Goal: Task Accomplishment & Management: Use online tool/utility

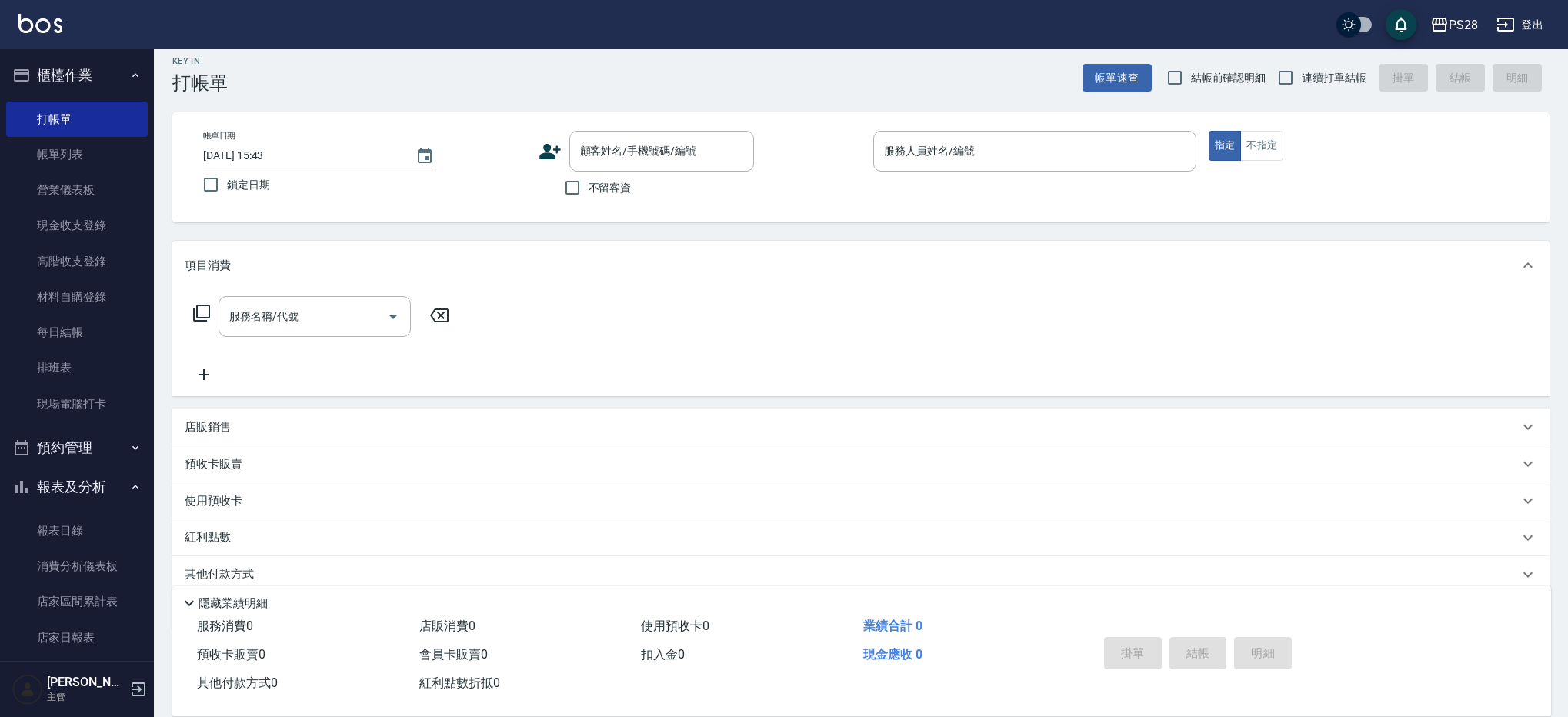
click at [621, 180] on span "不留客資" at bounding box center [610, 188] width 43 height 16
click at [589, 179] on input "不留客資" at bounding box center [572, 189] width 32 height 33
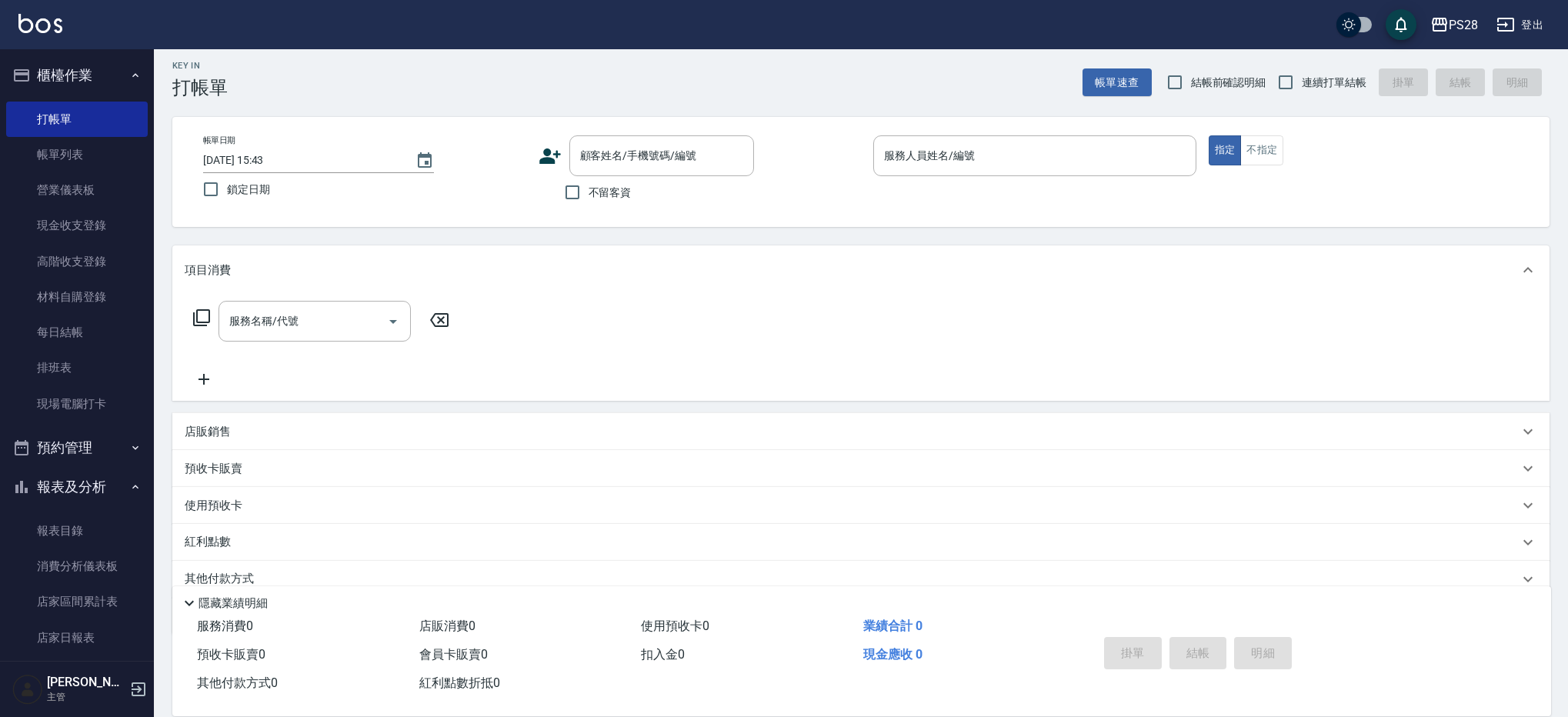
checkbox input "true"
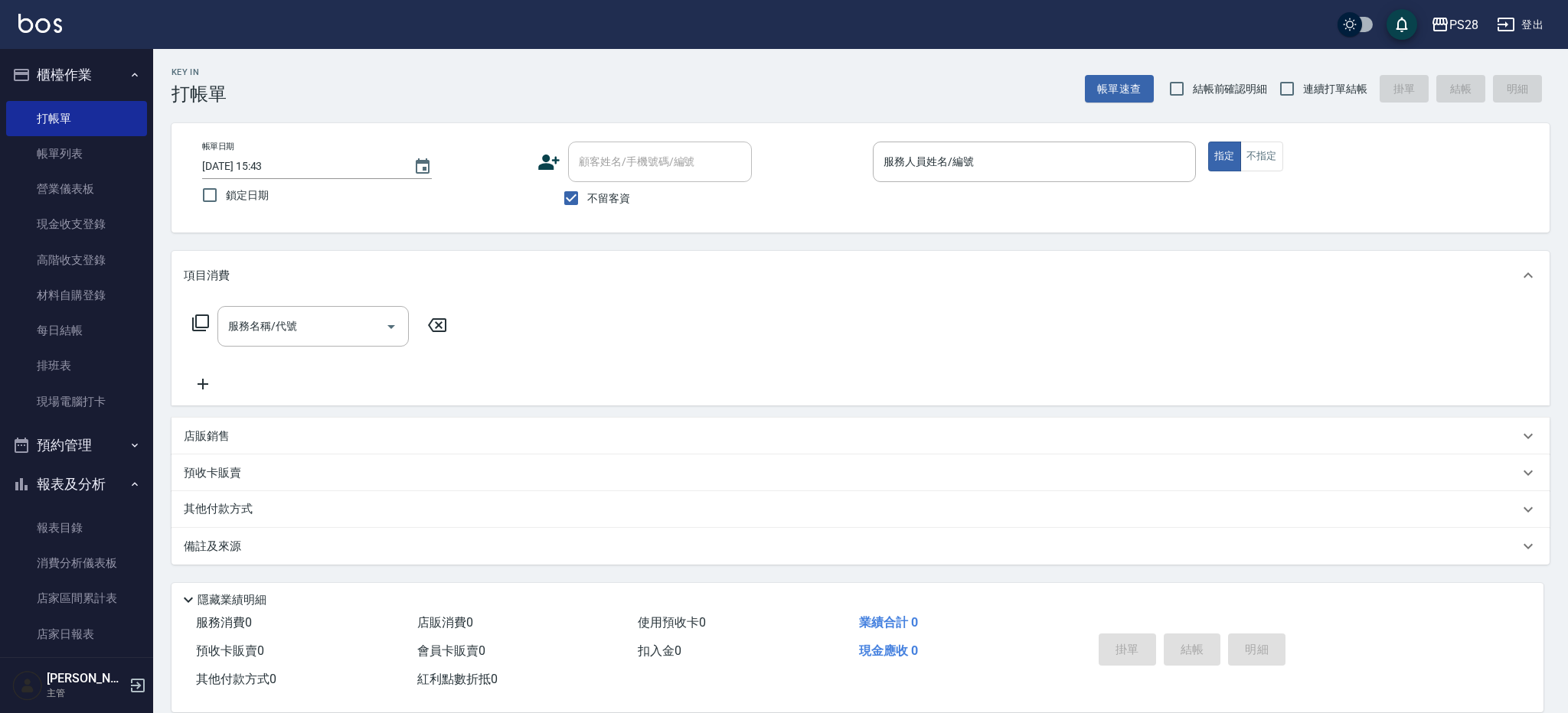
drag, startPoint x: 1313, startPoint y: 94, endPoint x: 1214, endPoint y: 137, distance: 107.9
click at [1313, 95] on span "連續打單結帳" at bounding box center [1335, 89] width 65 height 16
click at [1303, 95] on input "連續打單結帳" at bounding box center [1288, 89] width 32 height 32
checkbox input "true"
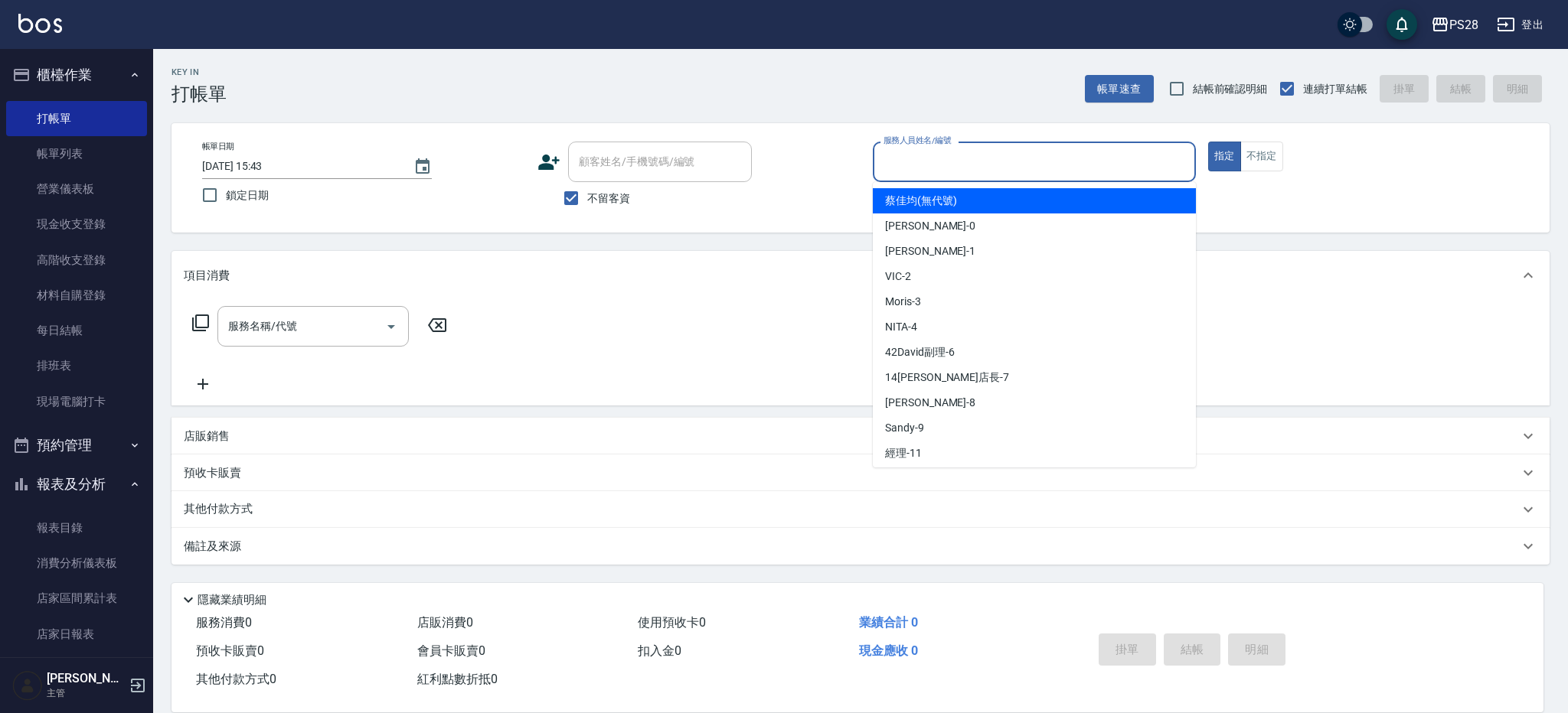
click at [1035, 162] on input "服務人員姓名/編號" at bounding box center [1034, 162] width 309 height 27
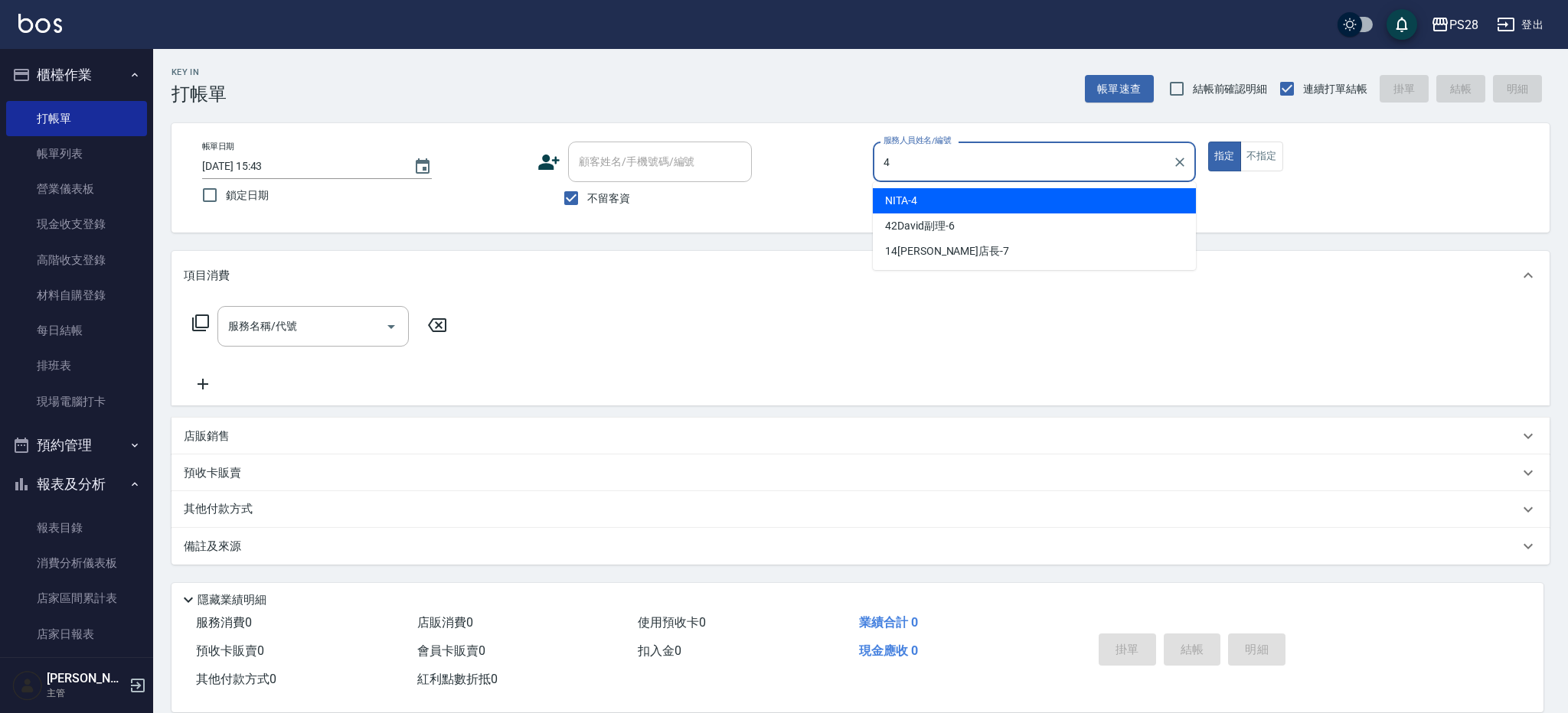
type input "NITA-4"
type button "true"
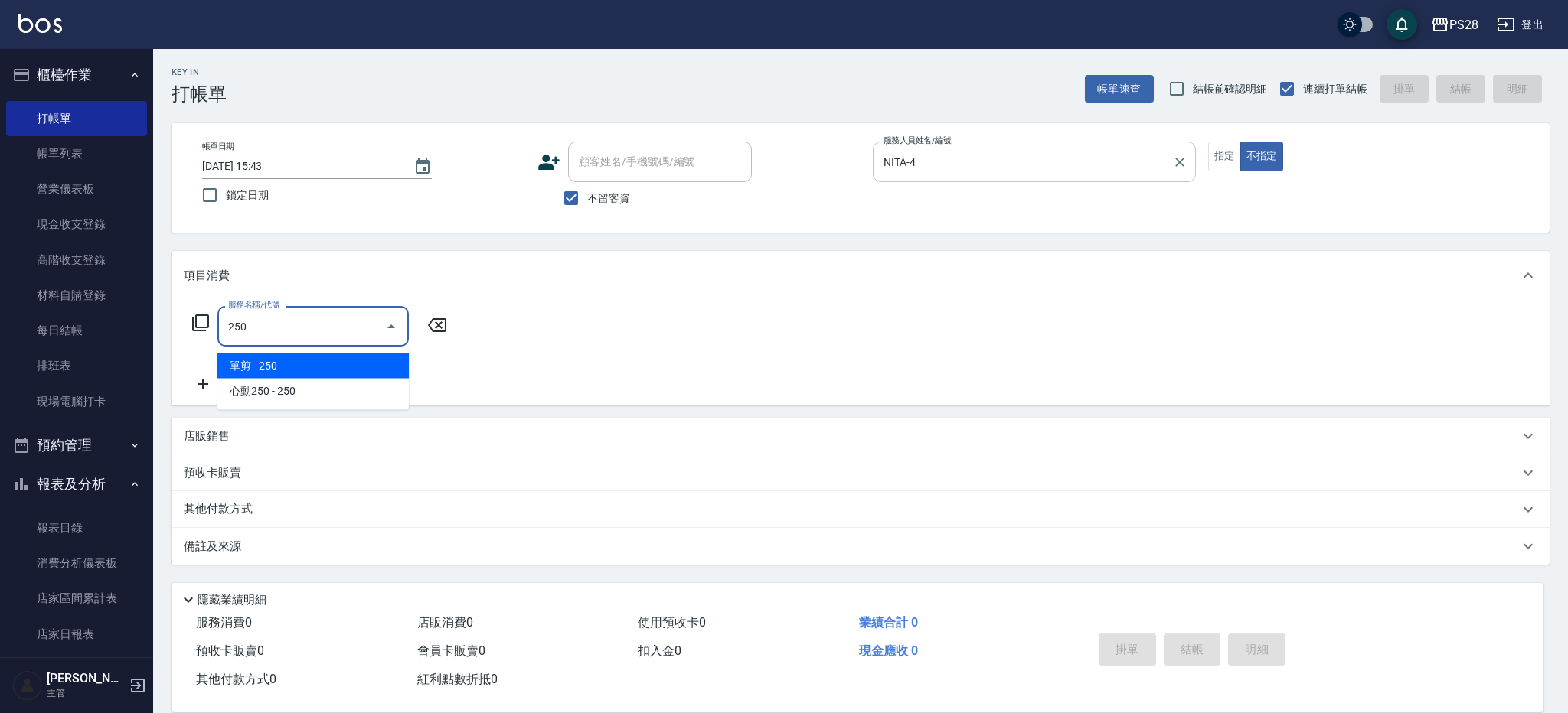
type input "單剪(250)"
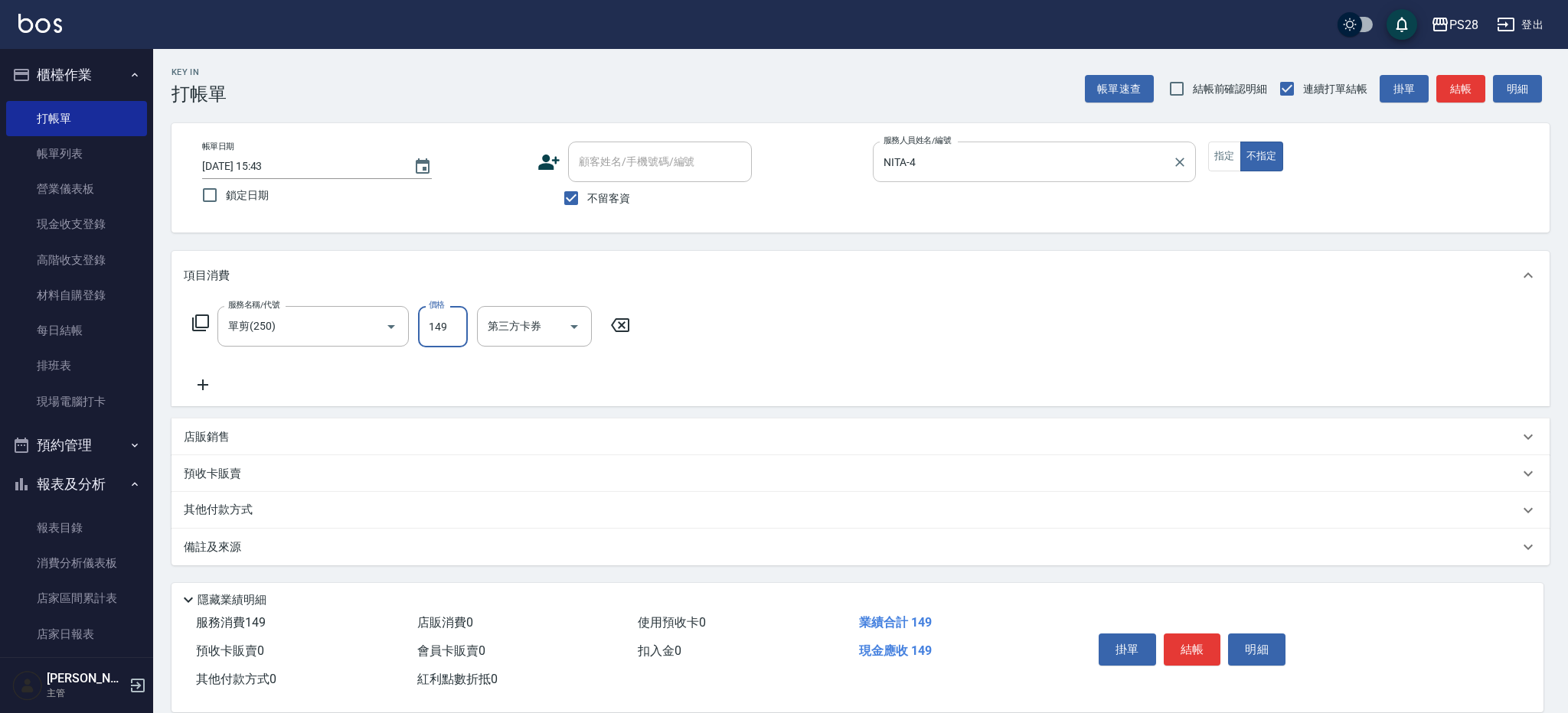
type input "149"
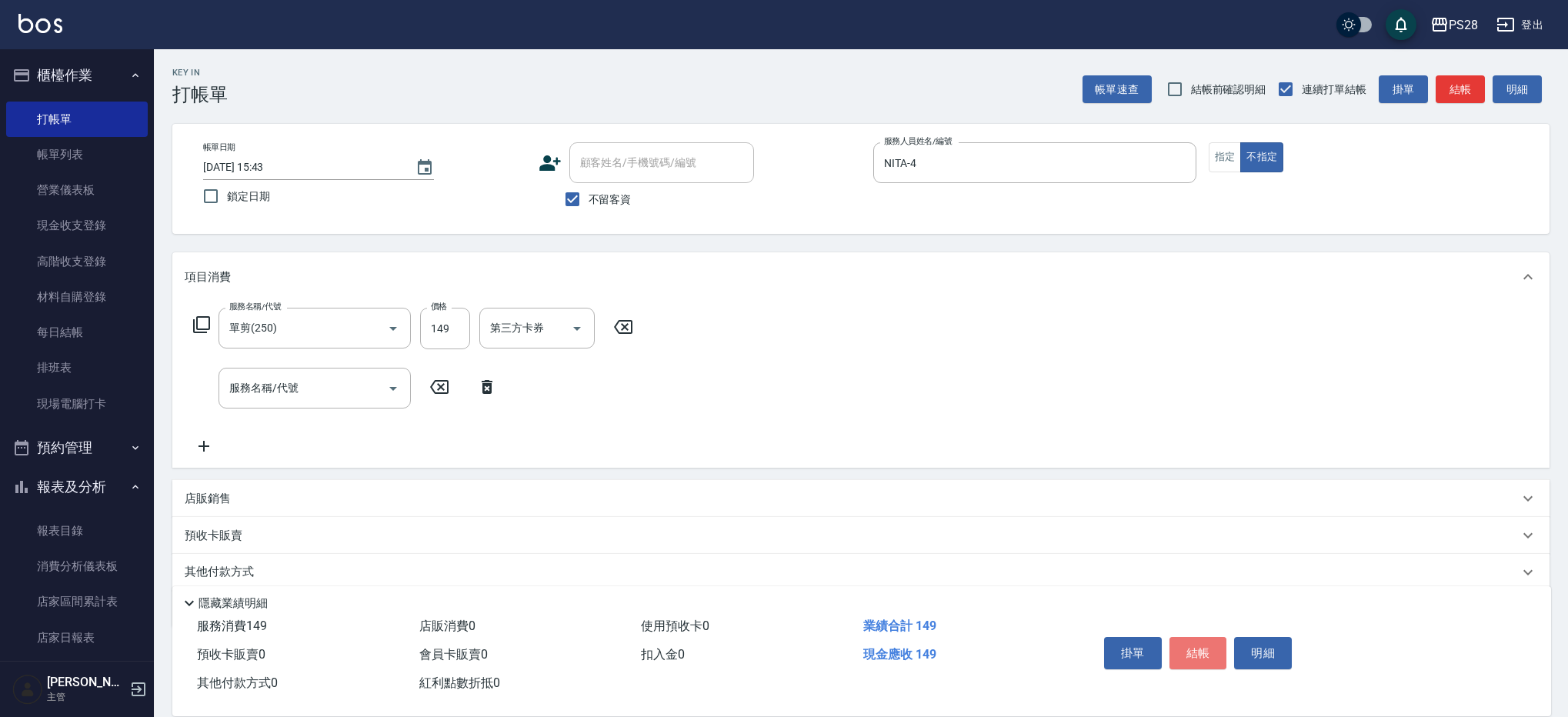
drag, startPoint x: 1192, startPoint y: 639, endPoint x: 1221, endPoint y: 574, distance: 71.2
click at [1192, 639] on button "結帳" at bounding box center [1198, 654] width 58 height 33
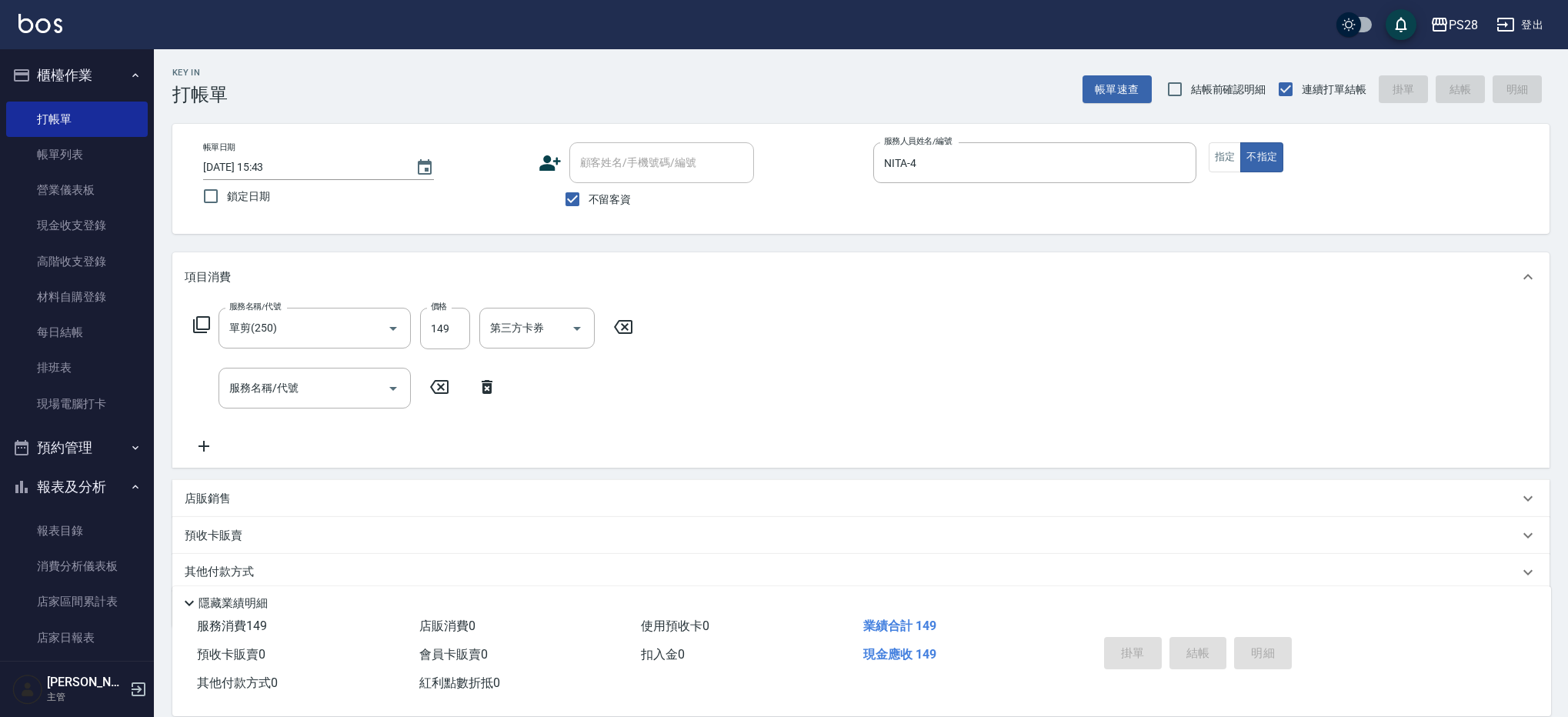
type input "[DATE] 17:03"
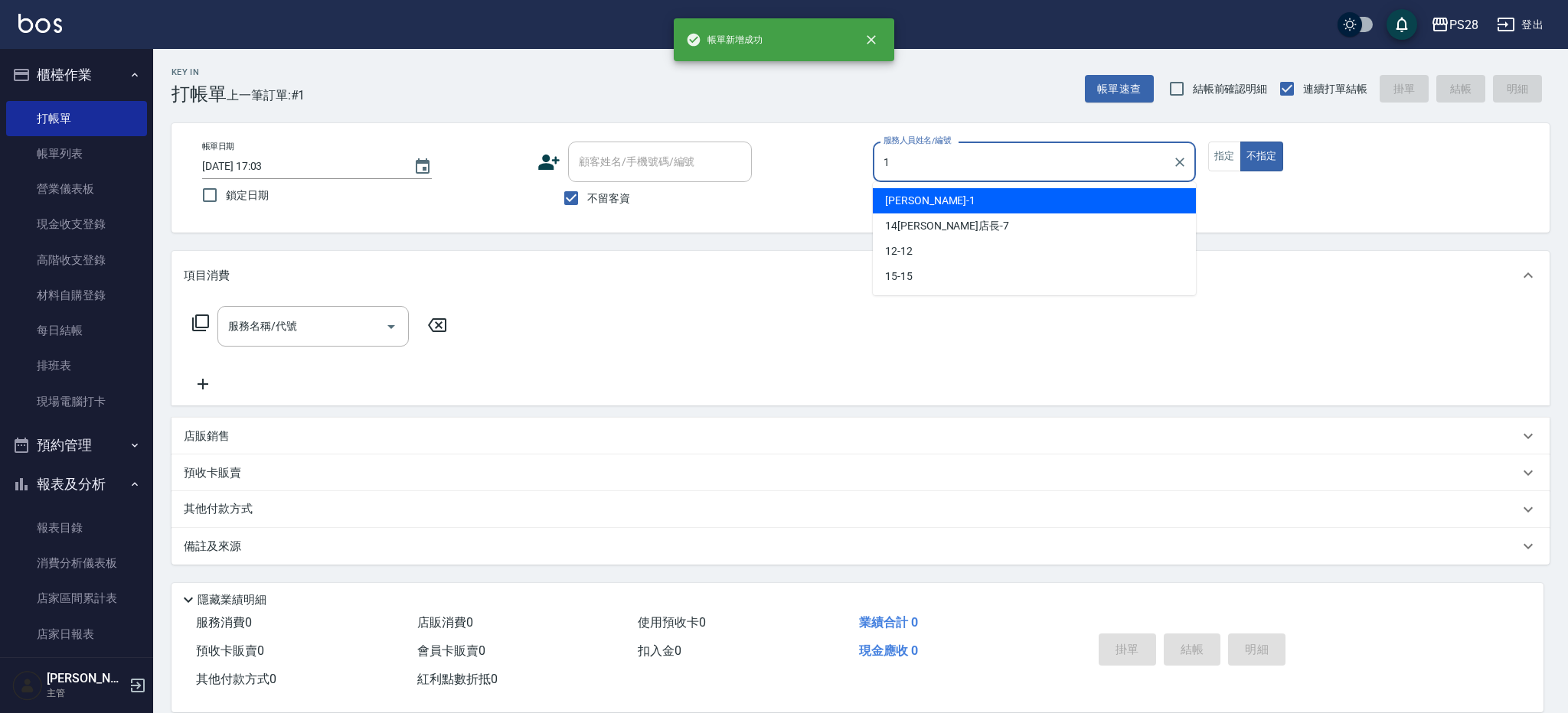
type input "[PERSON_NAME]-1"
type button "false"
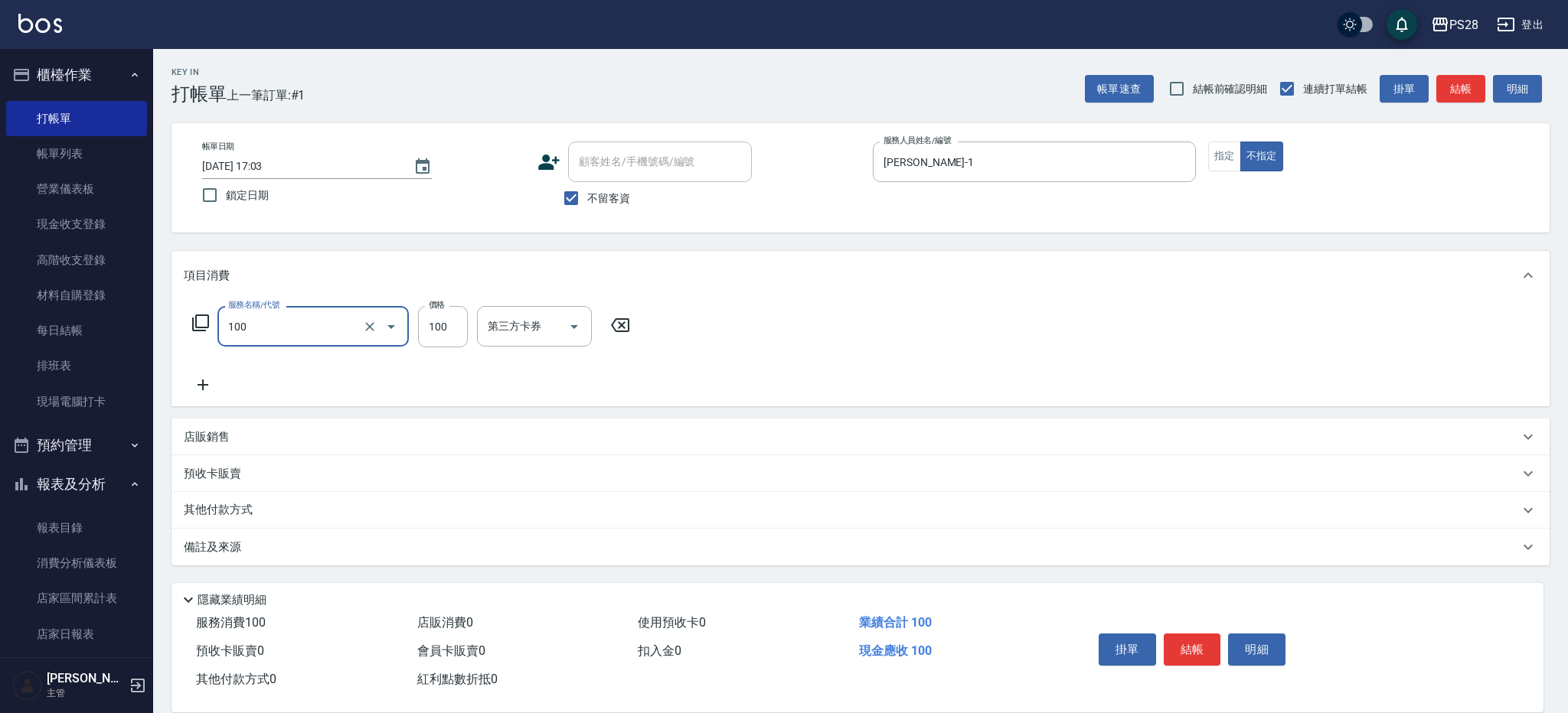
type input "洗髮(100)"
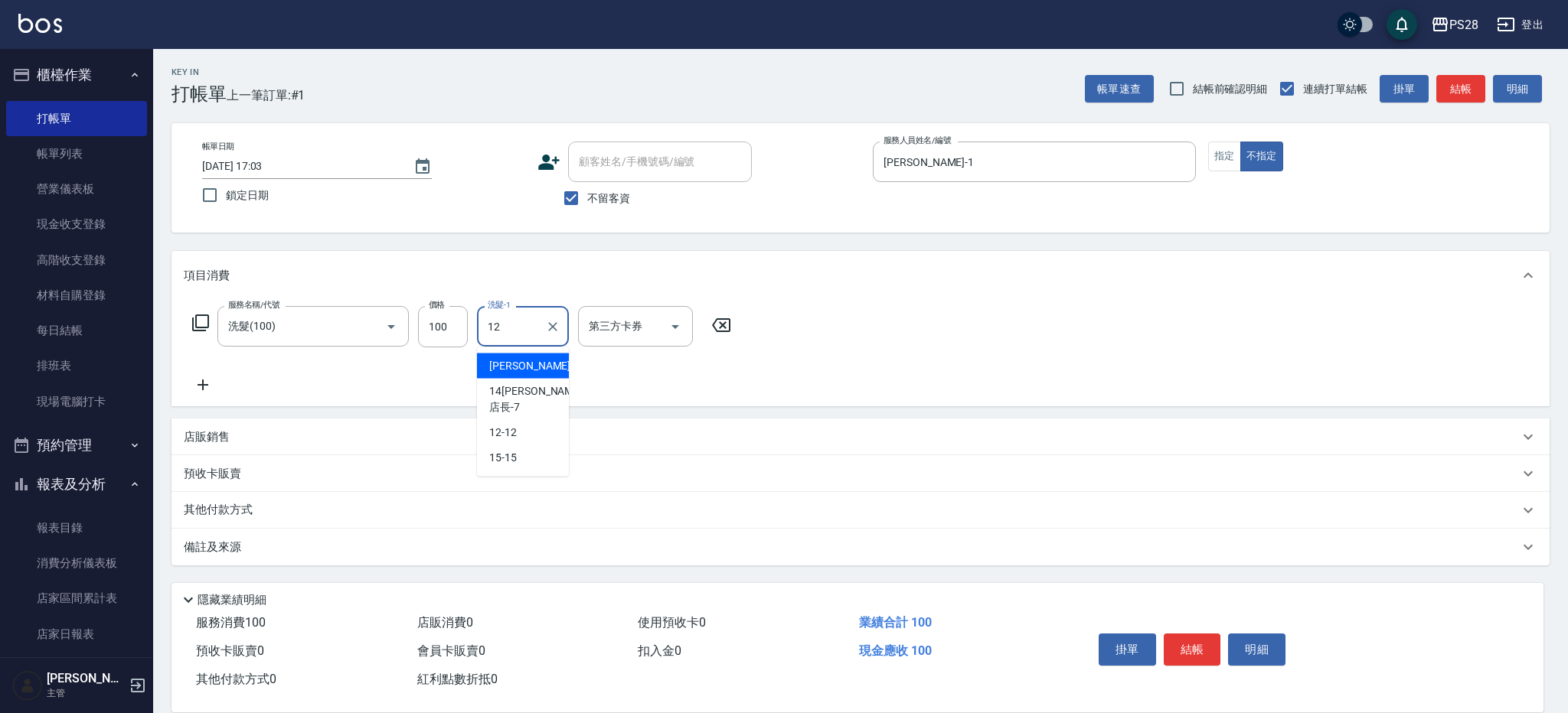
type input "12-12"
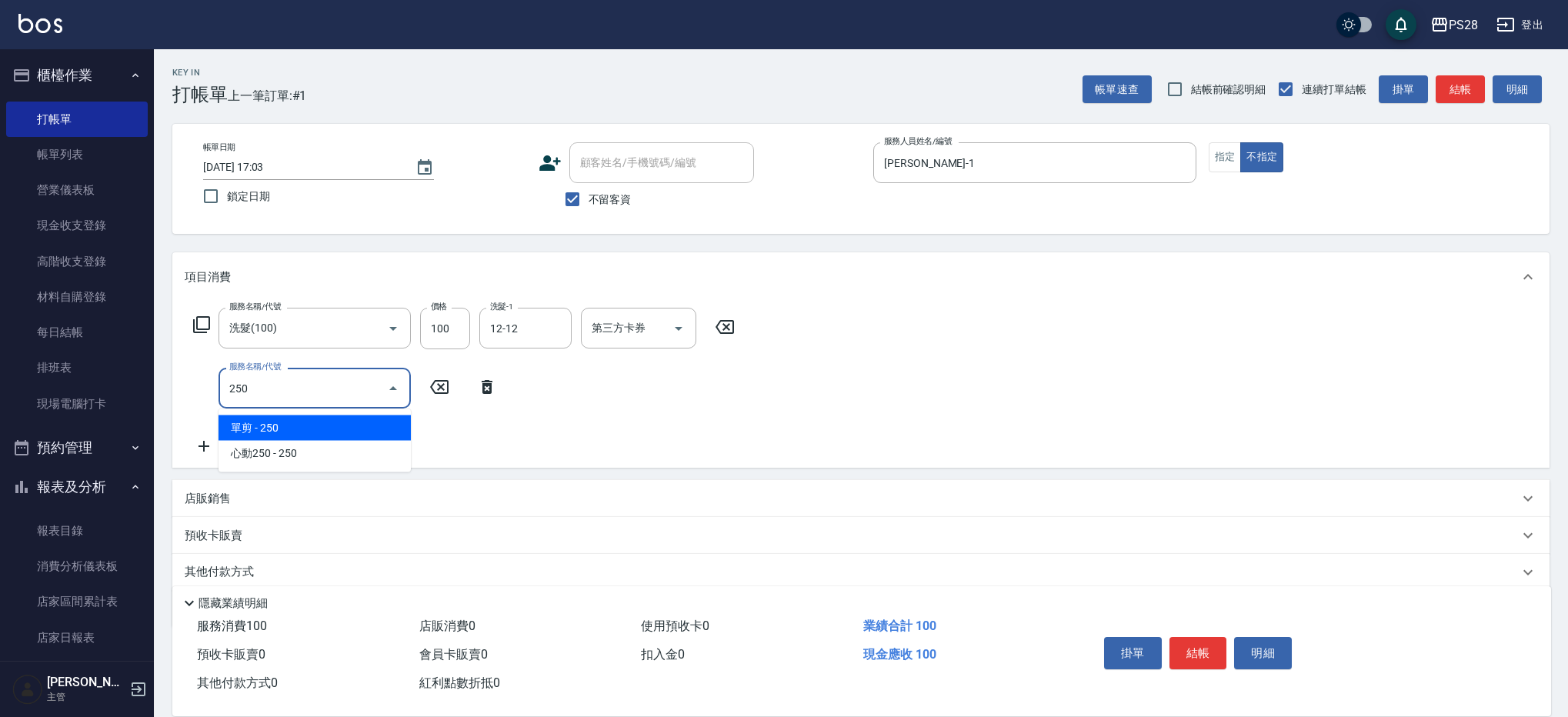
type input "單剪(250)"
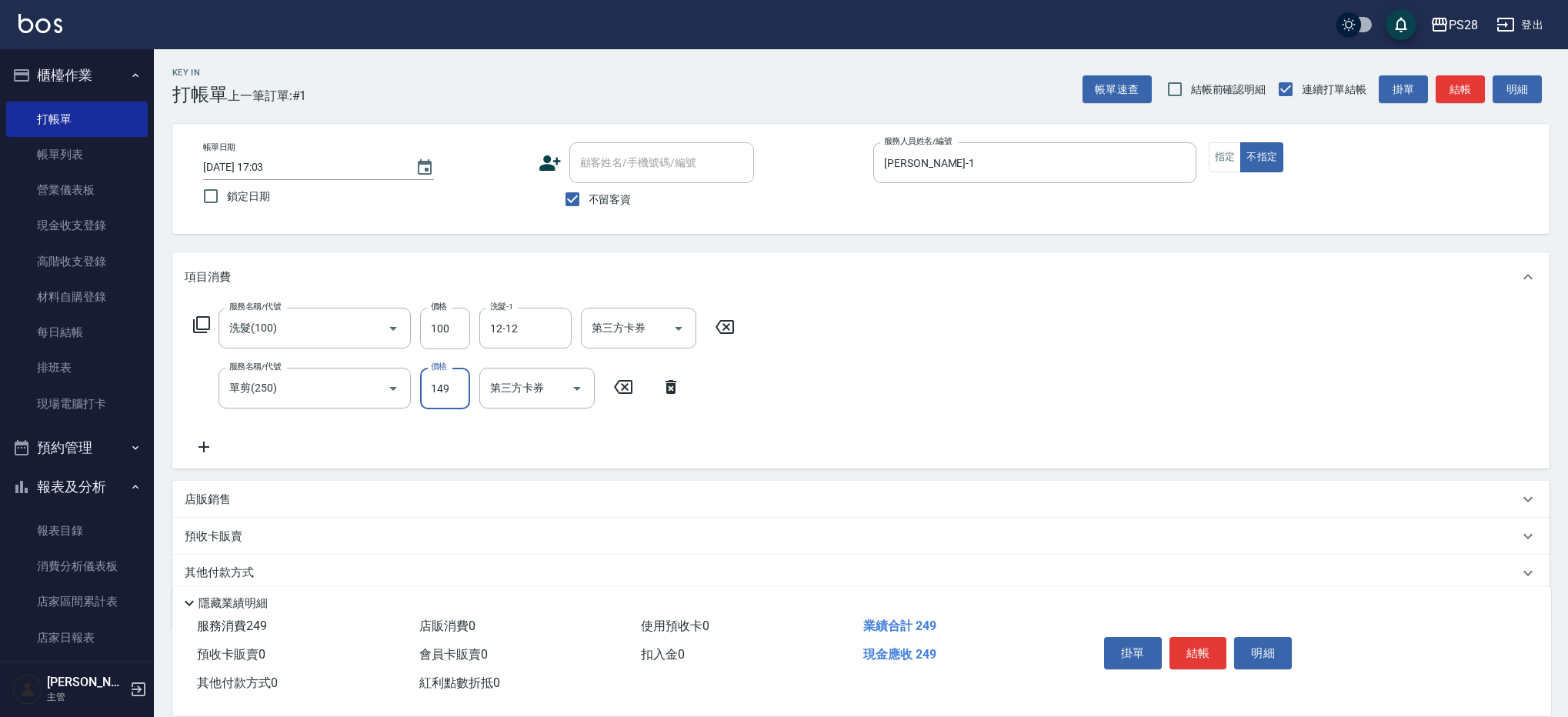
type input "149"
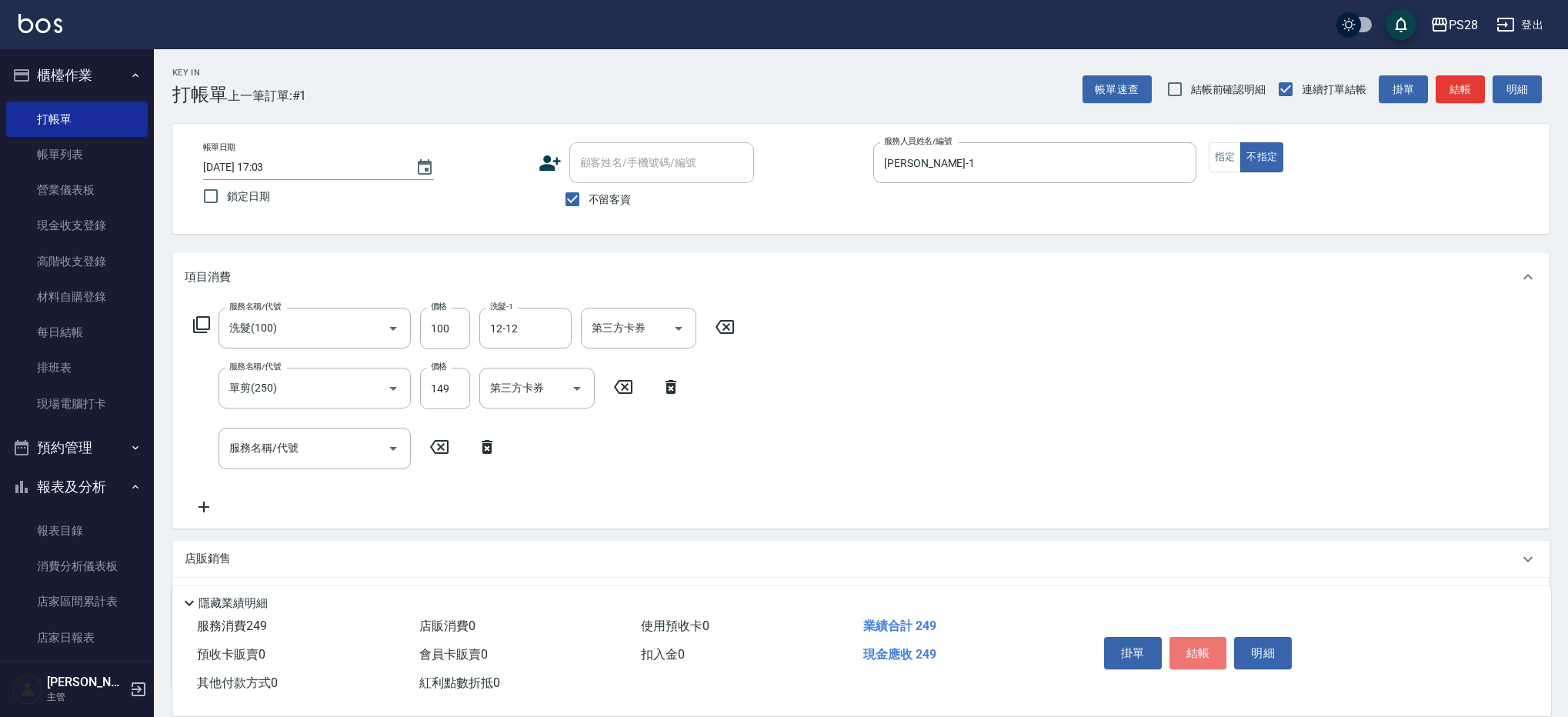
drag, startPoint x: 1202, startPoint y: 650, endPoint x: 1215, endPoint y: 637, distance: 18.4
click at [1202, 650] on button "結帳" at bounding box center [1198, 654] width 58 height 33
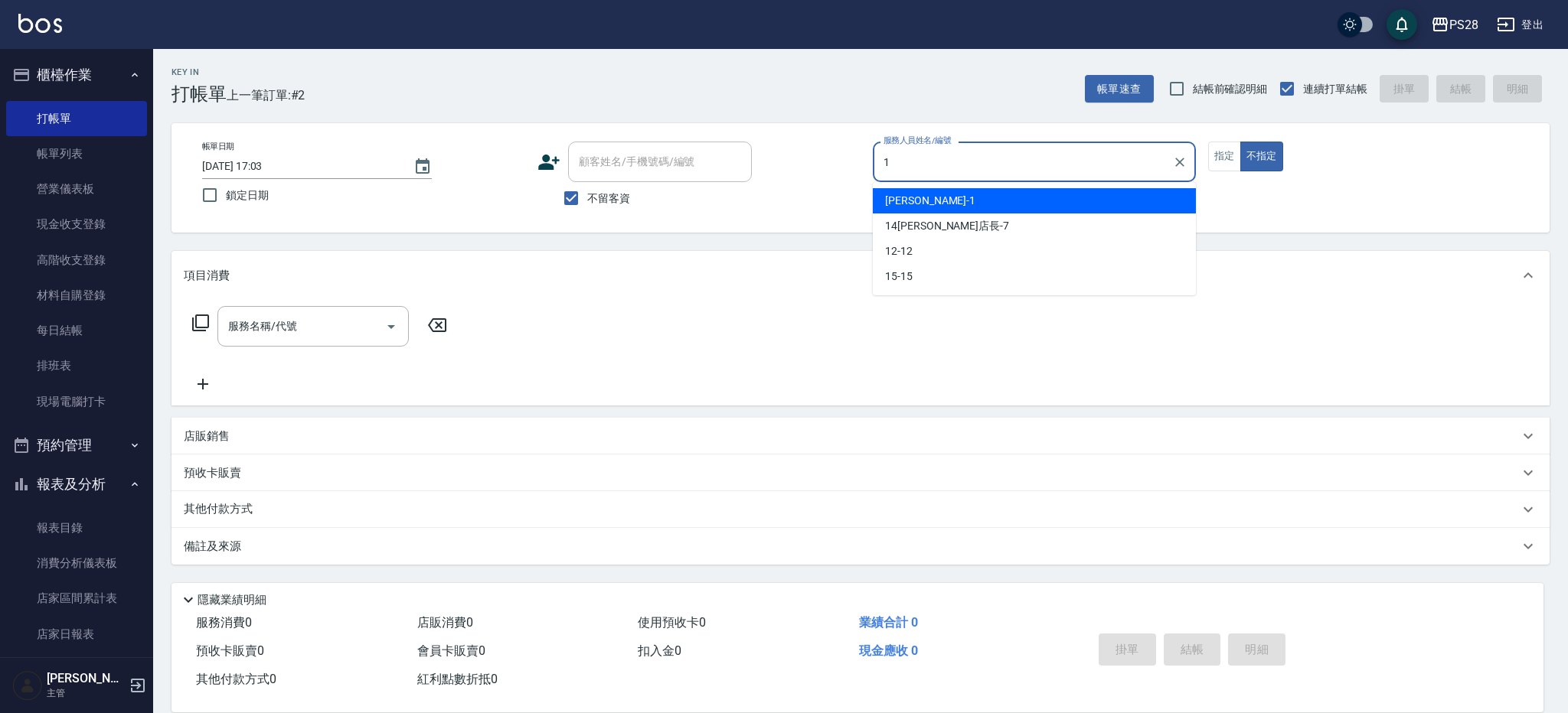
type input "[PERSON_NAME]-1"
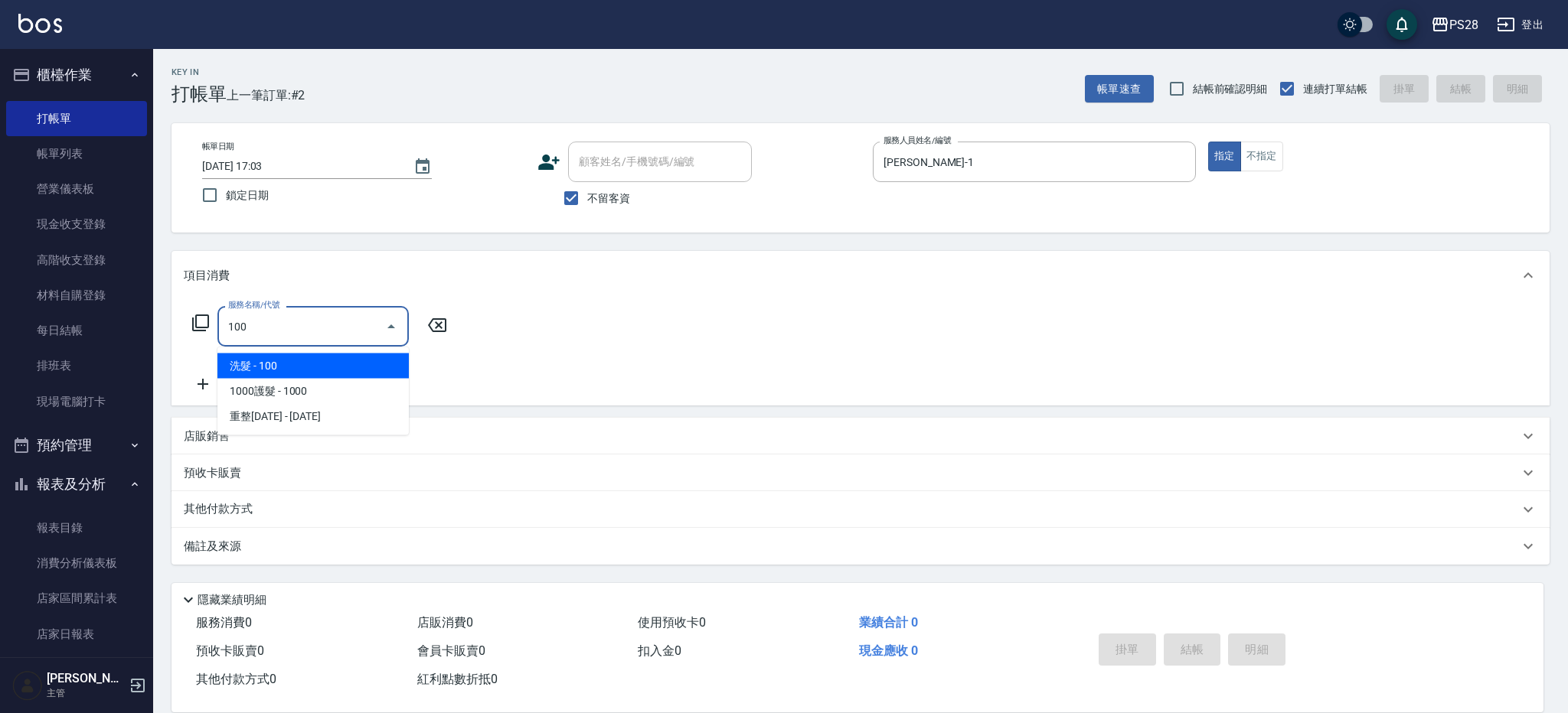
type input "洗髮(100)"
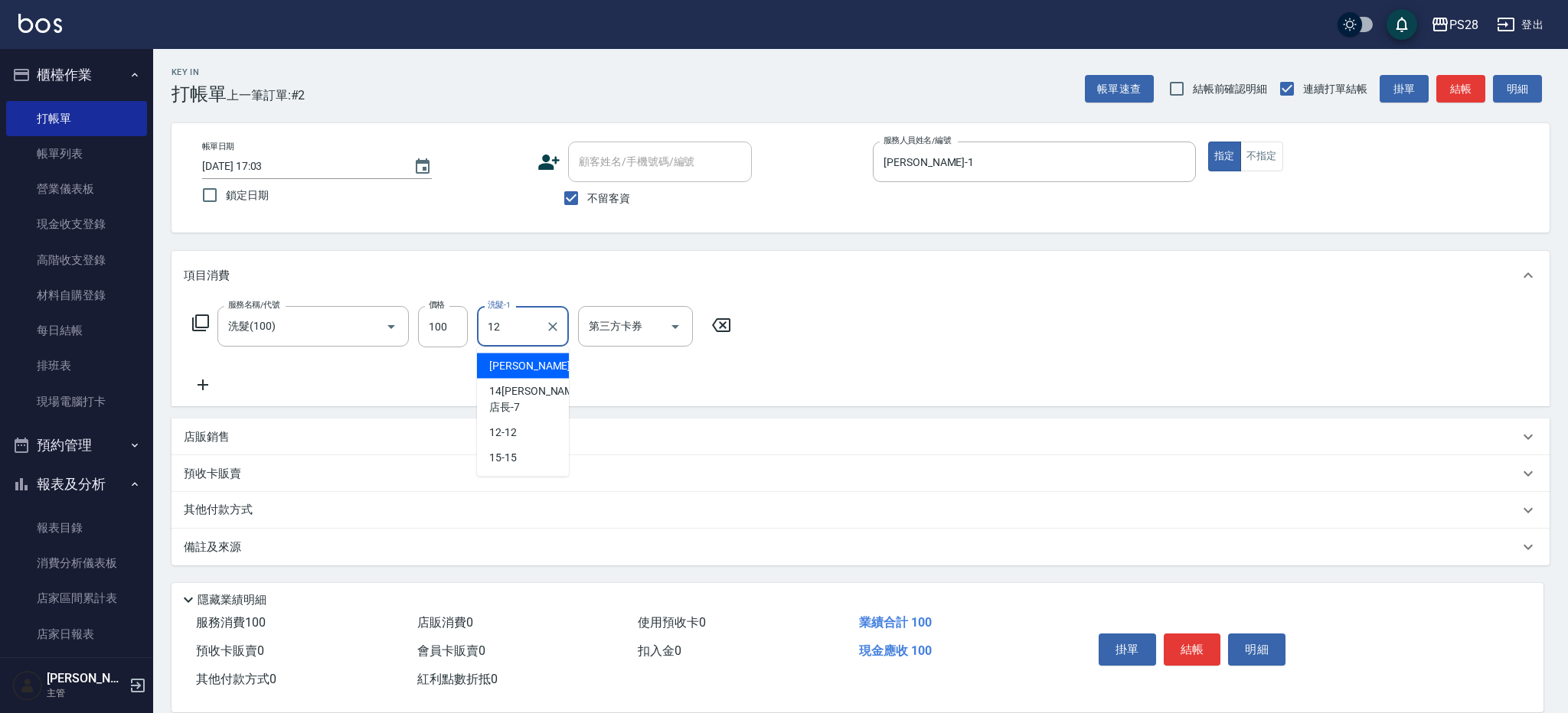
type input "12-12"
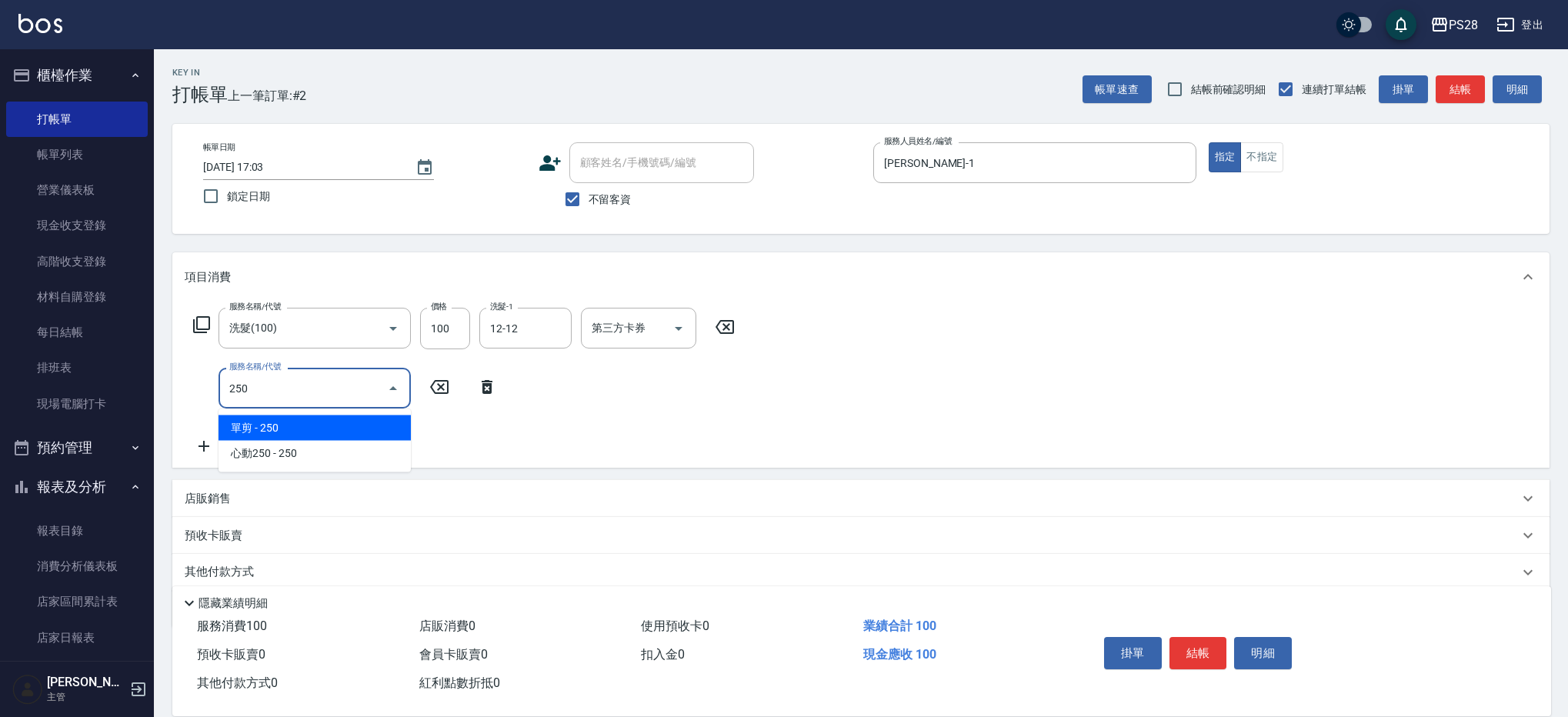
type input "單剪(250)"
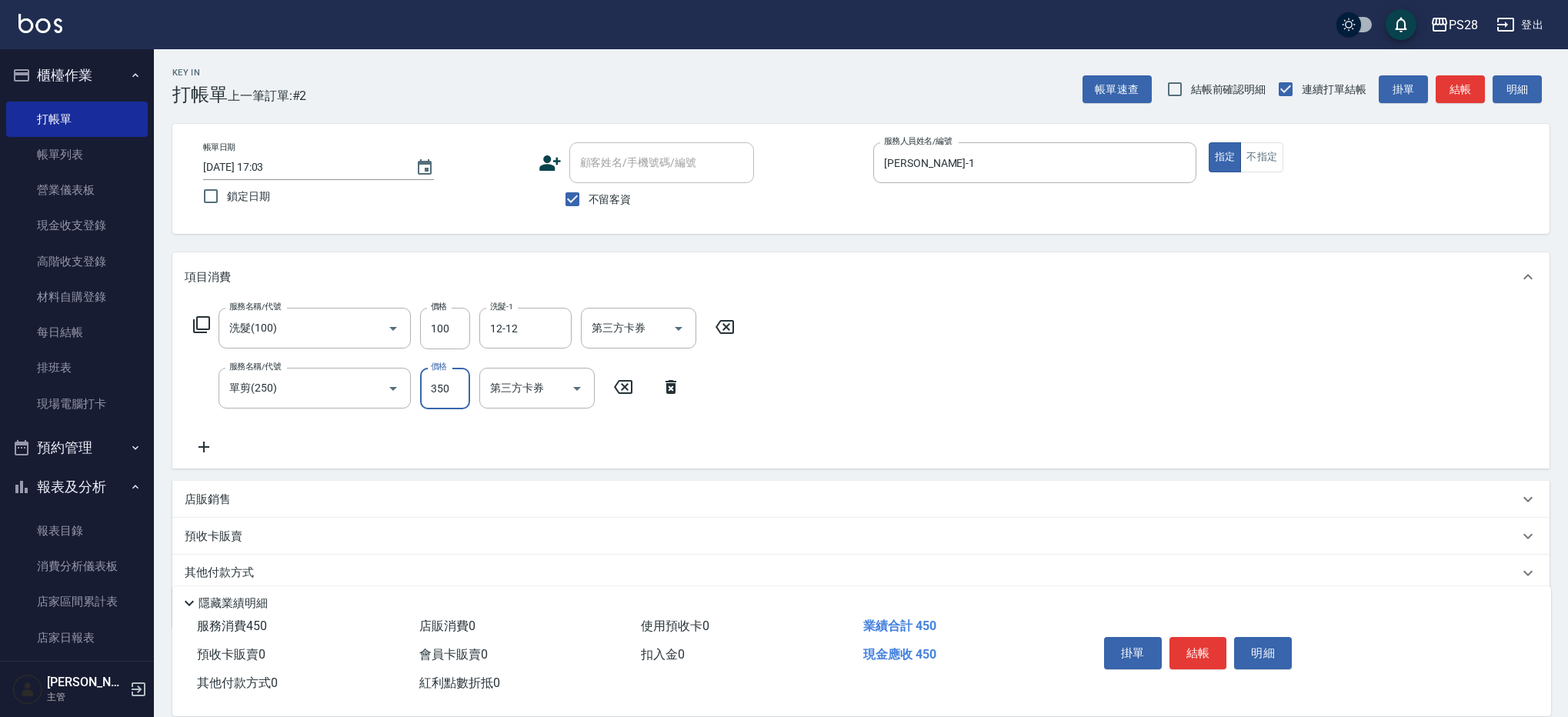
type input "350"
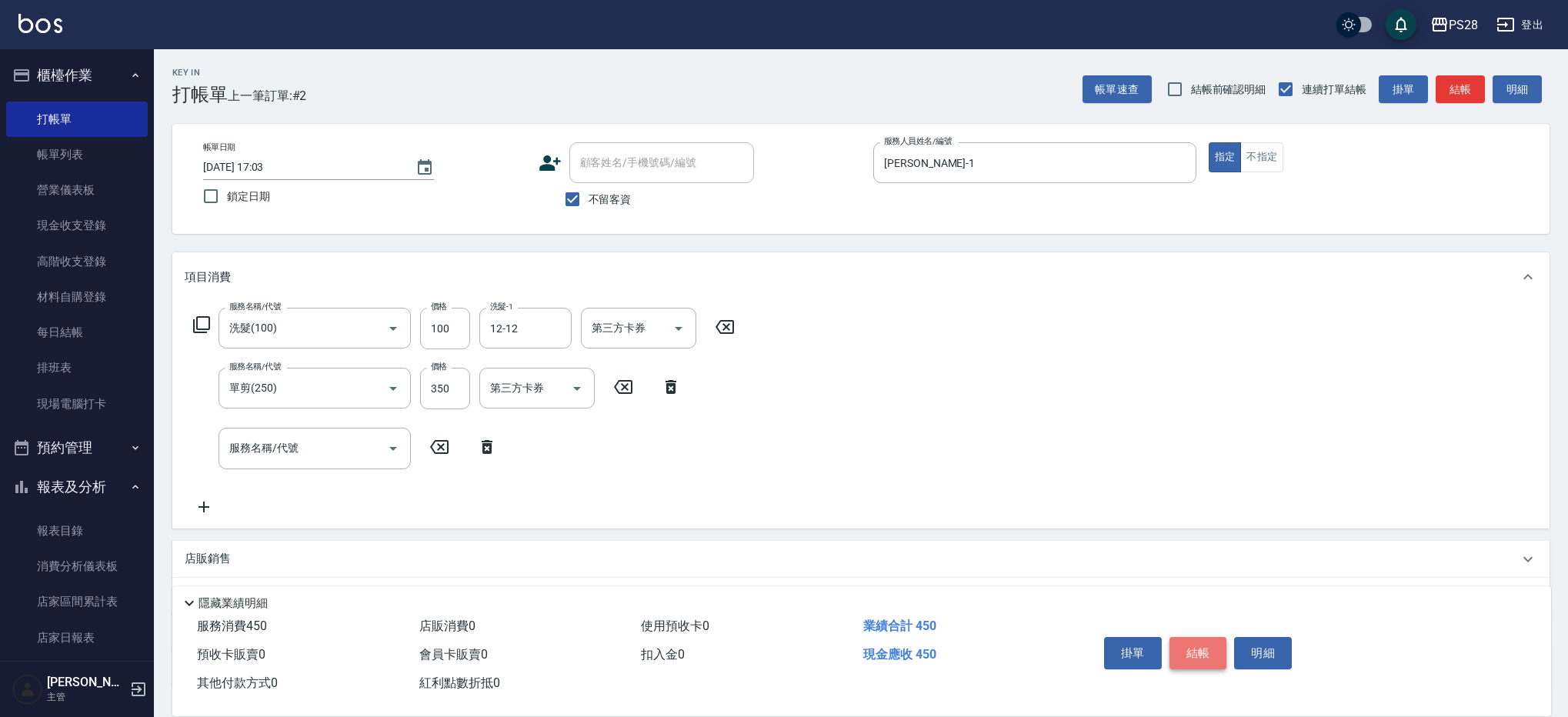
click at [1200, 655] on button "結帳" at bounding box center [1198, 654] width 58 height 33
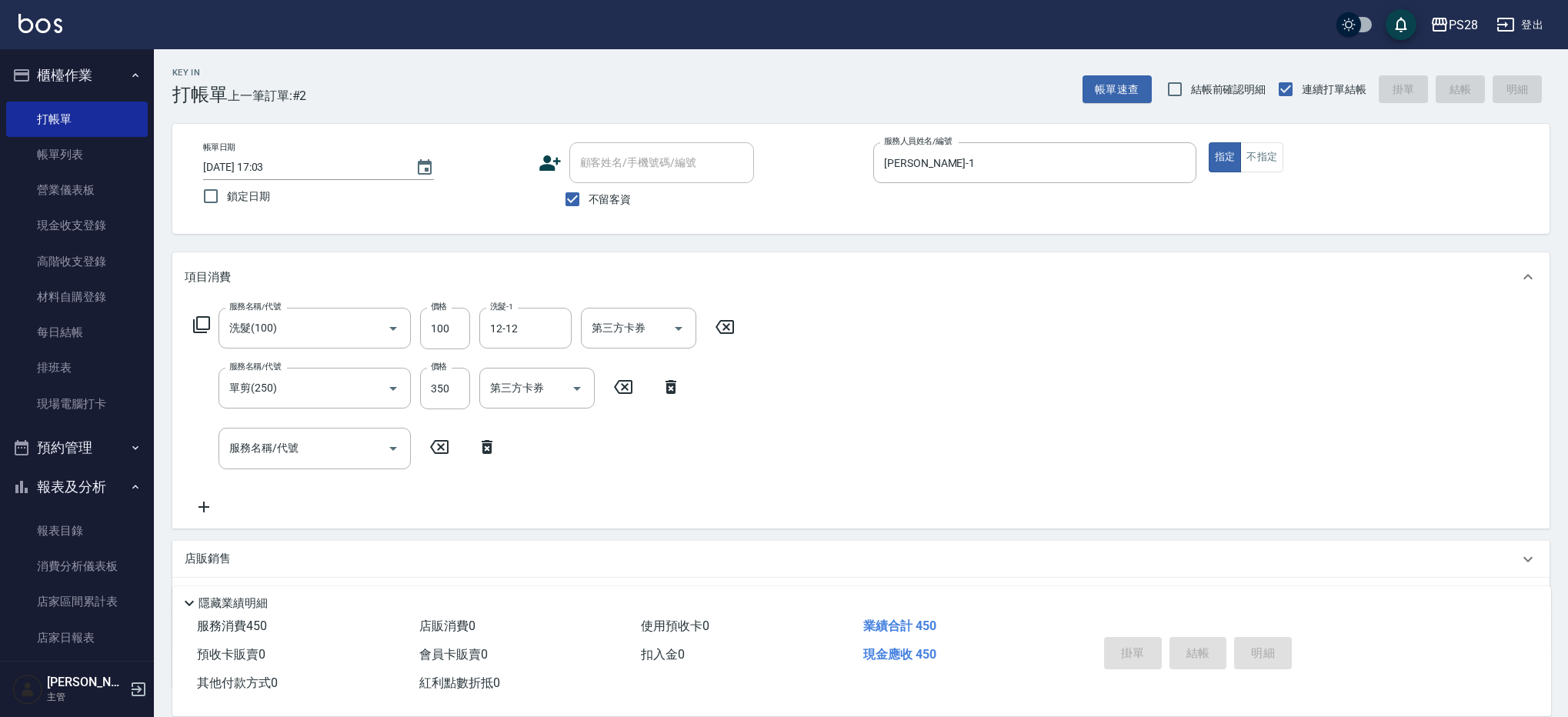
type input "[DATE] 17:04"
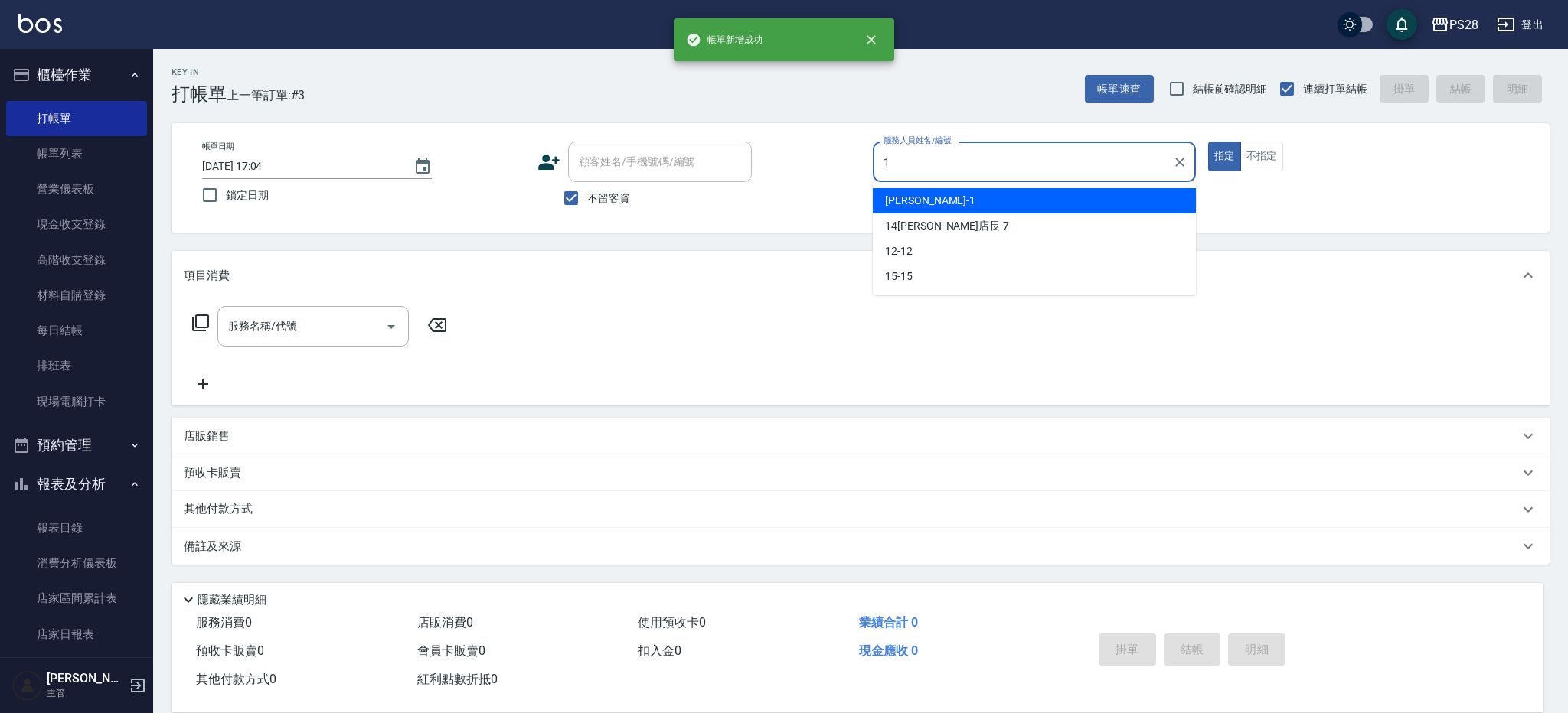
type input "[PERSON_NAME]-1"
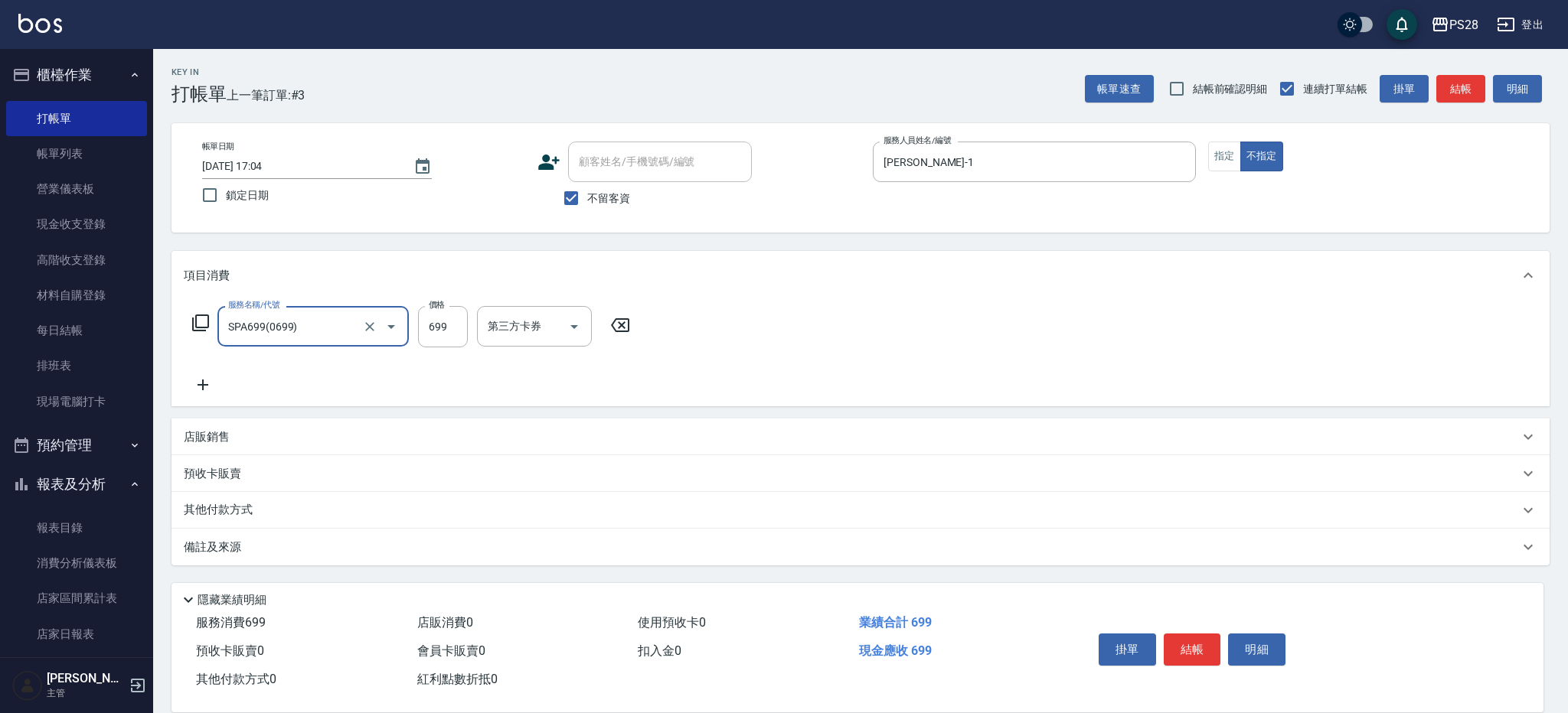
type input "SPA699(0699)"
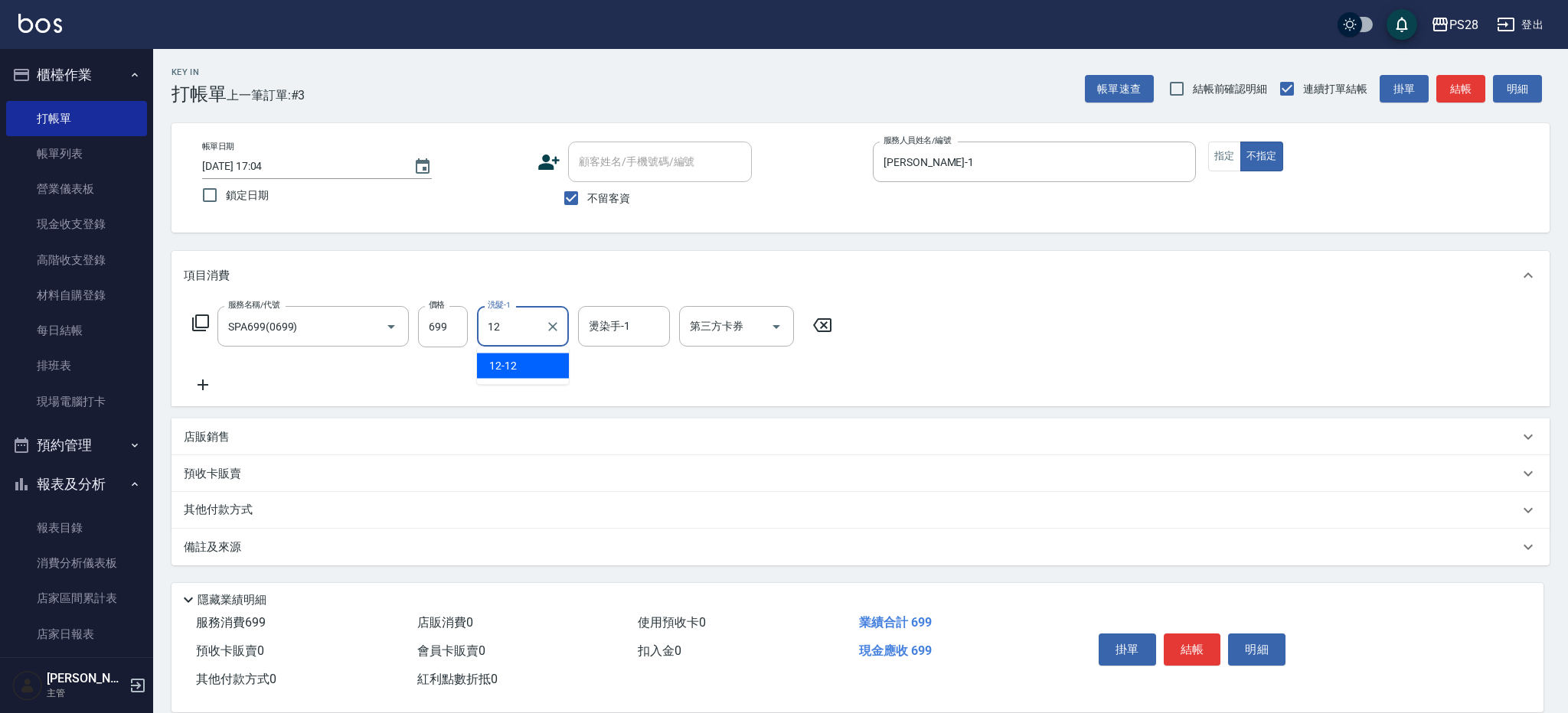
type input "12-12"
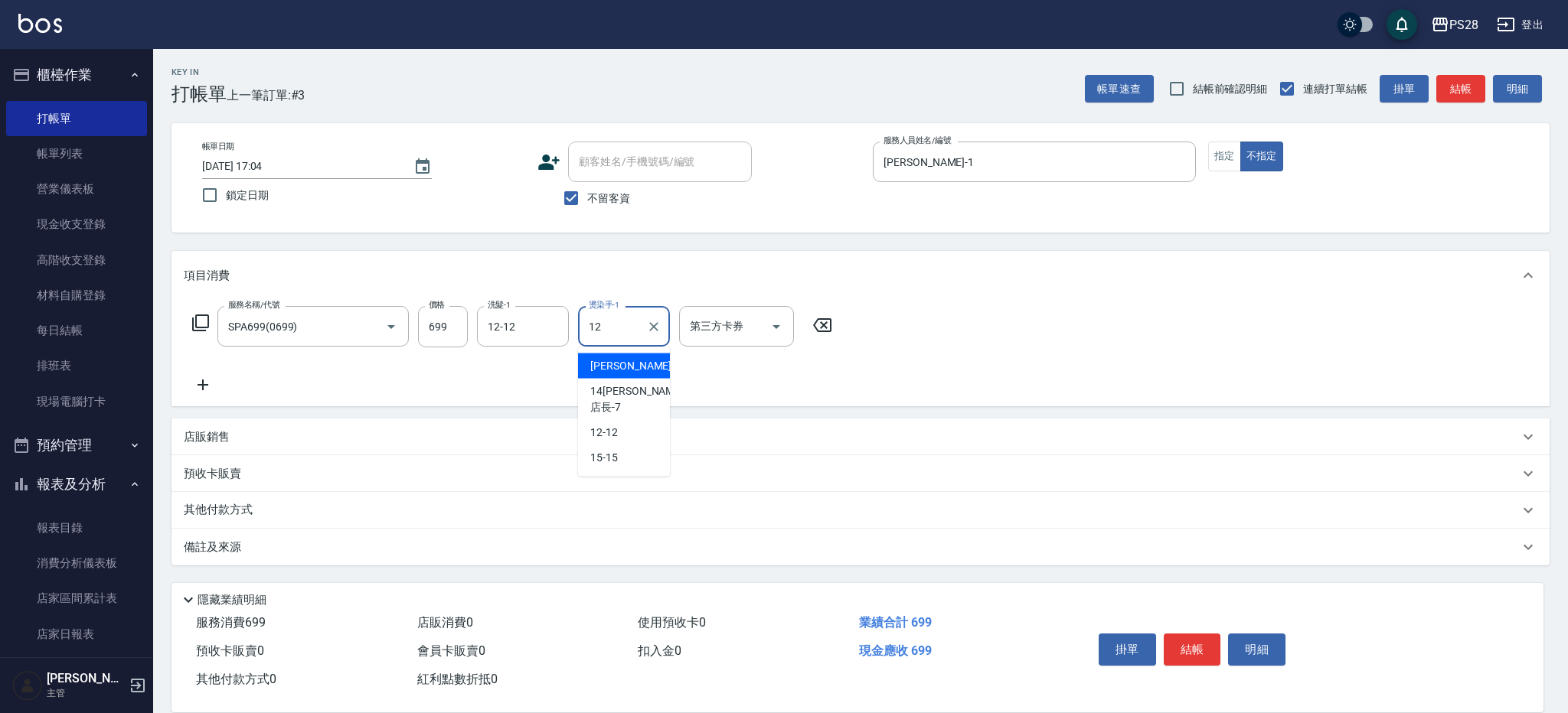
type input "12-12"
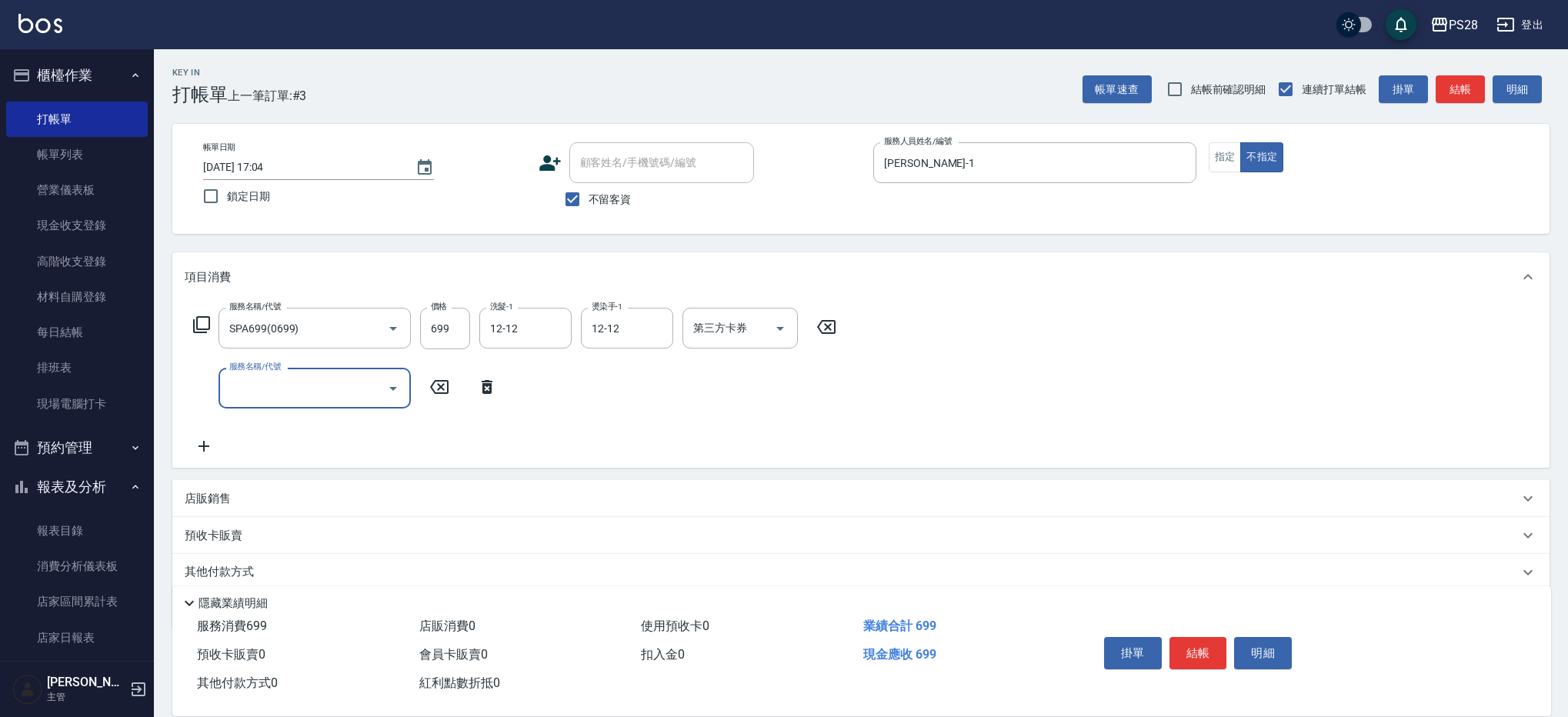
click at [1203, 646] on button "結帳" at bounding box center [1198, 654] width 58 height 33
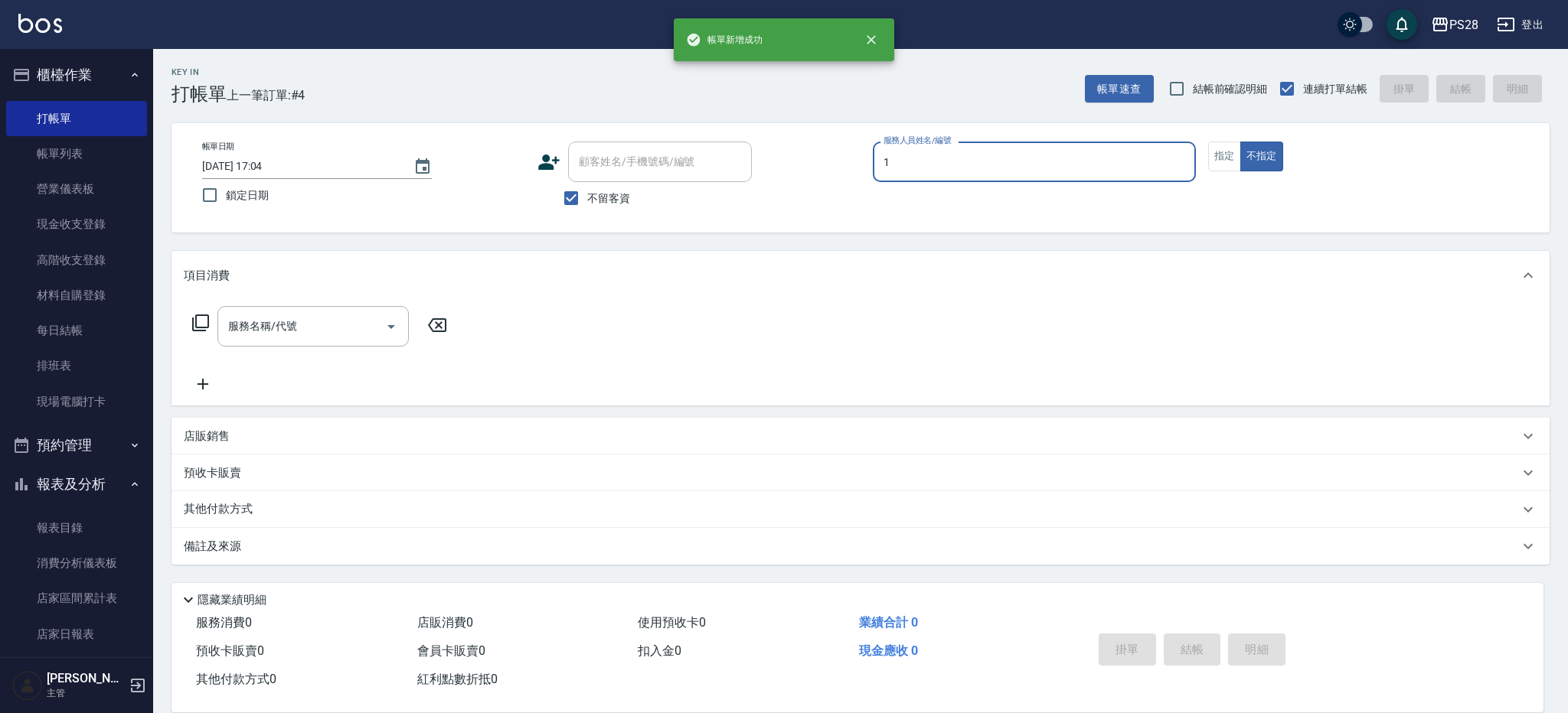
type input "[PERSON_NAME]-1"
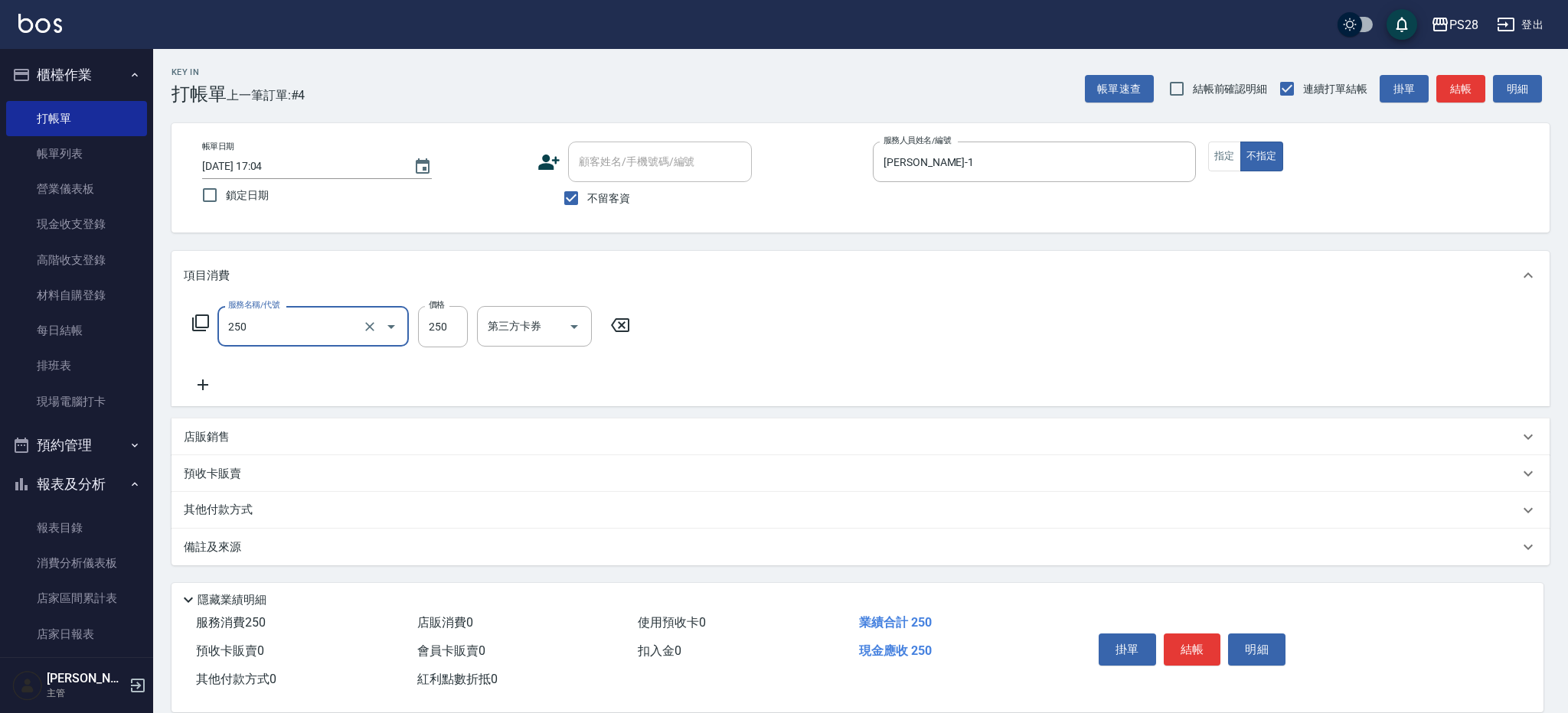
type input "單剪(250)"
type input "149"
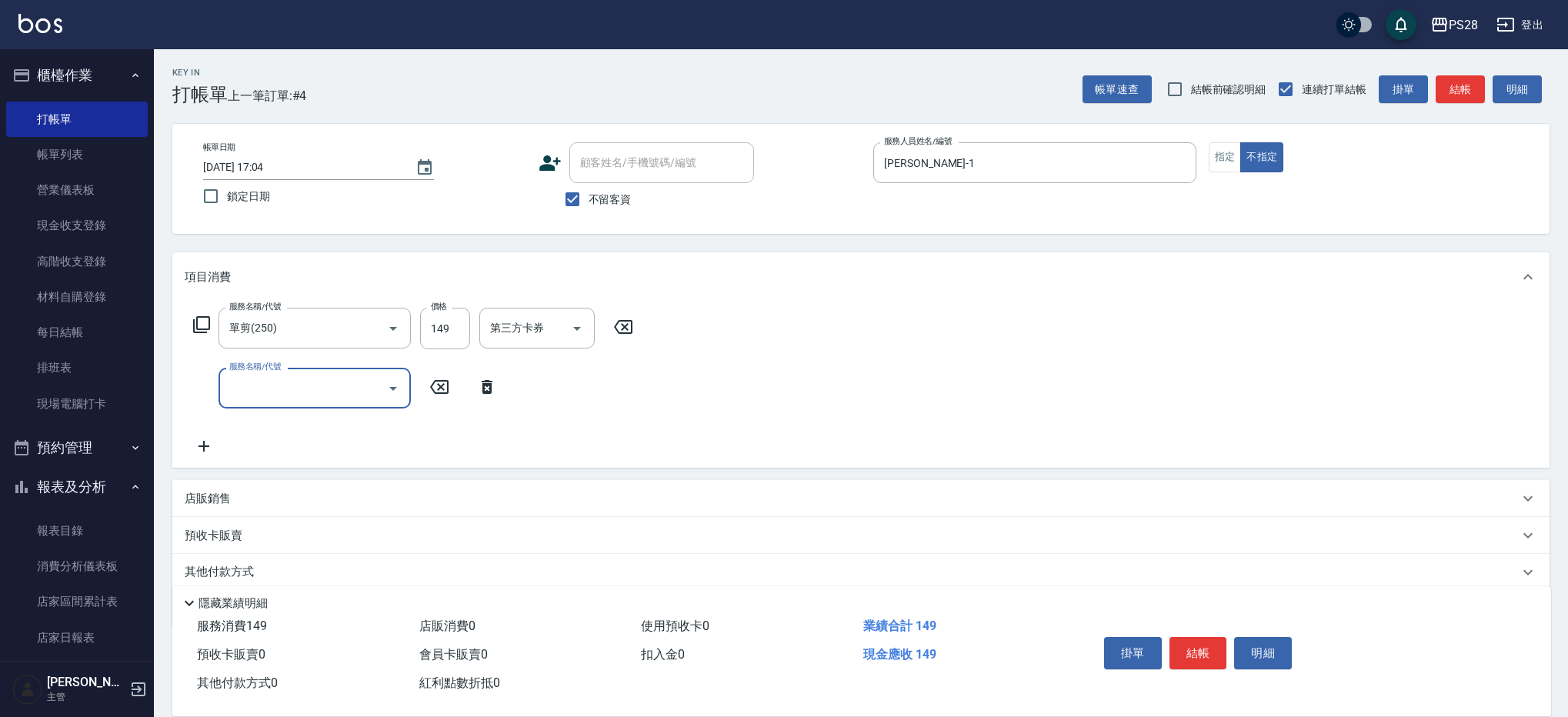
scroll to position [1, 0]
drag, startPoint x: 1206, startPoint y: 647, endPoint x: 1211, endPoint y: 638, distance: 10.3
click at [1206, 647] on button "結帳" at bounding box center [1198, 654] width 58 height 33
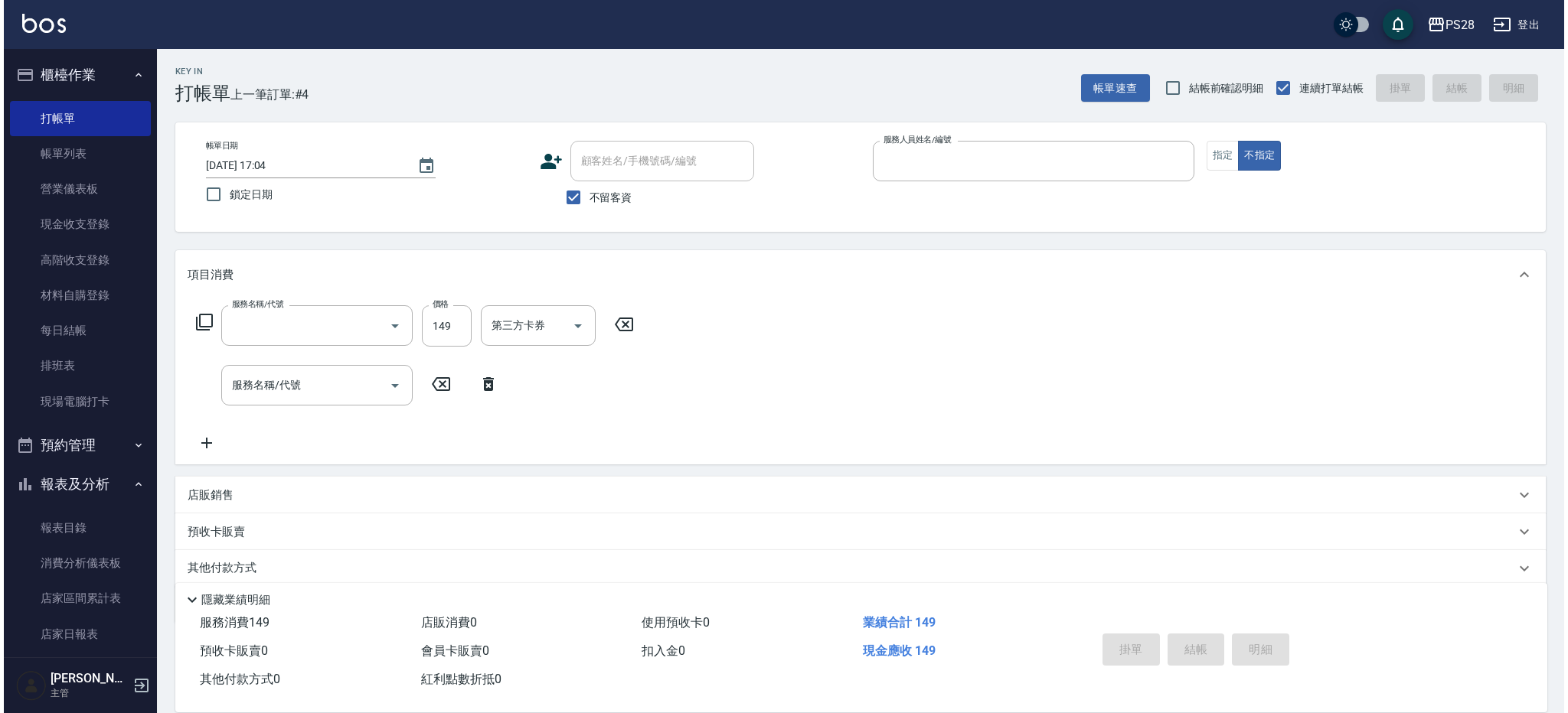
scroll to position [0, 0]
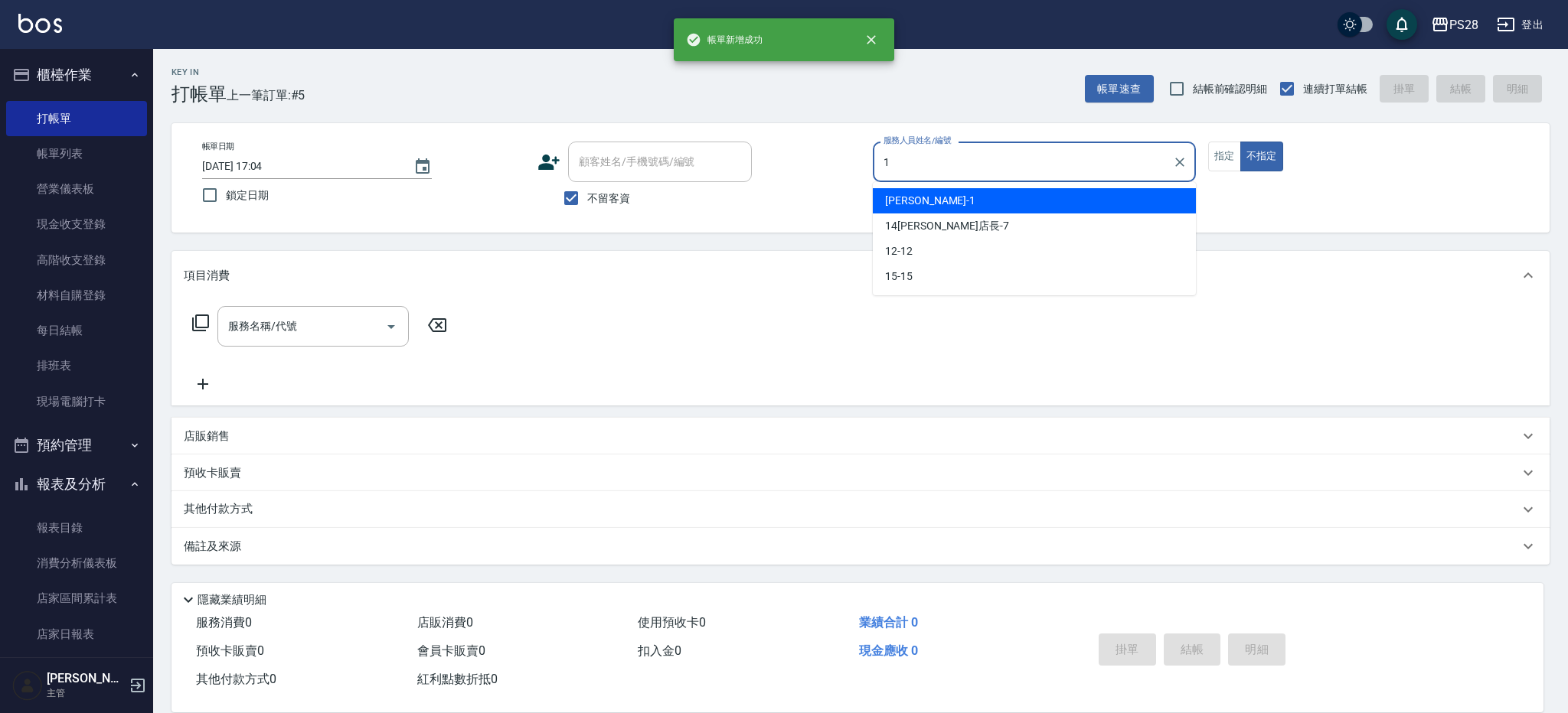
type input "[PERSON_NAME]-1"
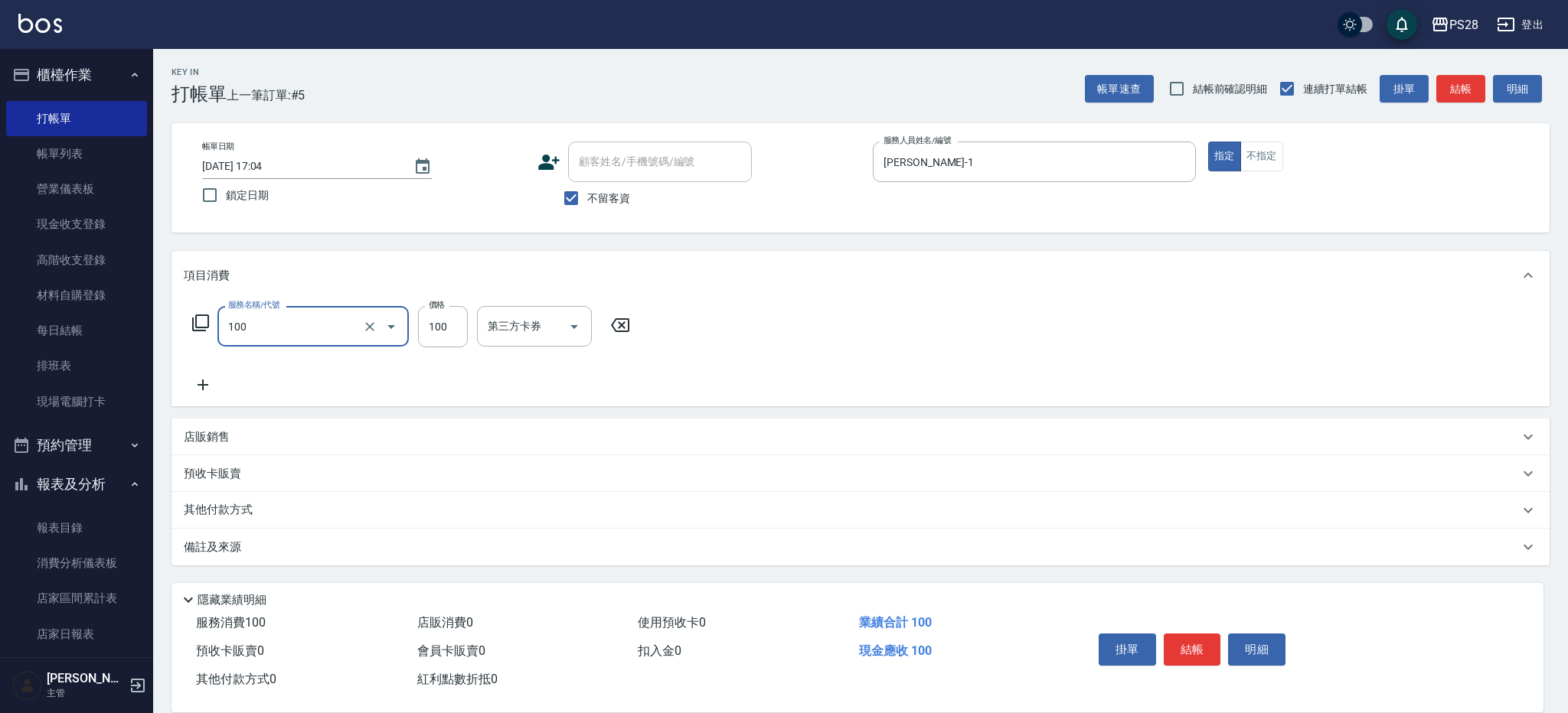
type input "洗髮(100)"
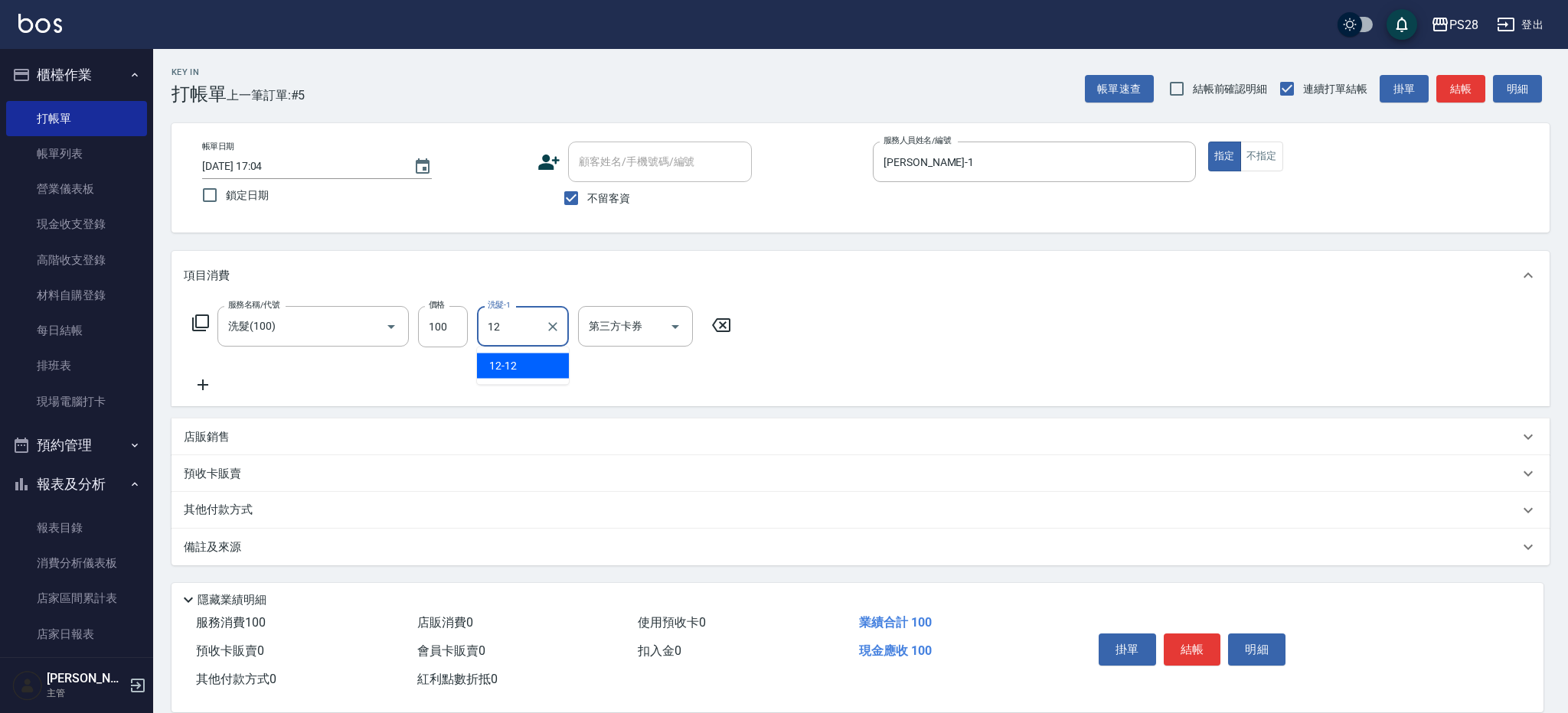
type input "12-12"
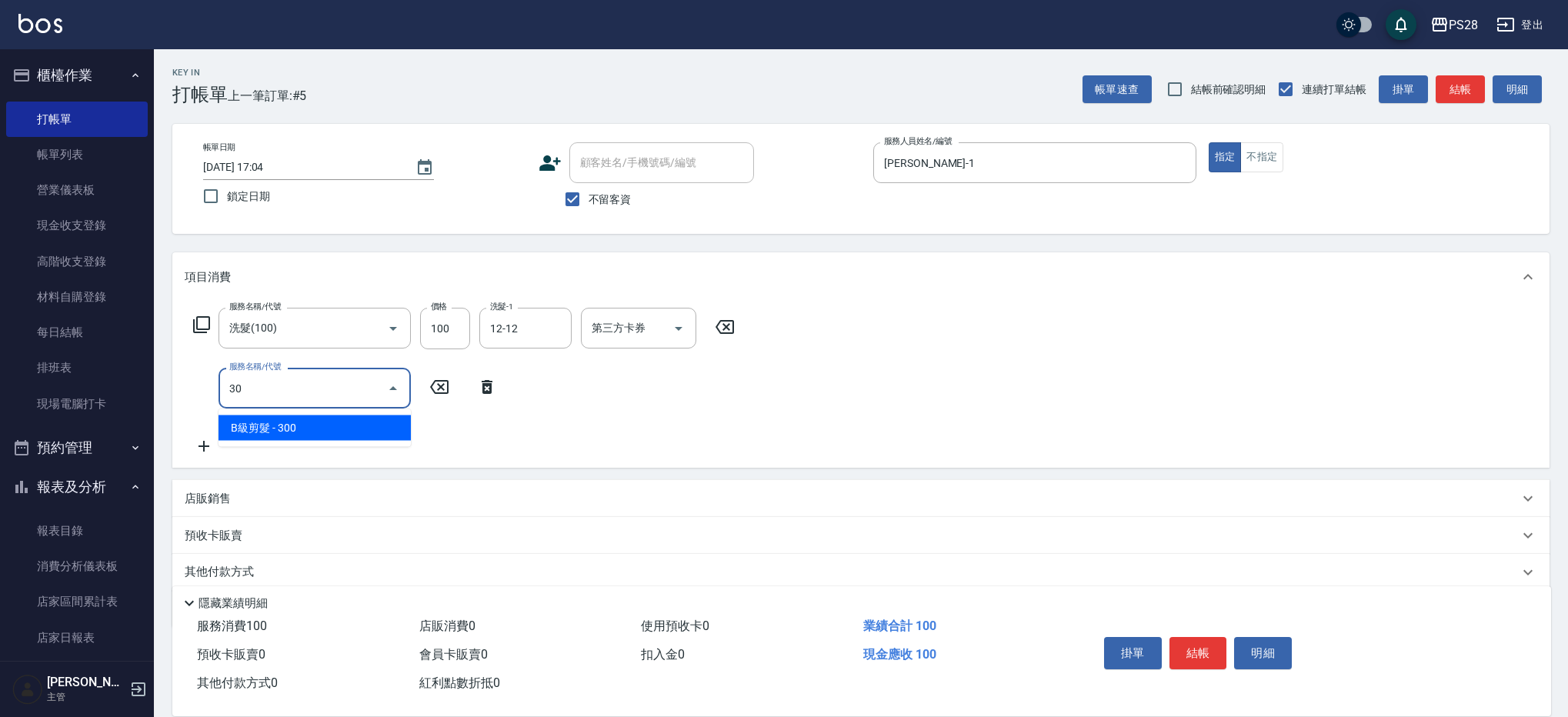
type input "3"
type input "單剪(250)"
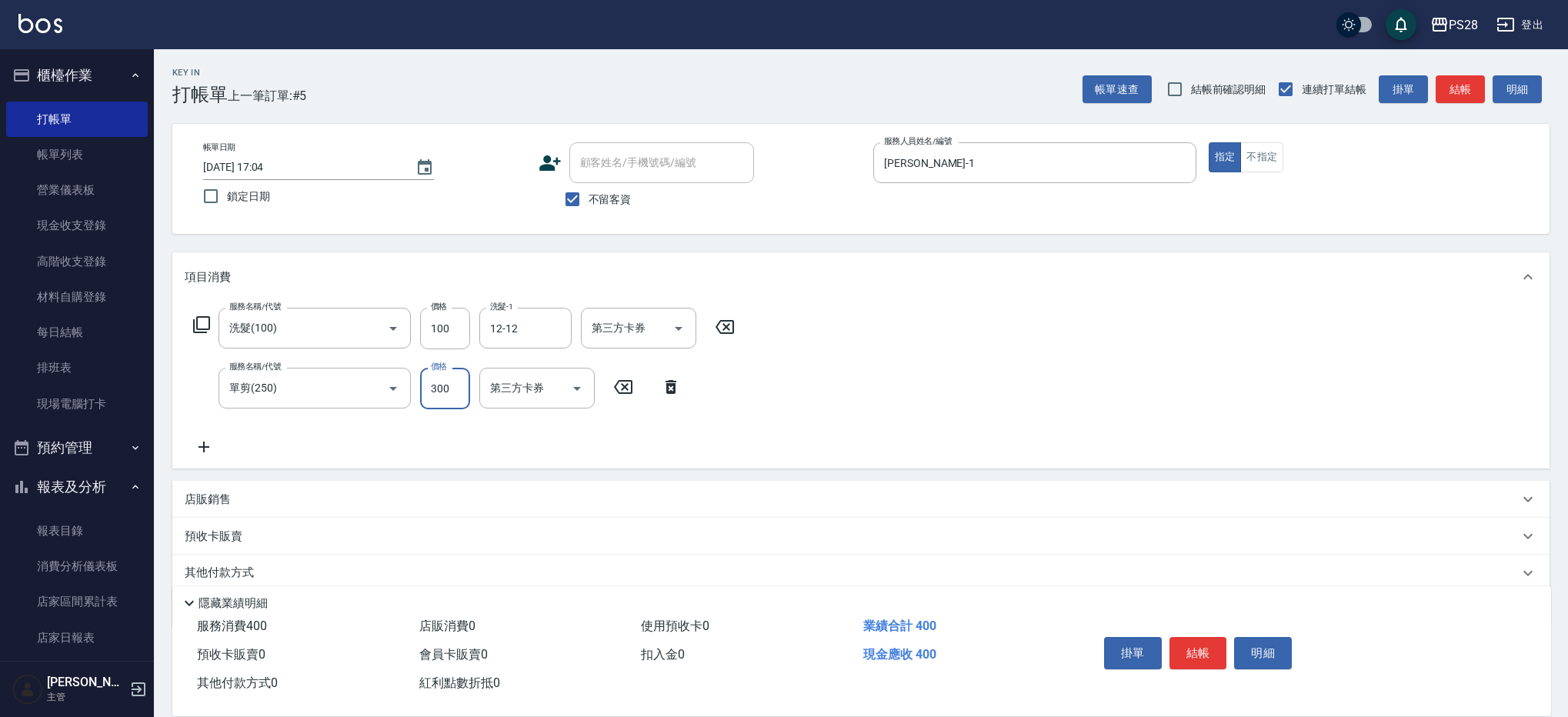
type input "300"
type input "儲值卡"
click at [677, 325] on icon "Open" at bounding box center [678, 329] width 18 height 18
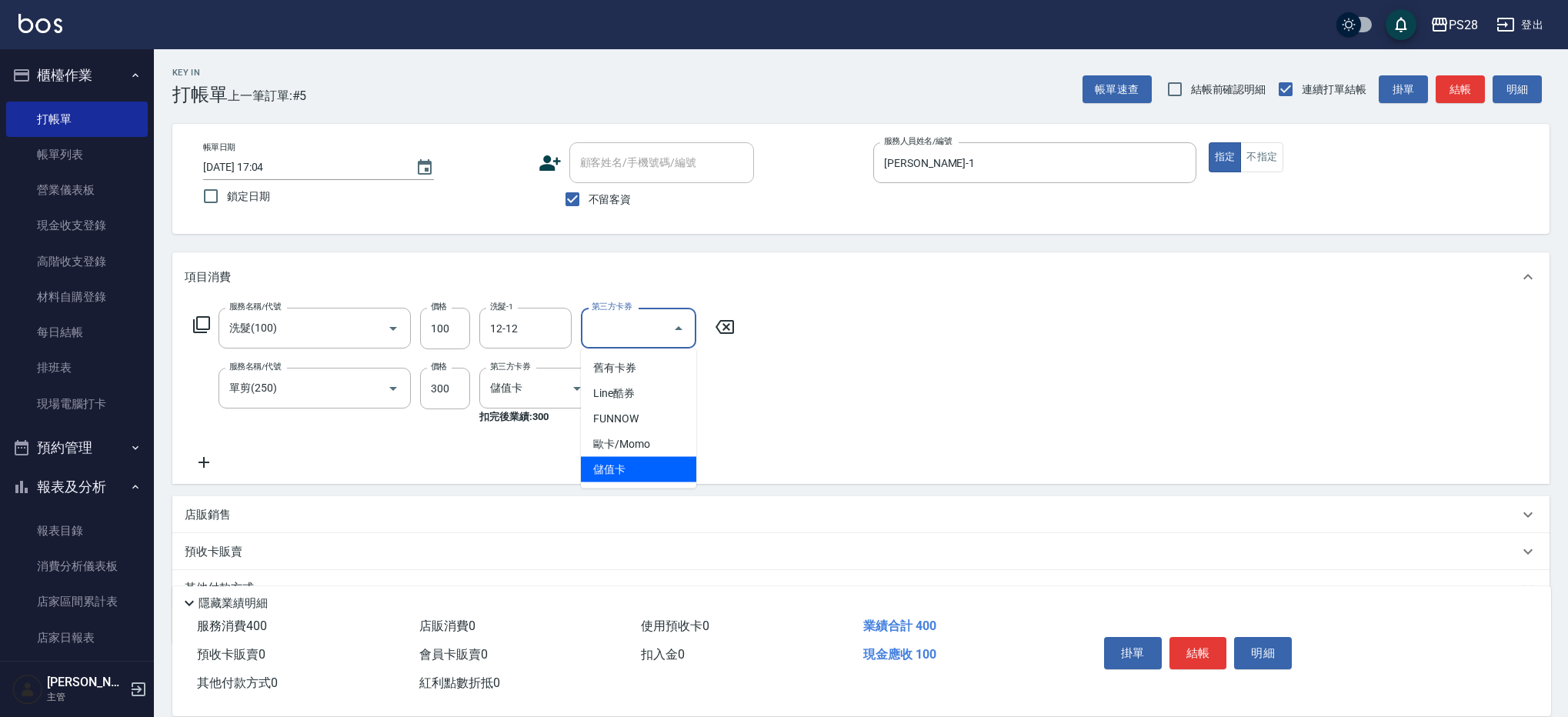
click at [598, 467] on span "儲值卡" at bounding box center [638, 470] width 116 height 25
type input "儲值卡"
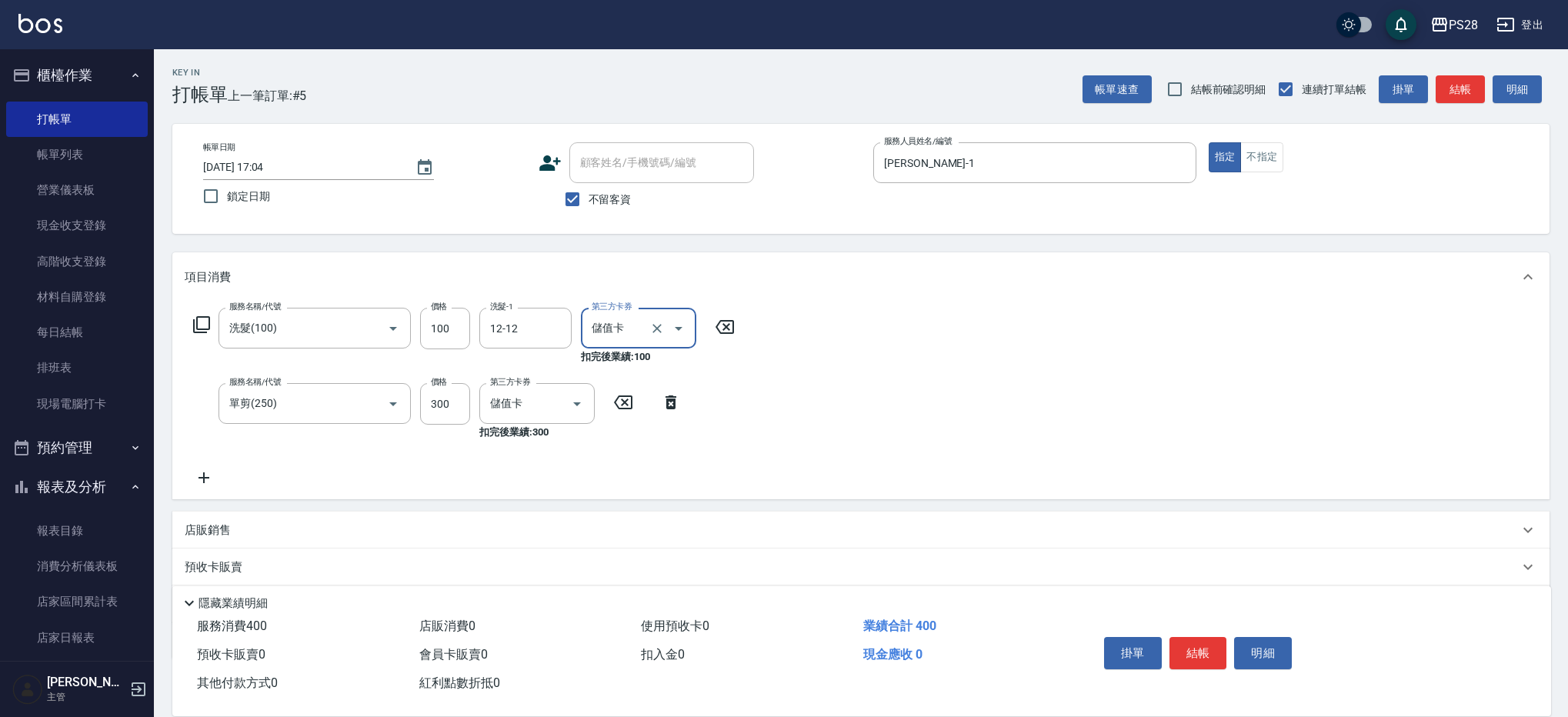
click at [199, 473] on icon at bounding box center [204, 478] width 39 height 18
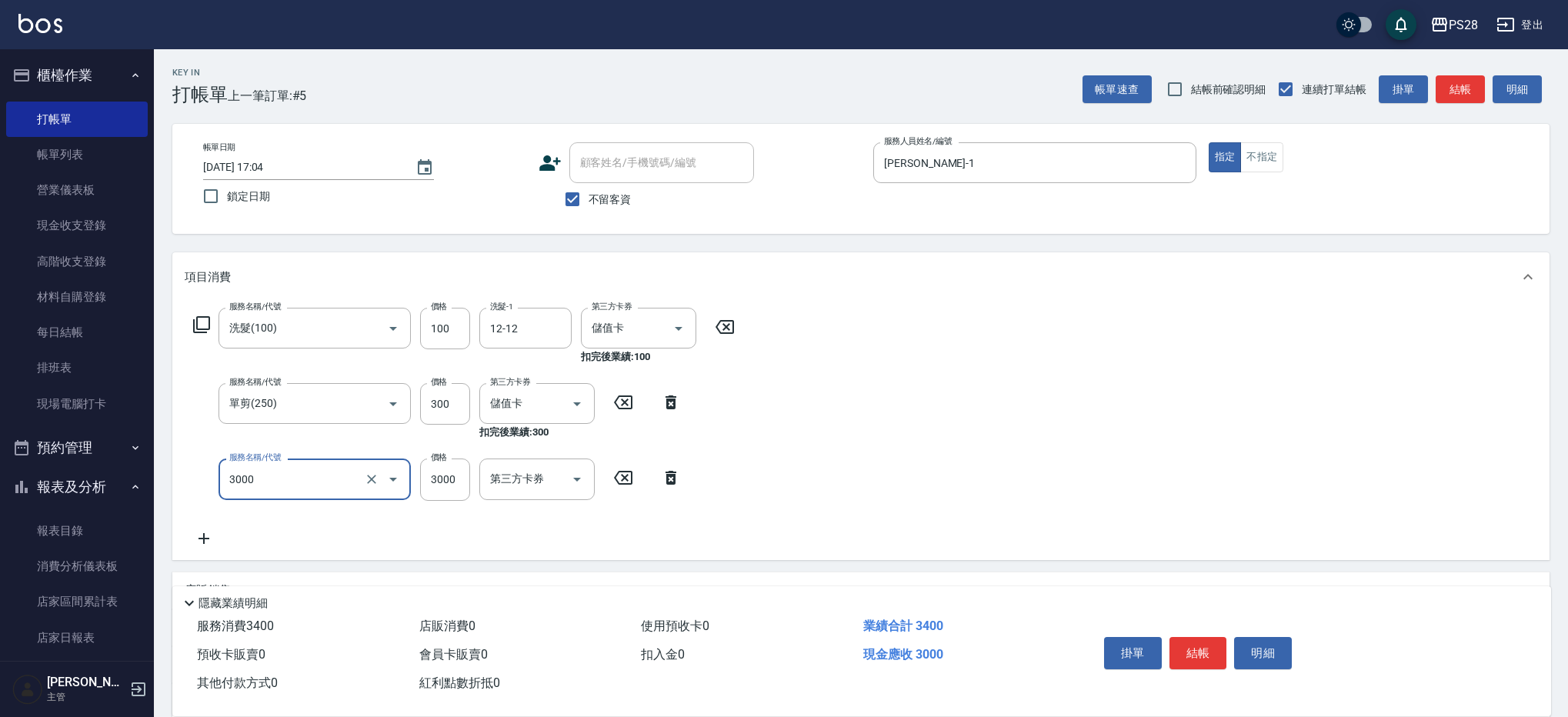
type input "頂級豪華OVC3(3000)"
click at [1195, 646] on button "結帳" at bounding box center [1198, 654] width 58 height 33
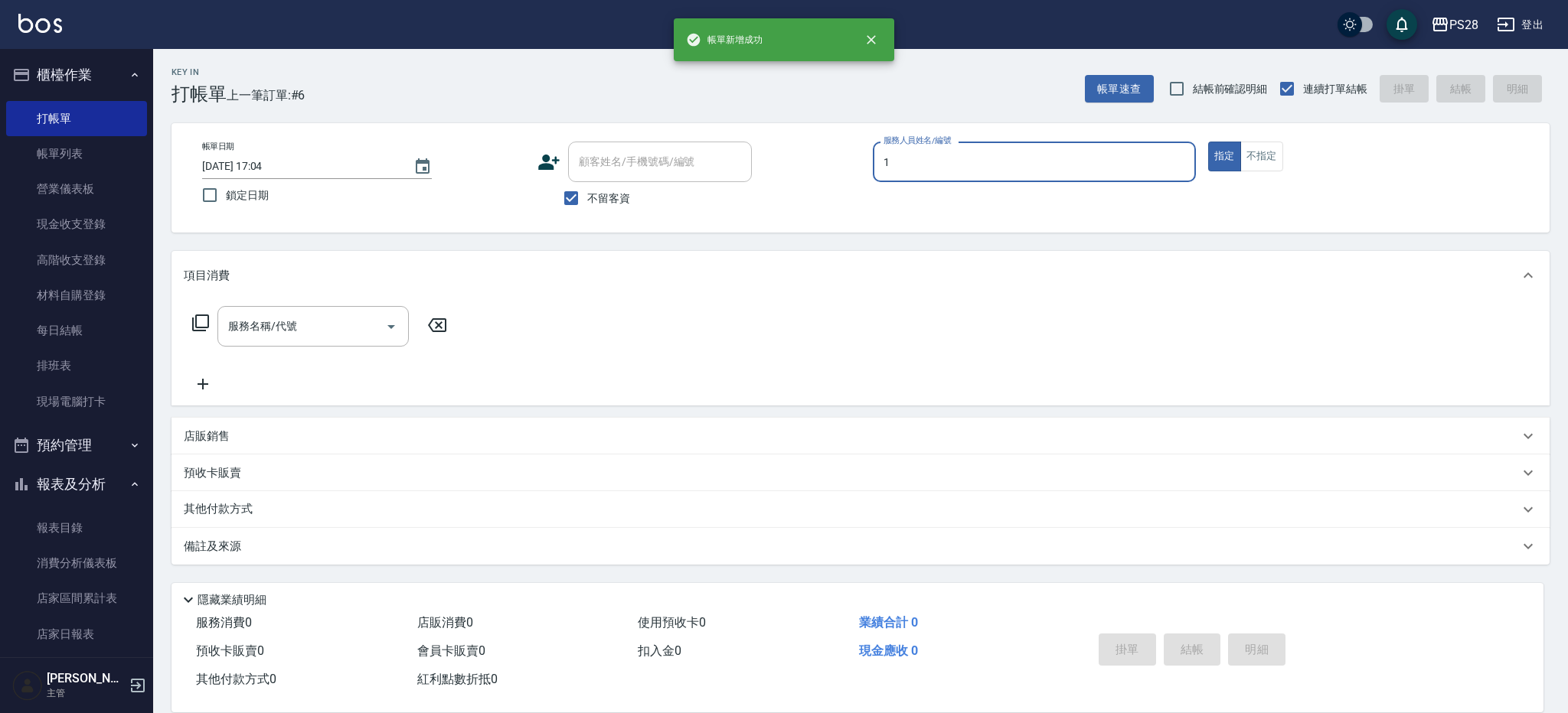
type input "[PERSON_NAME]-1"
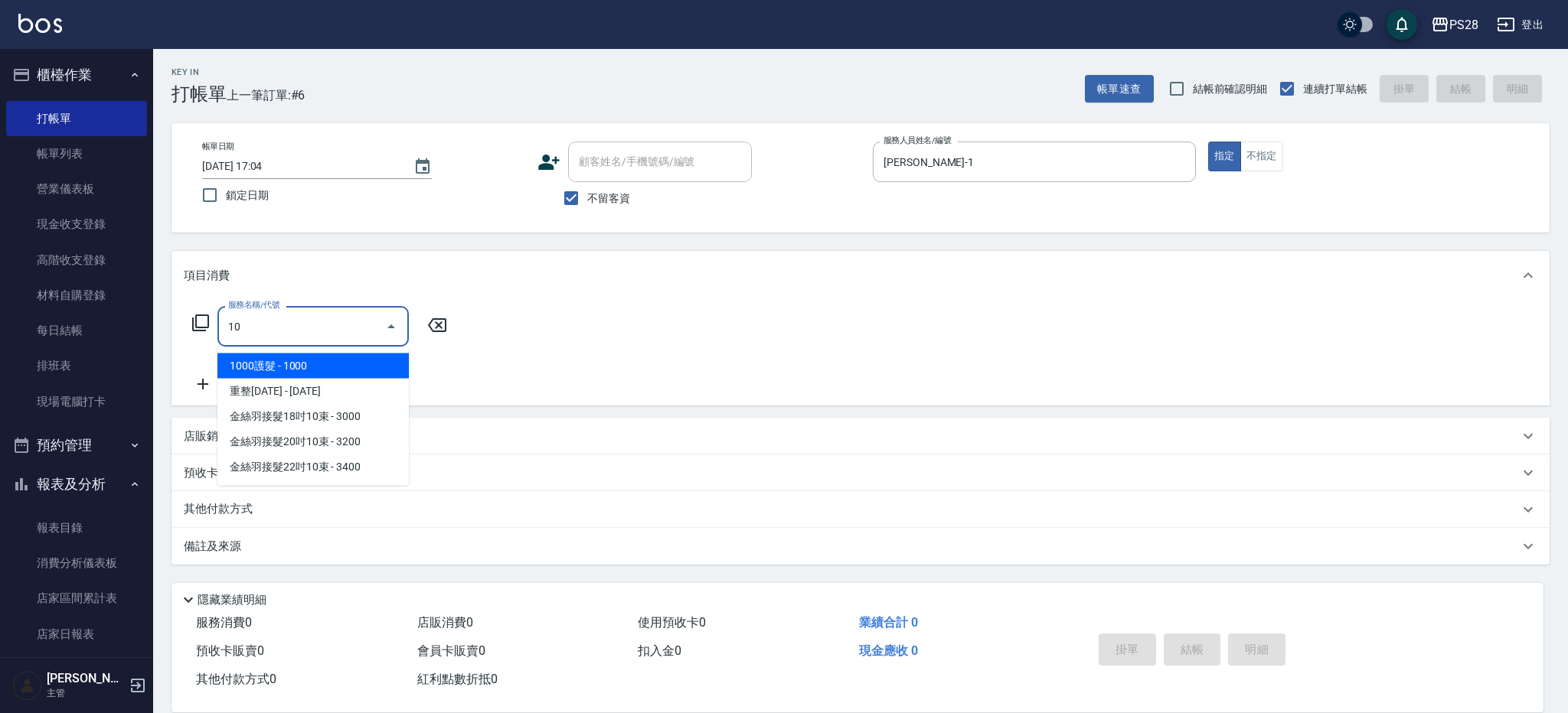
type input "1"
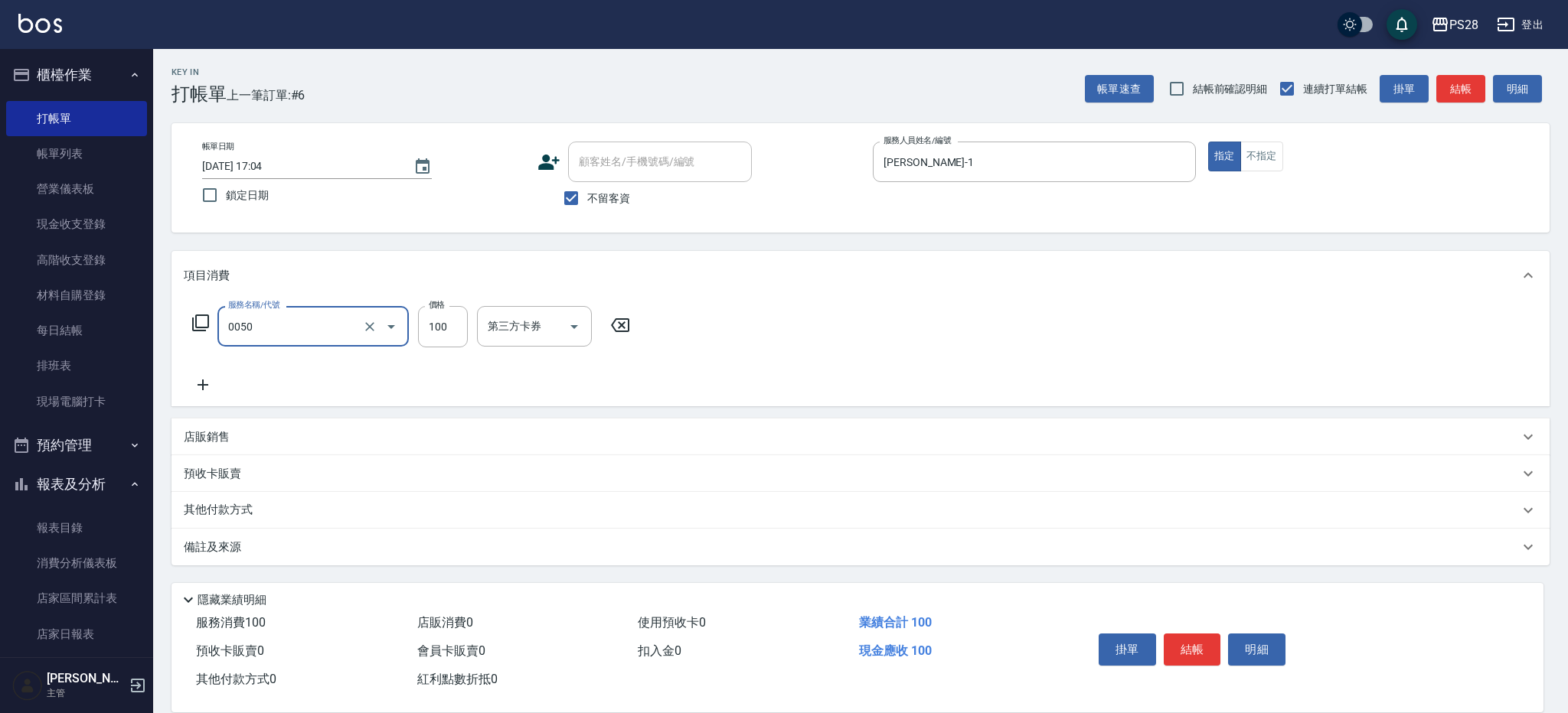
type input "剪瀏海(0050)"
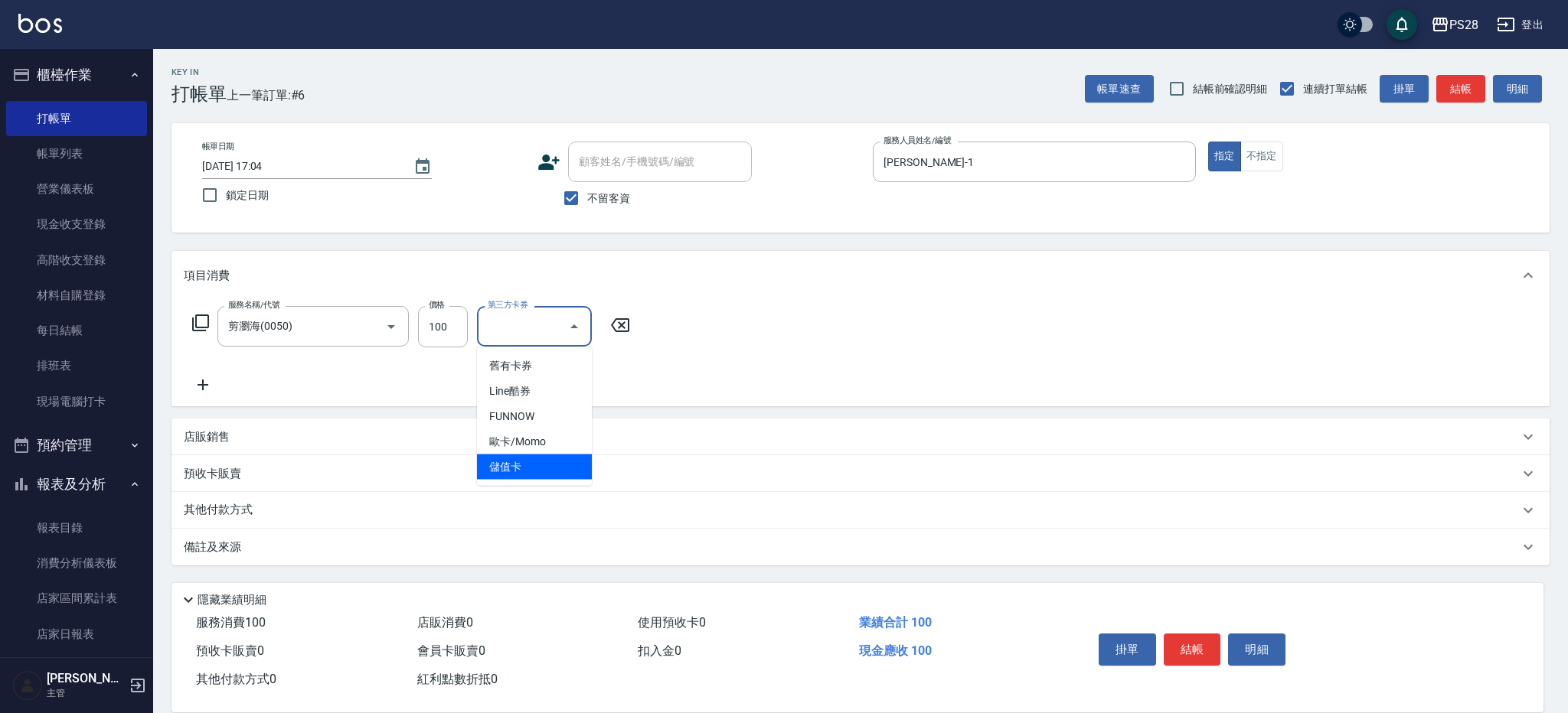
type input "儲值卡"
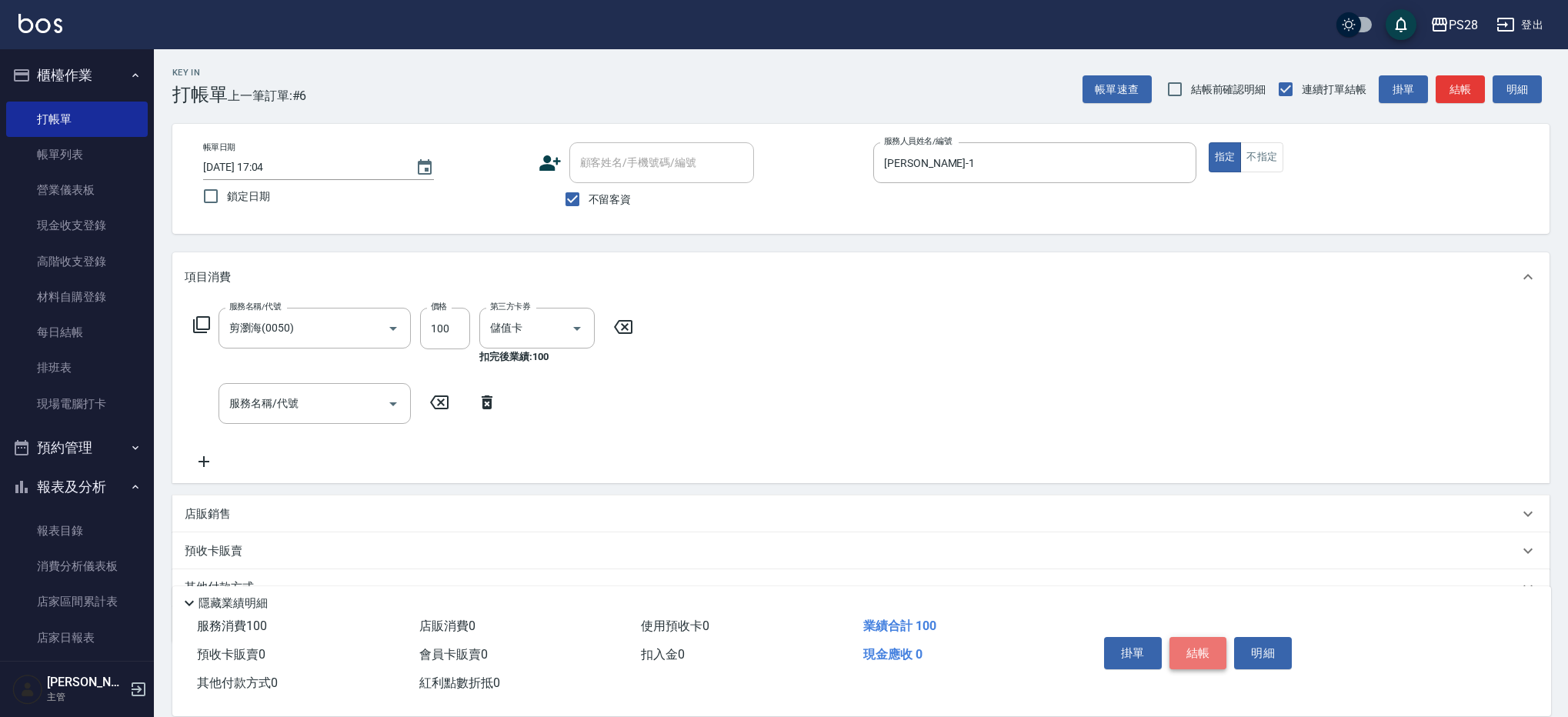
click at [1182, 643] on button "結帳" at bounding box center [1198, 654] width 58 height 33
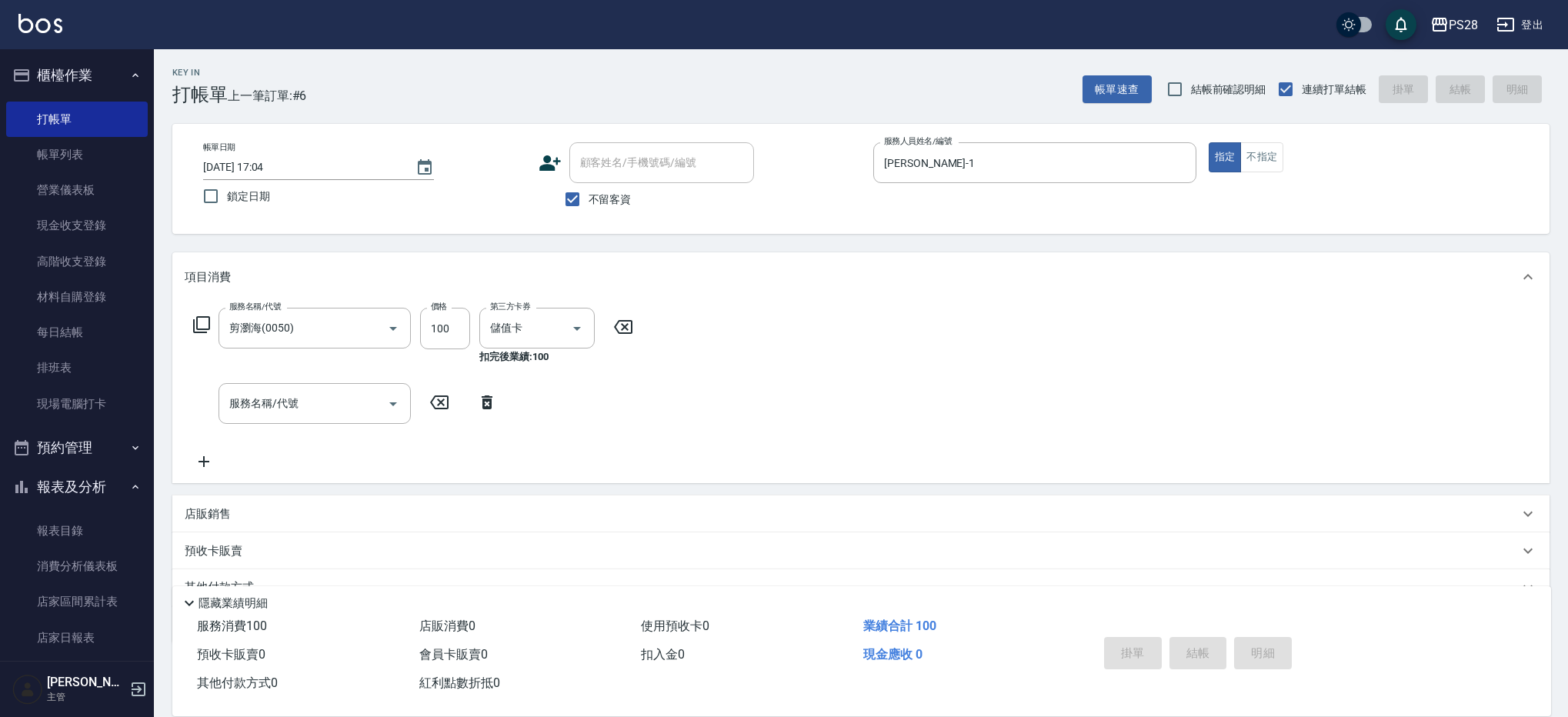
type input "[DATE] 17:05"
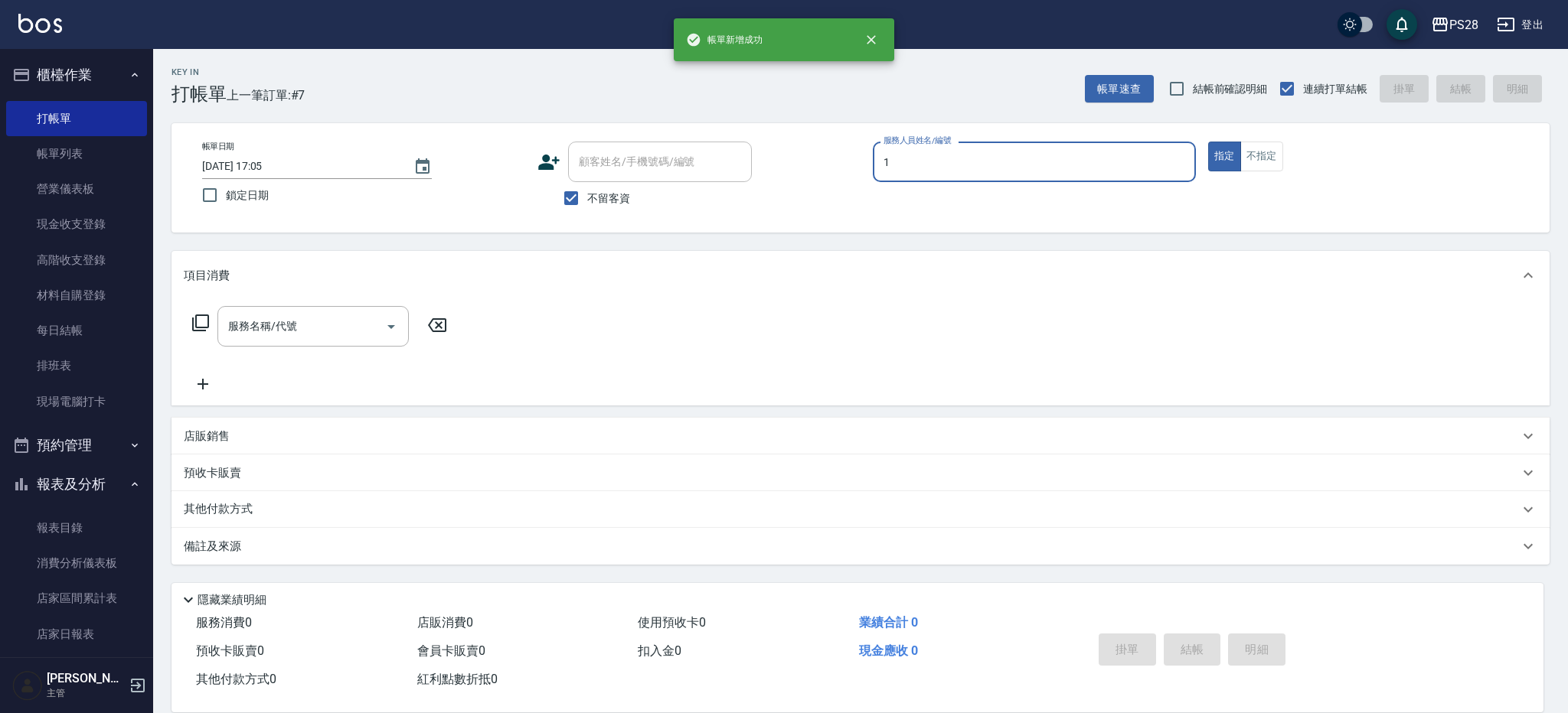
type input "[PERSON_NAME]-1"
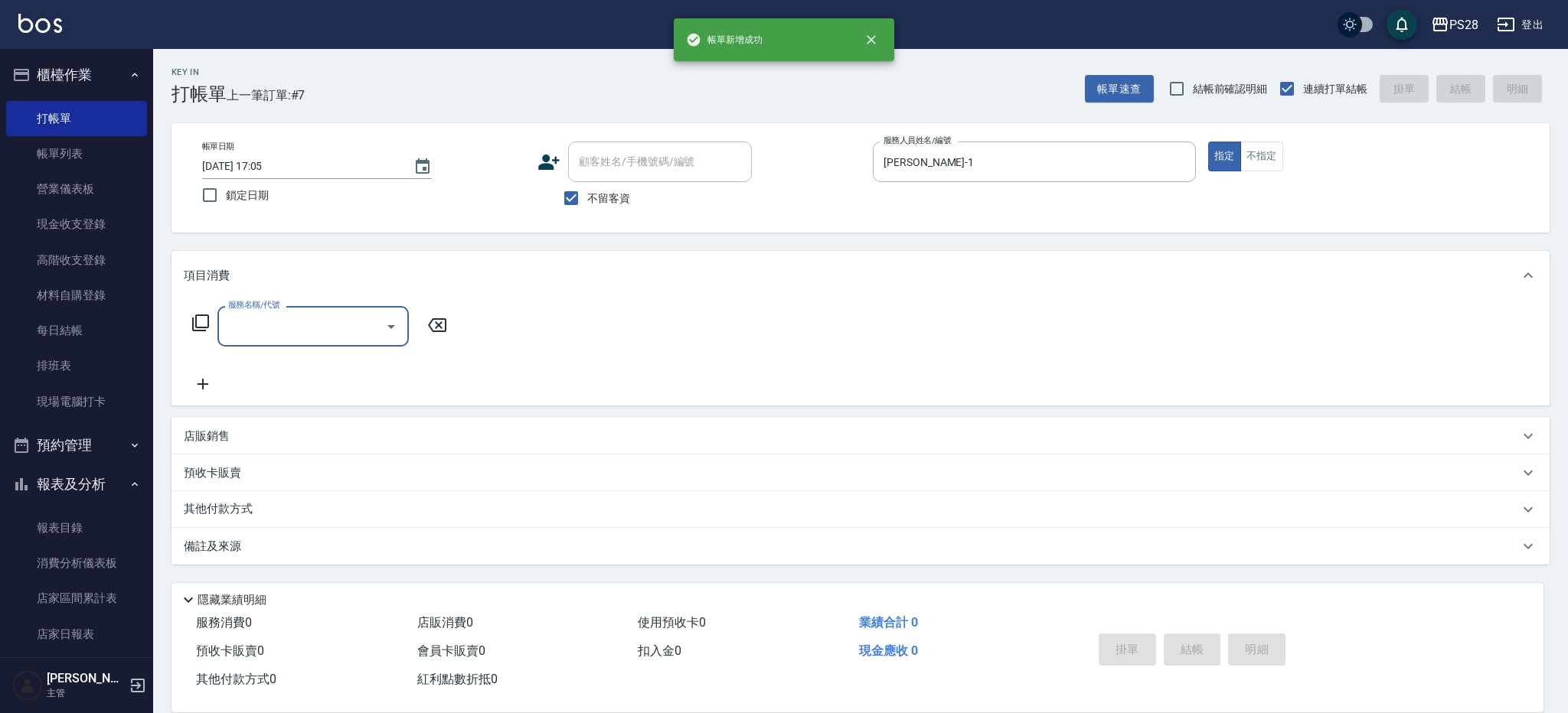
type input "1"
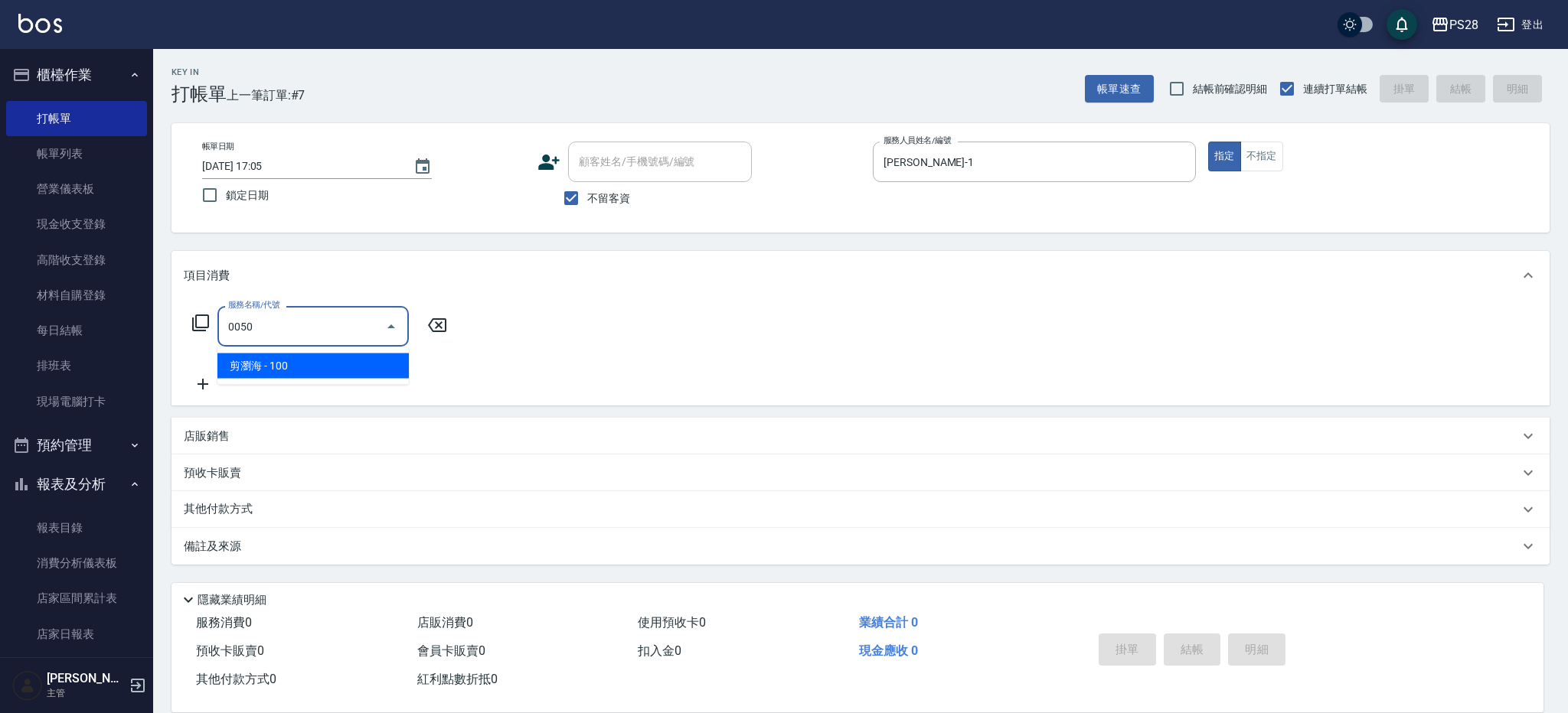
type input "剪瀏海(0050)"
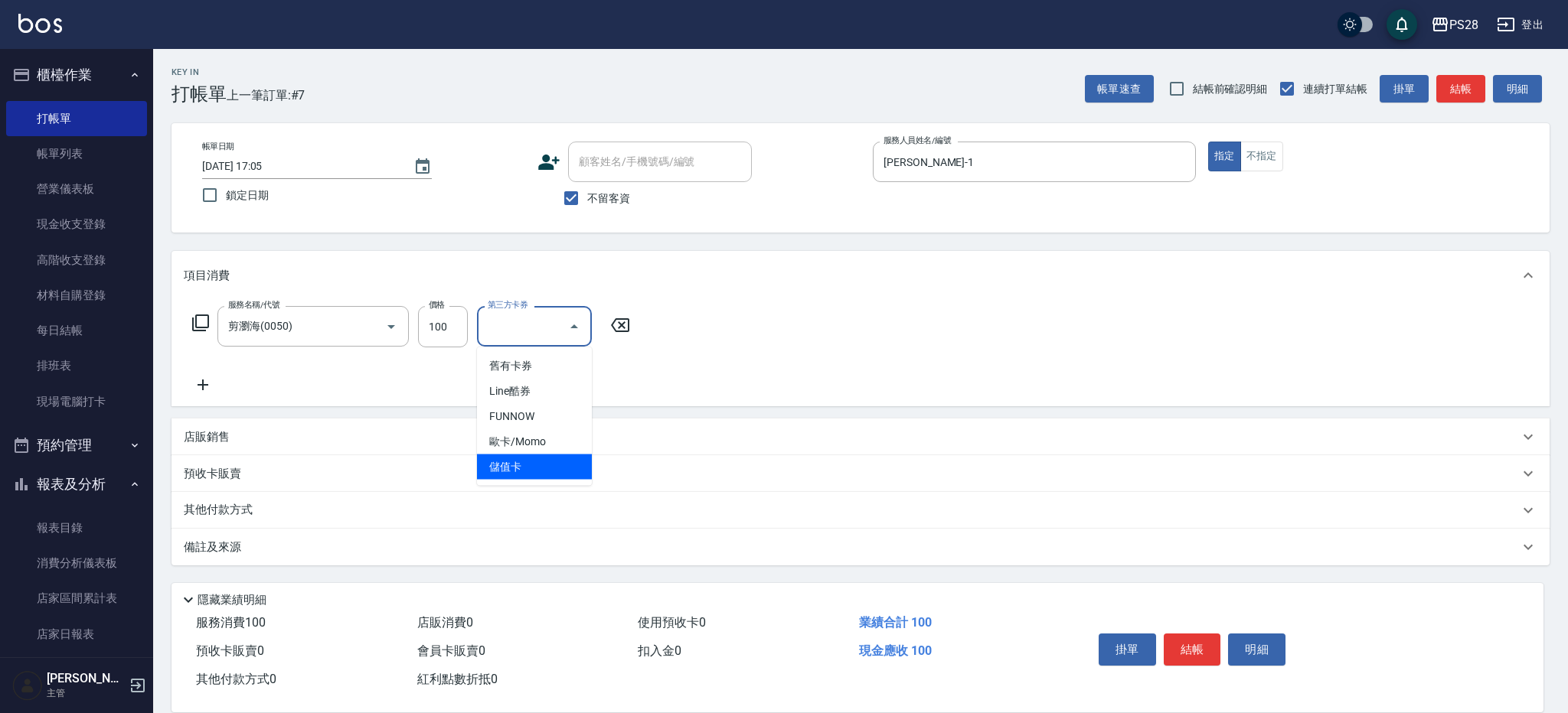
type input "儲值卡"
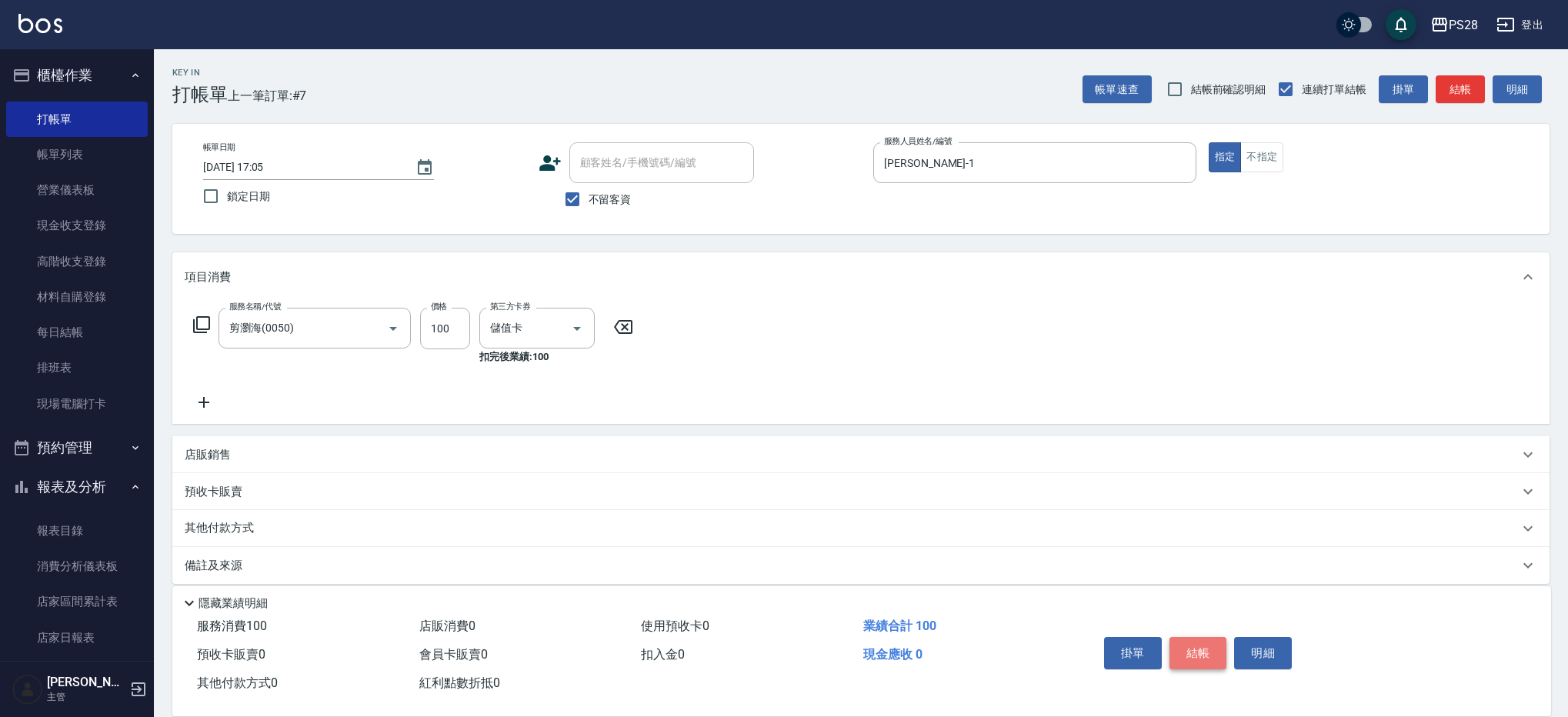
click at [1194, 647] on button "結帳" at bounding box center [1198, 654] width 58 height 33
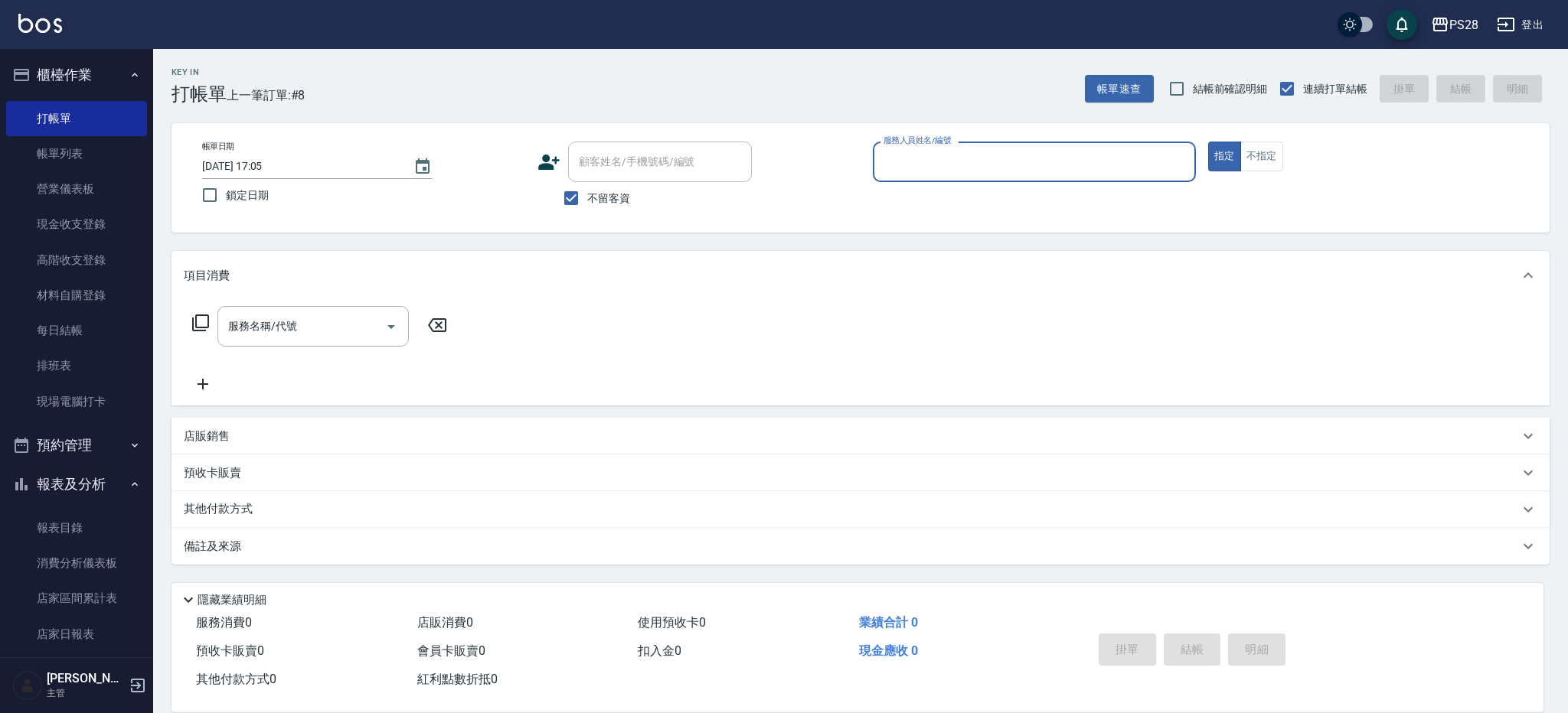
type input "3"
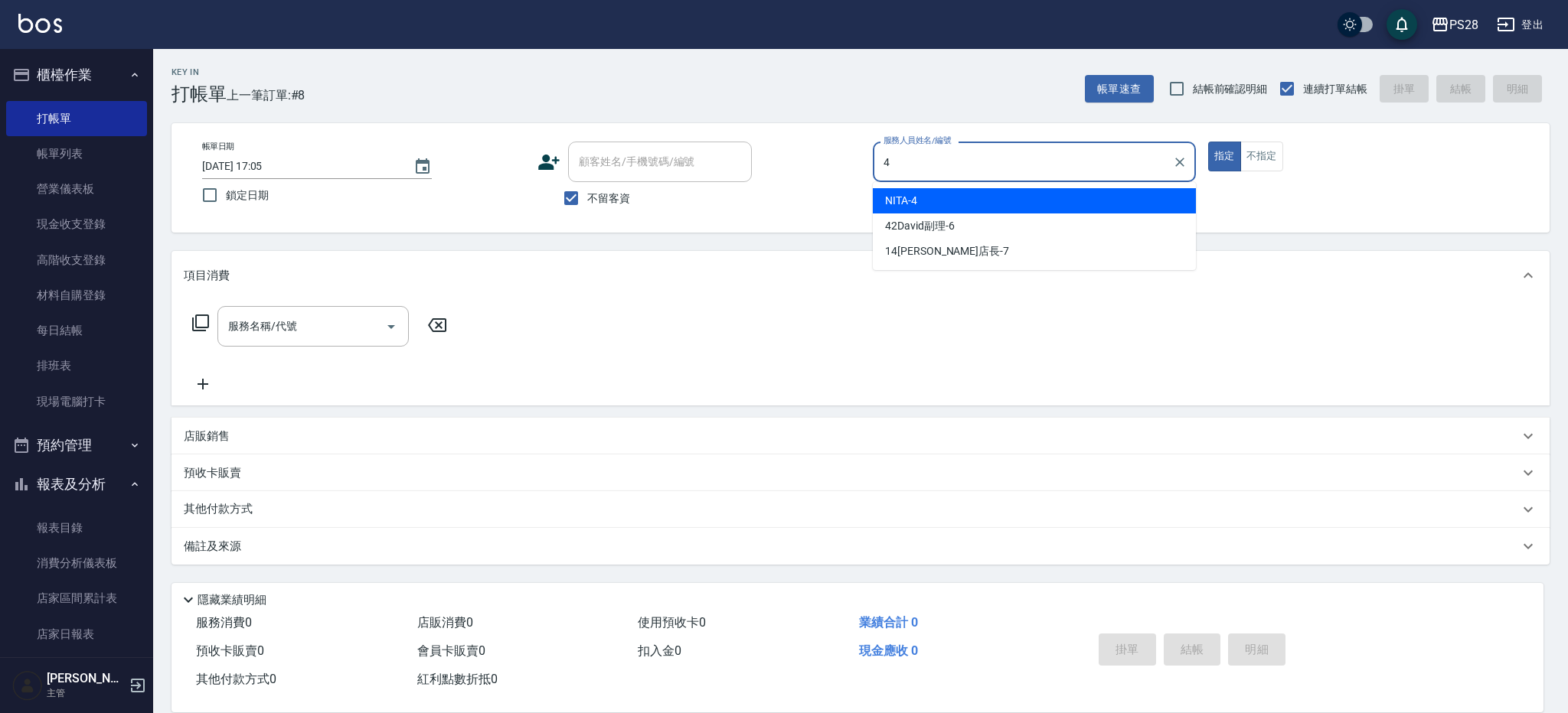
type input "NITA-4"
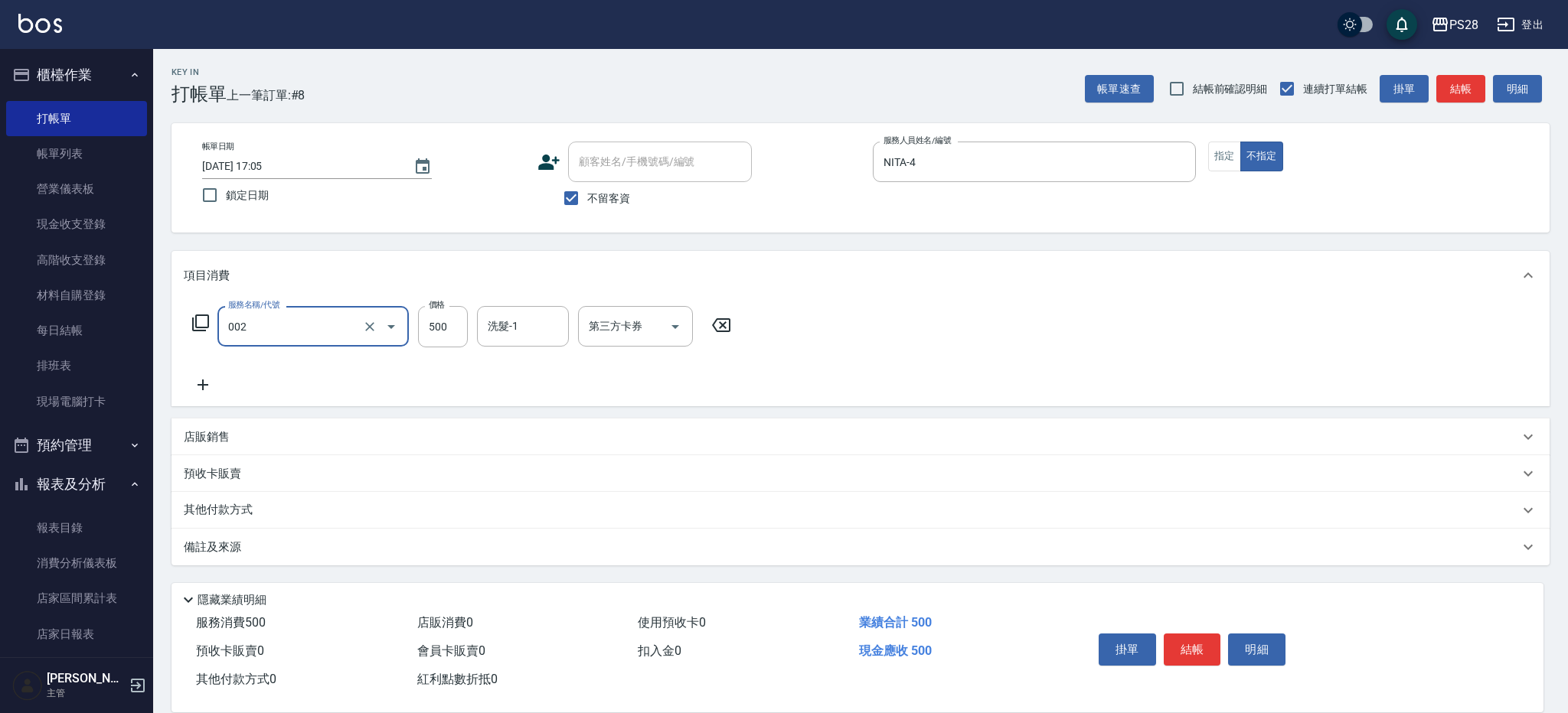
type input "洗剪D(002)"
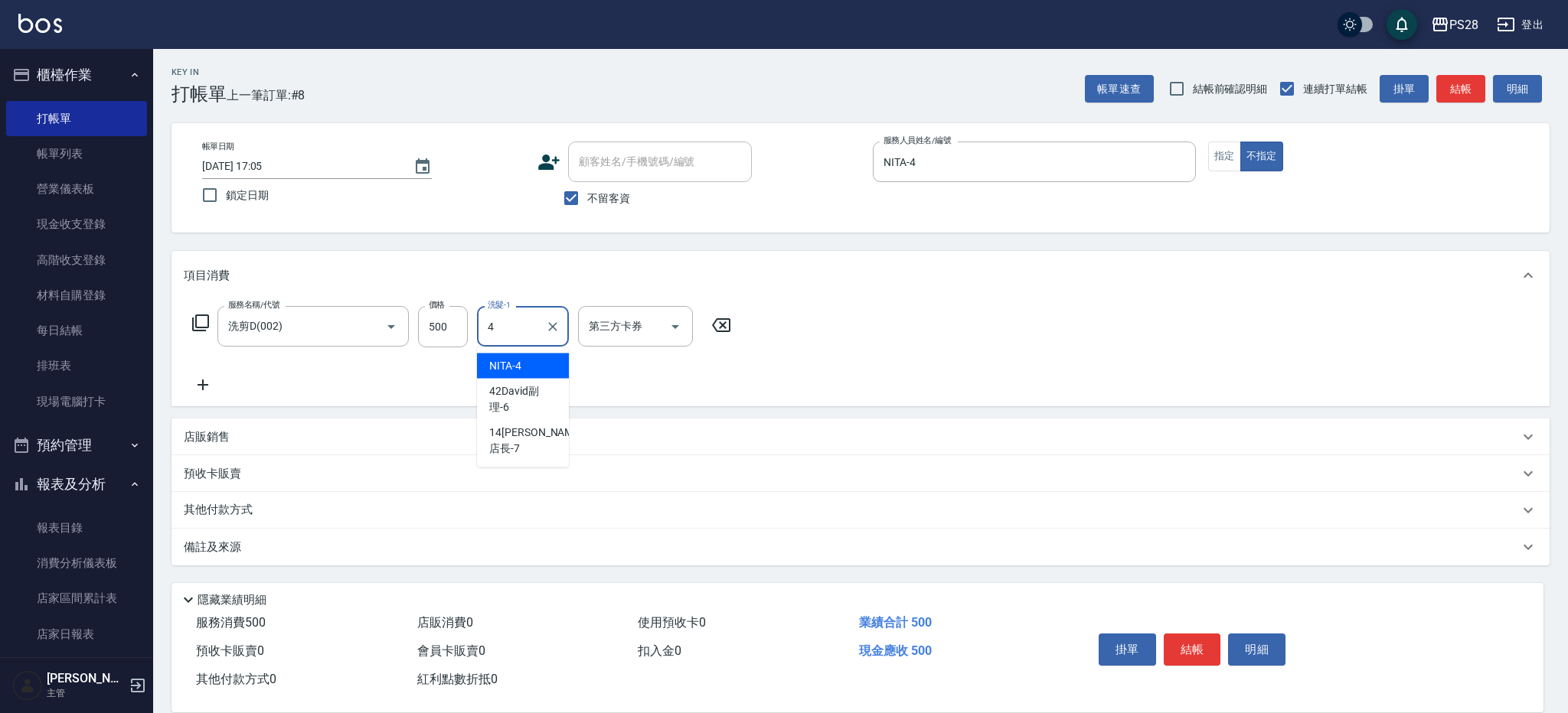
type input "NITA-4"
click at [1208, 638] on button "結帳" at bounding box center [1192, 650] width 58 height 32
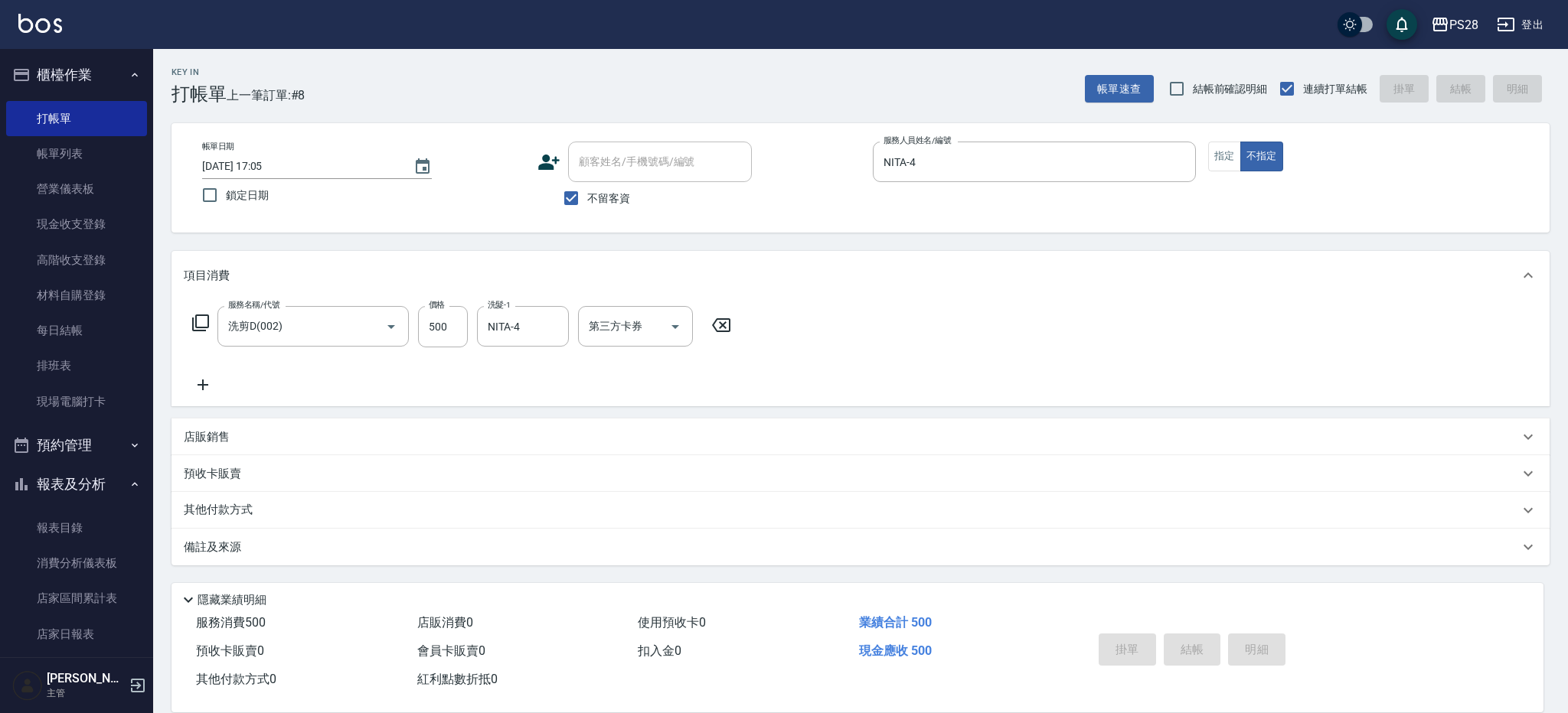
type input "[DATE] 17:32"
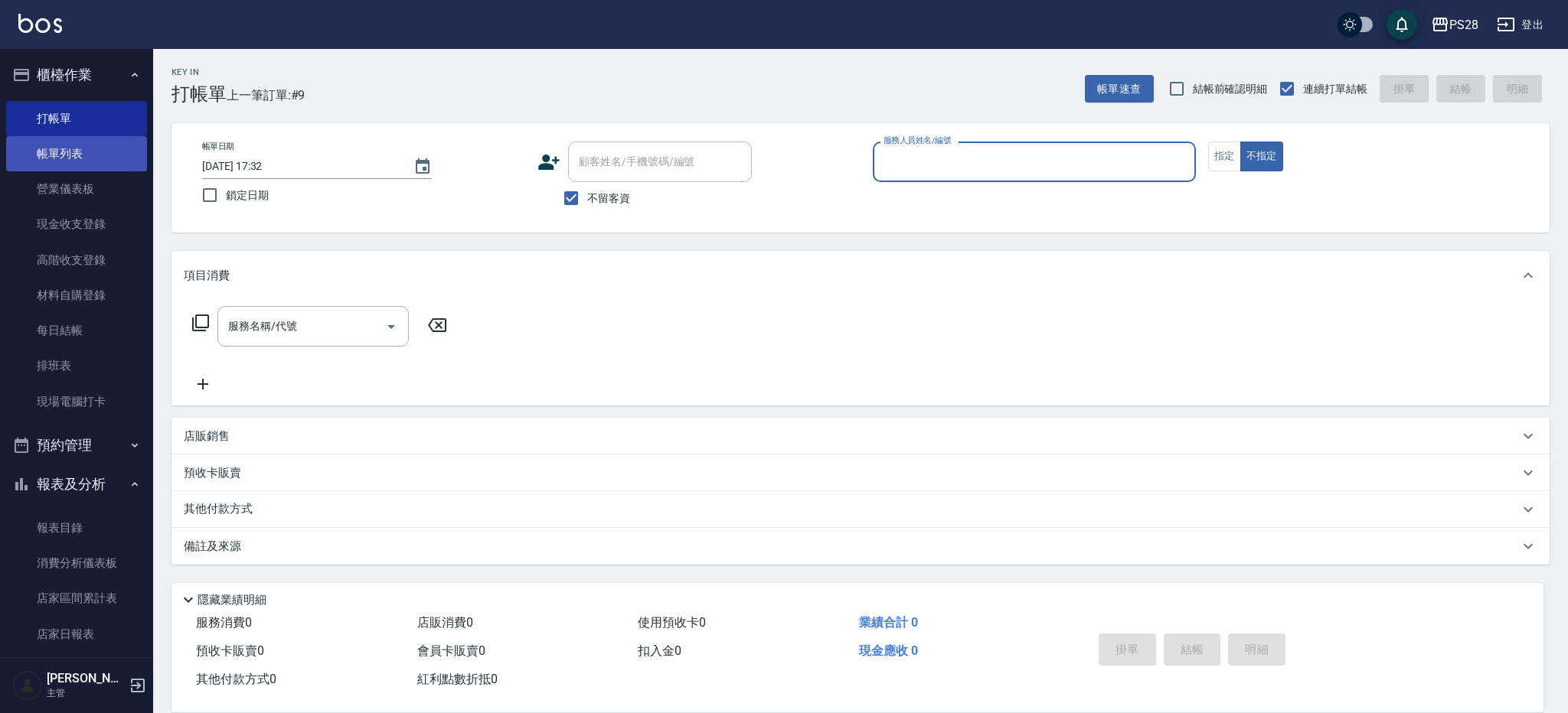
click at [101, 145] on link "帳單列表" at bounding box center [76, 154] width 141 height 35
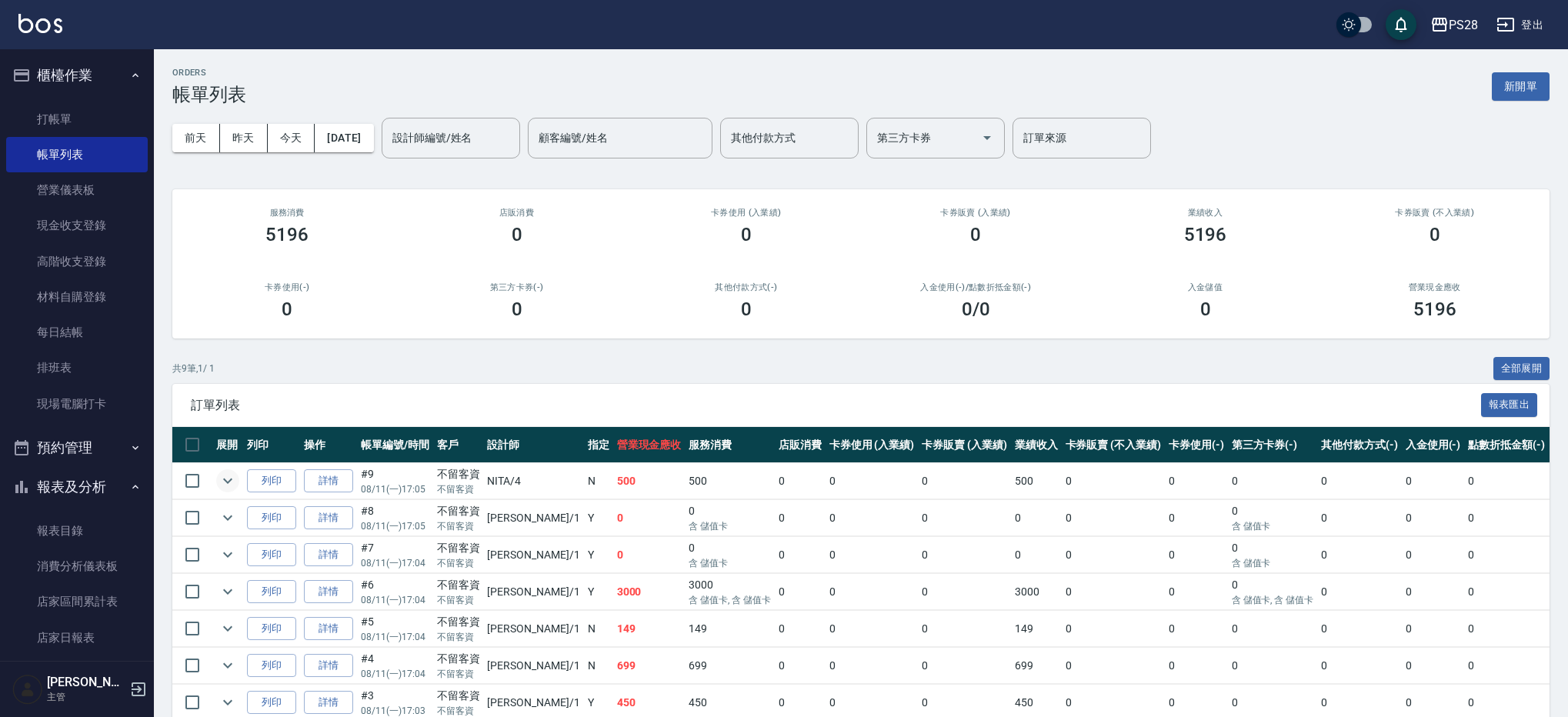
click at [219, 477] on icon "expand row" at bounding box center [227, 480] width 18 height 18
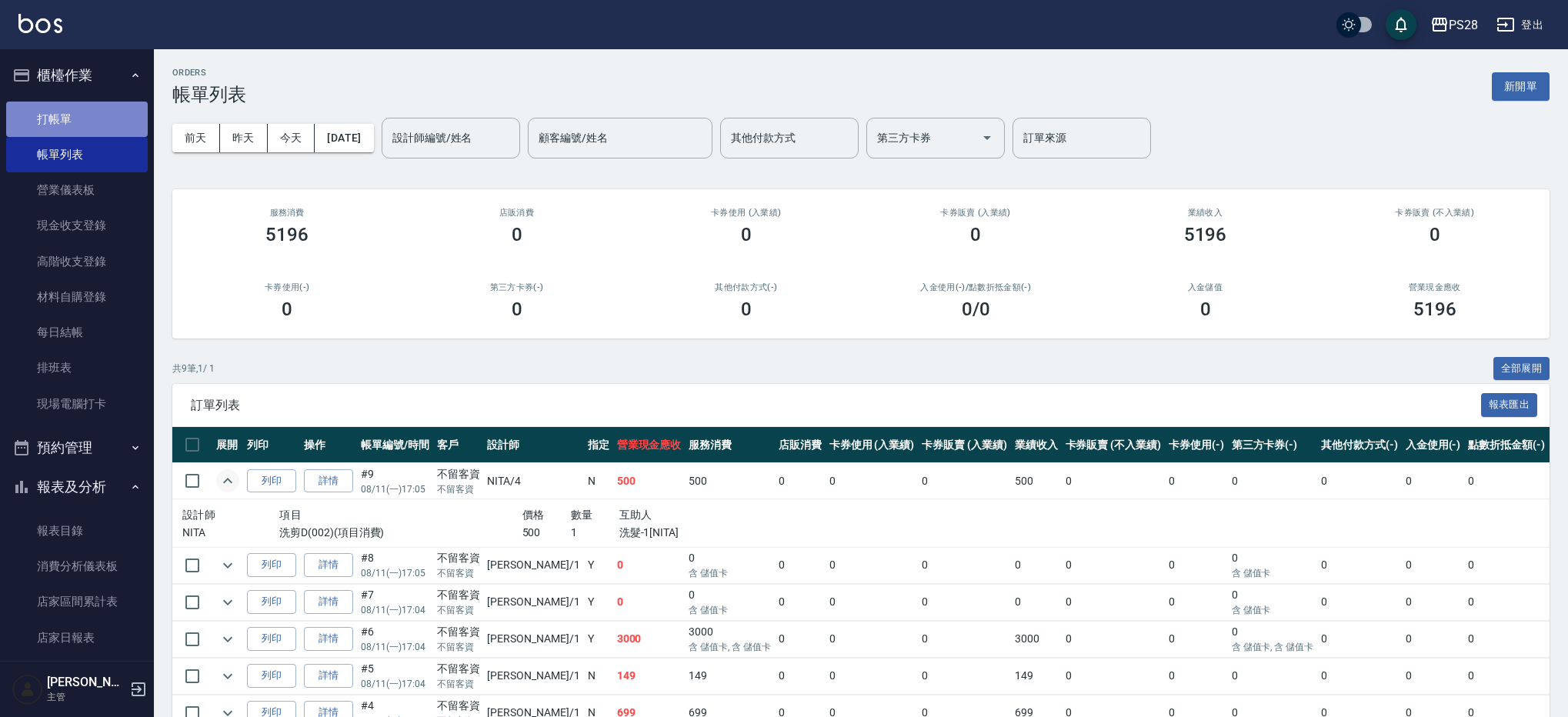
click at [83, 113] on link "打帳單" at bounding box center [77, 118] width 142 height 35
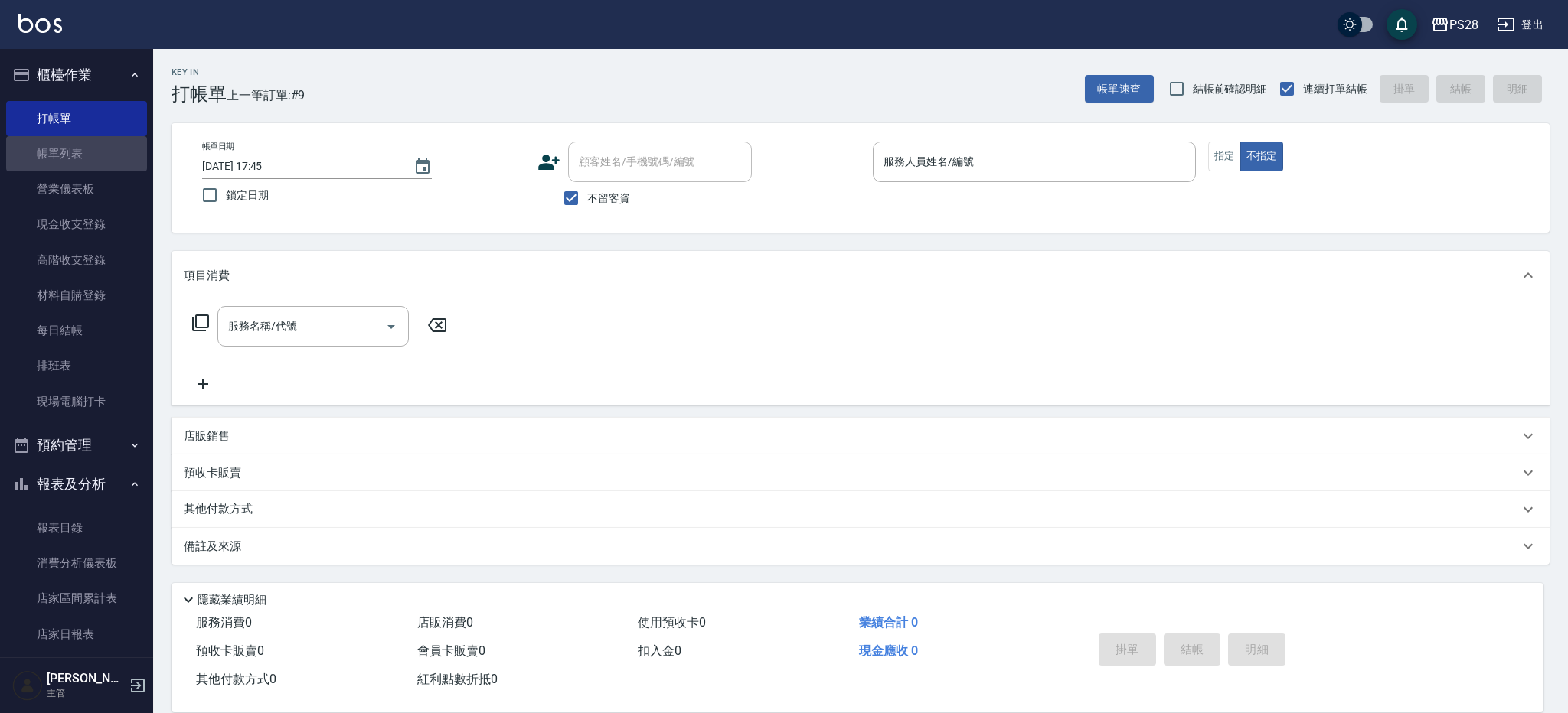
drag, startPoint x: 84, startPoint y: 154, endPoint x: 333, endPoint y: 390, distance: 343.1
click at [84, 154] on link "帳單列表" at bounding box center [76, 154] width 141 height 35
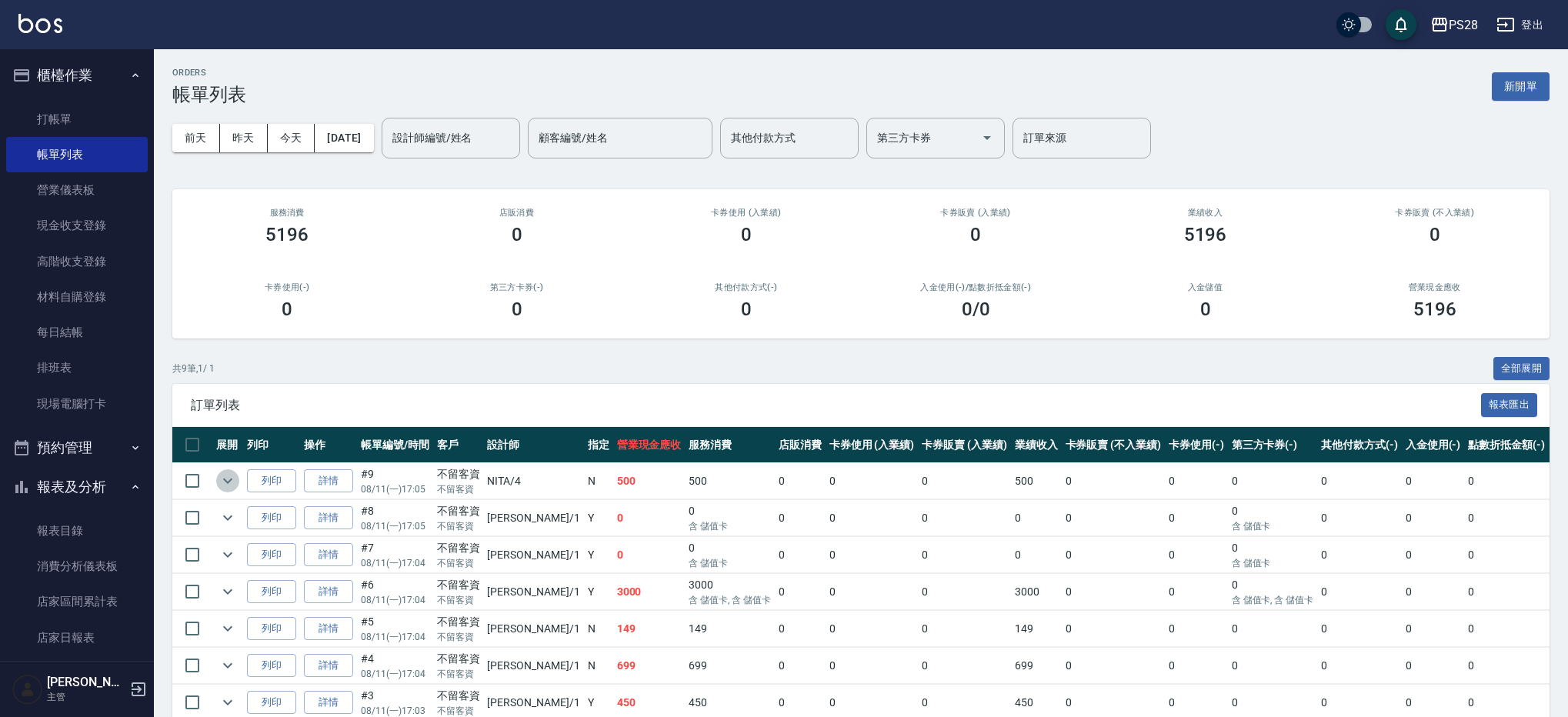
click at [232, 489] on icon "expand row" at bounding box center [227, 480] width 18 height 18
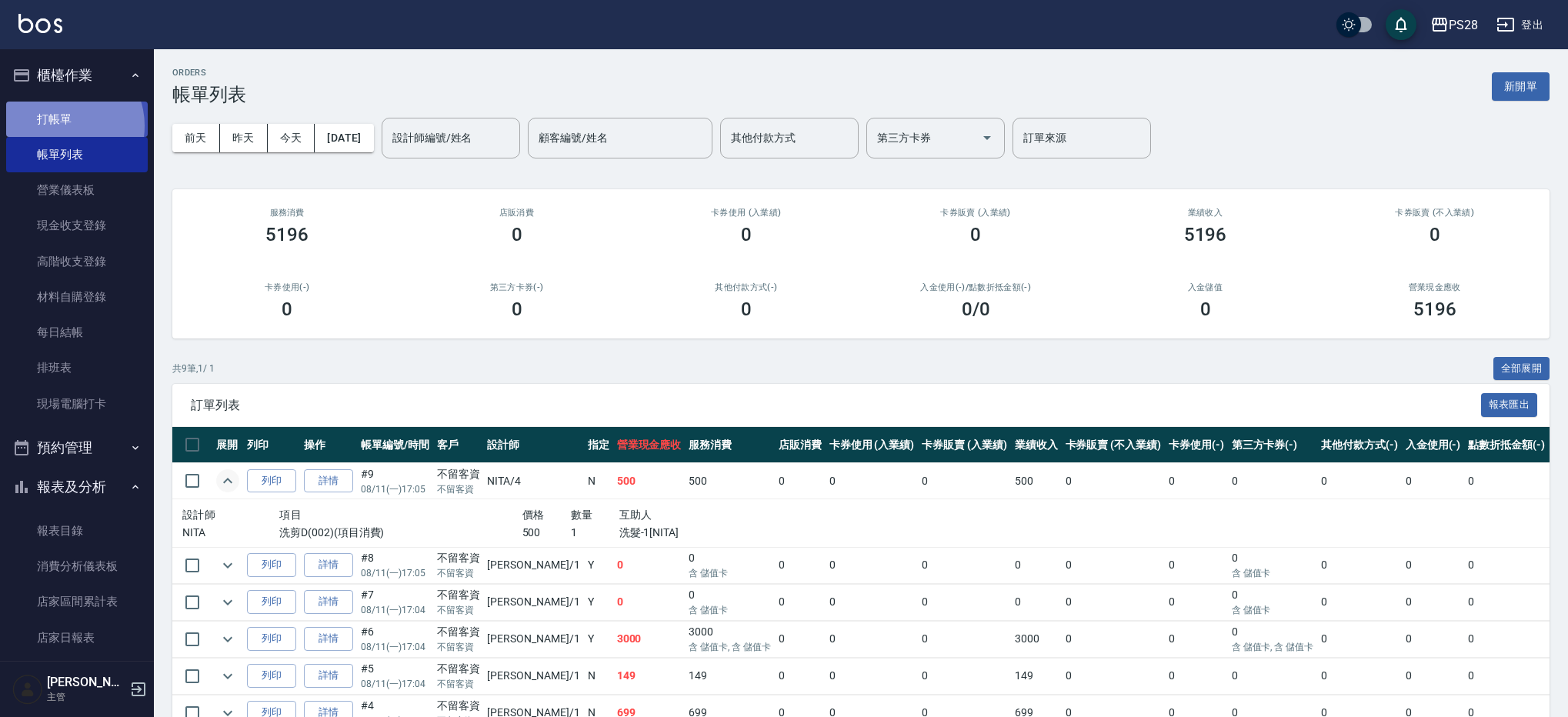
click at [64, 126] on link "打帳單" at bounding box center [77, 118] width 142 height 35
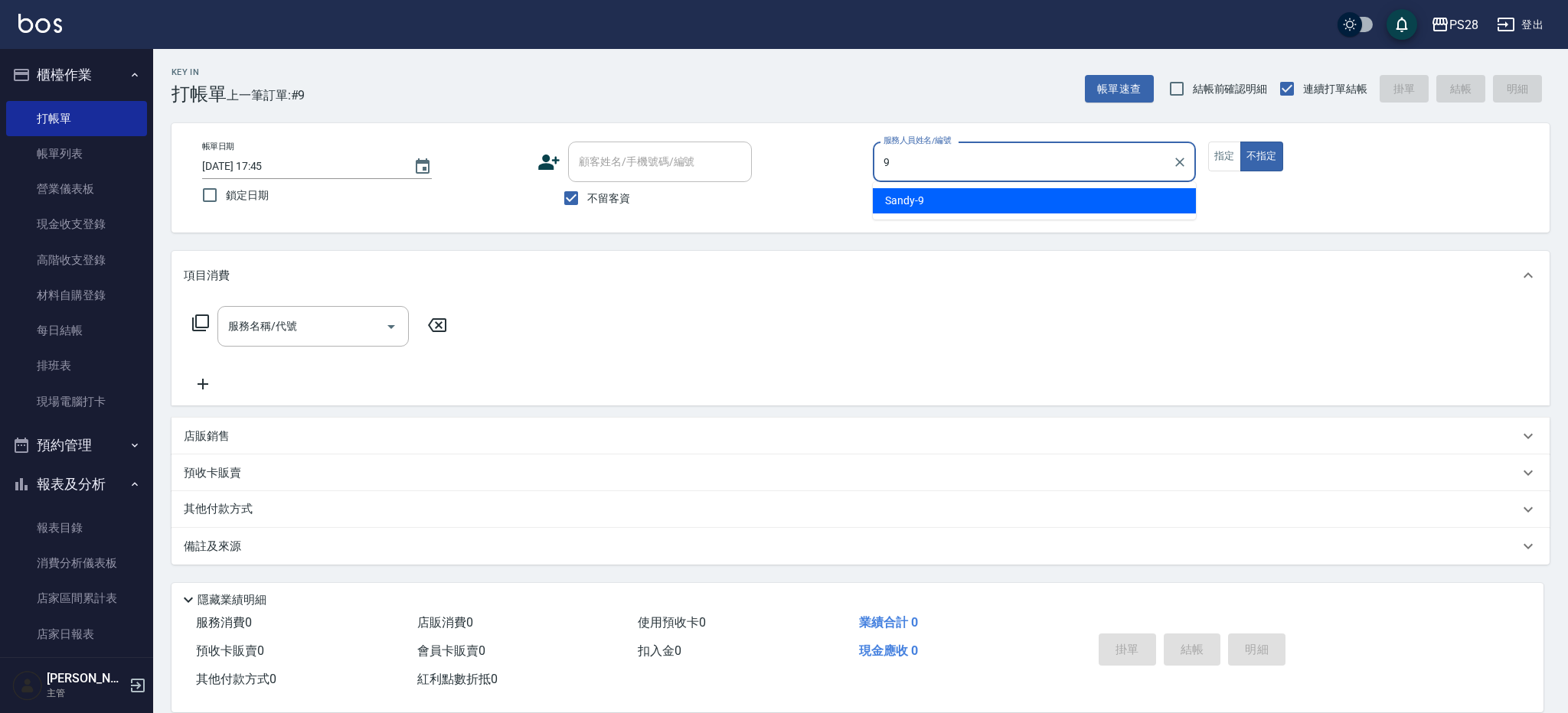
type input "Sandy-9"
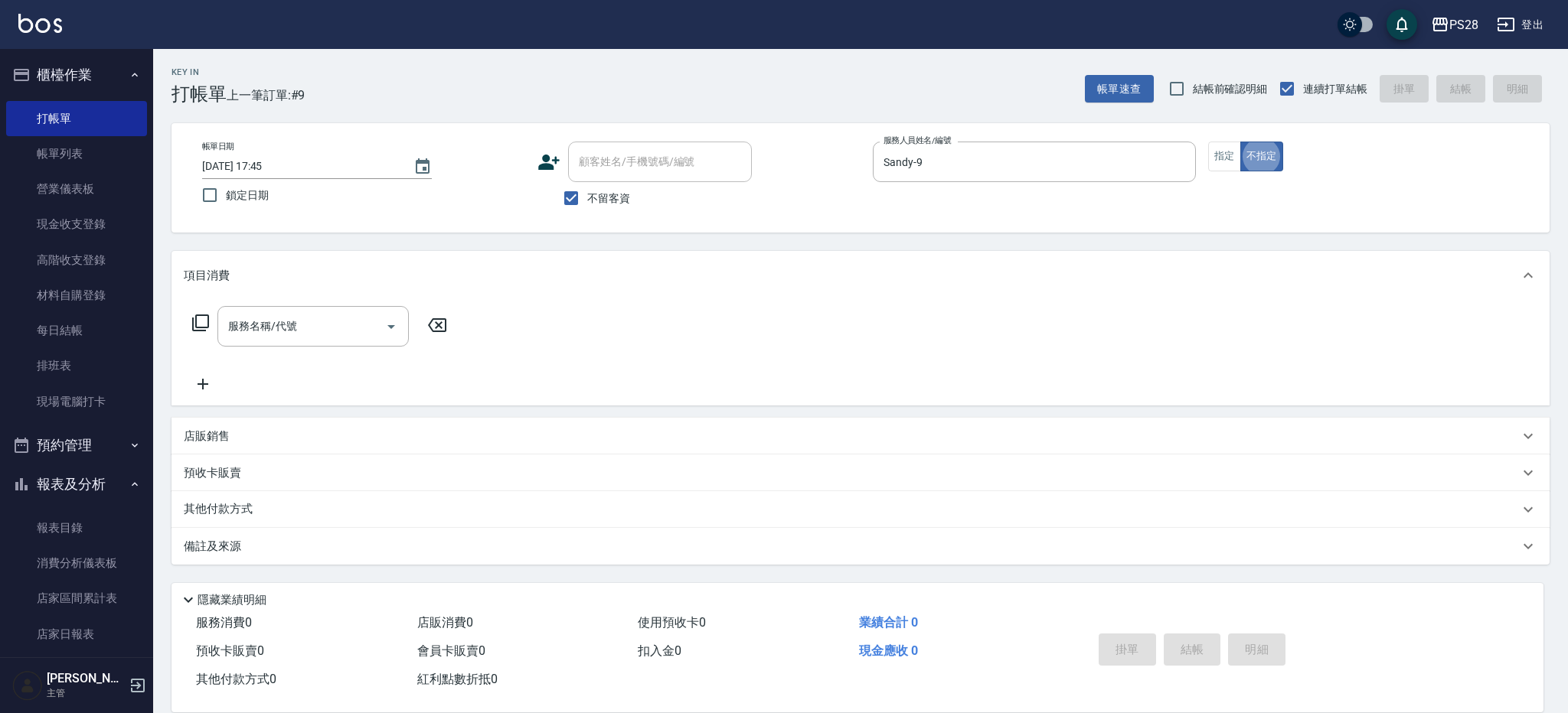
type button "false"
click at [1177, 168] on icon "Clear" at bounding box center [1180, 162] width 15 height 15
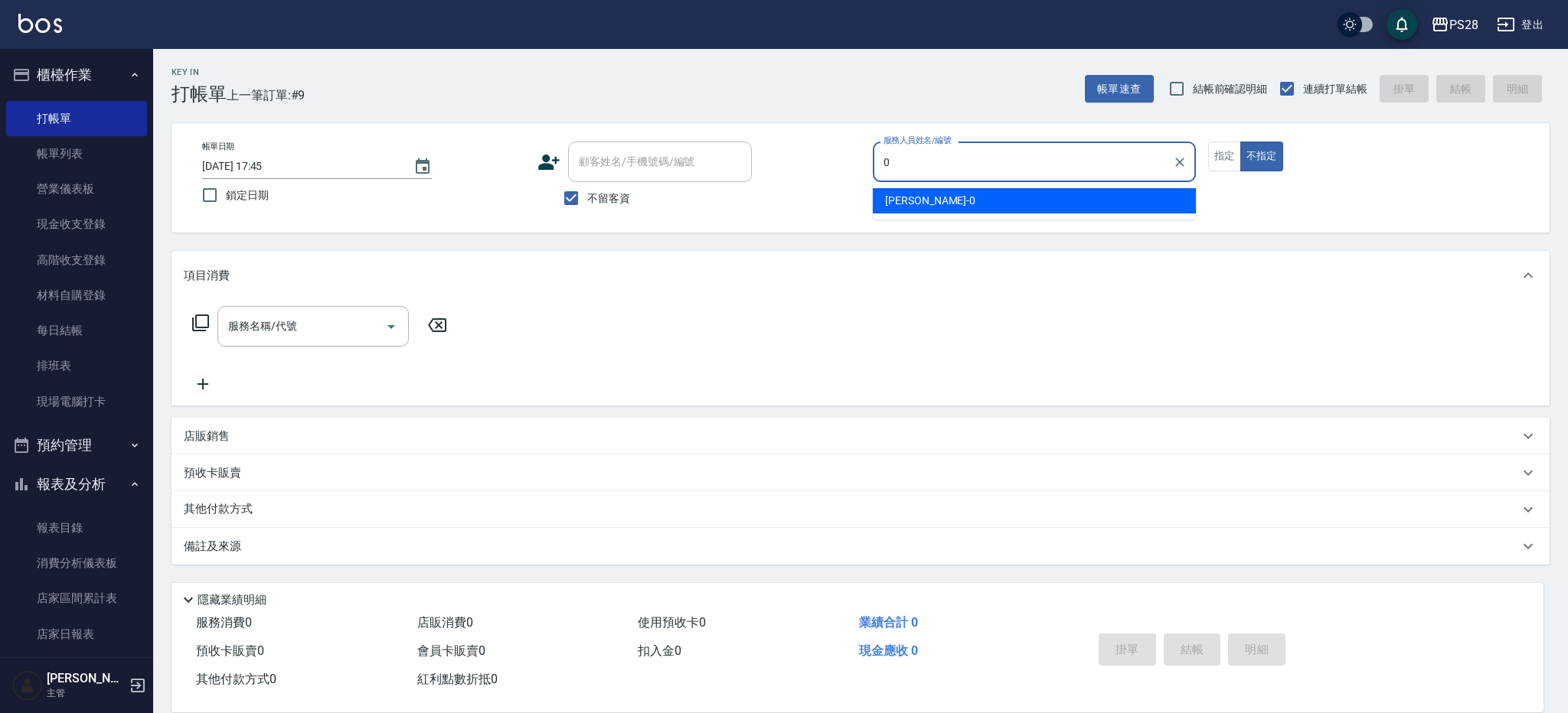
type input "Ariel-0"
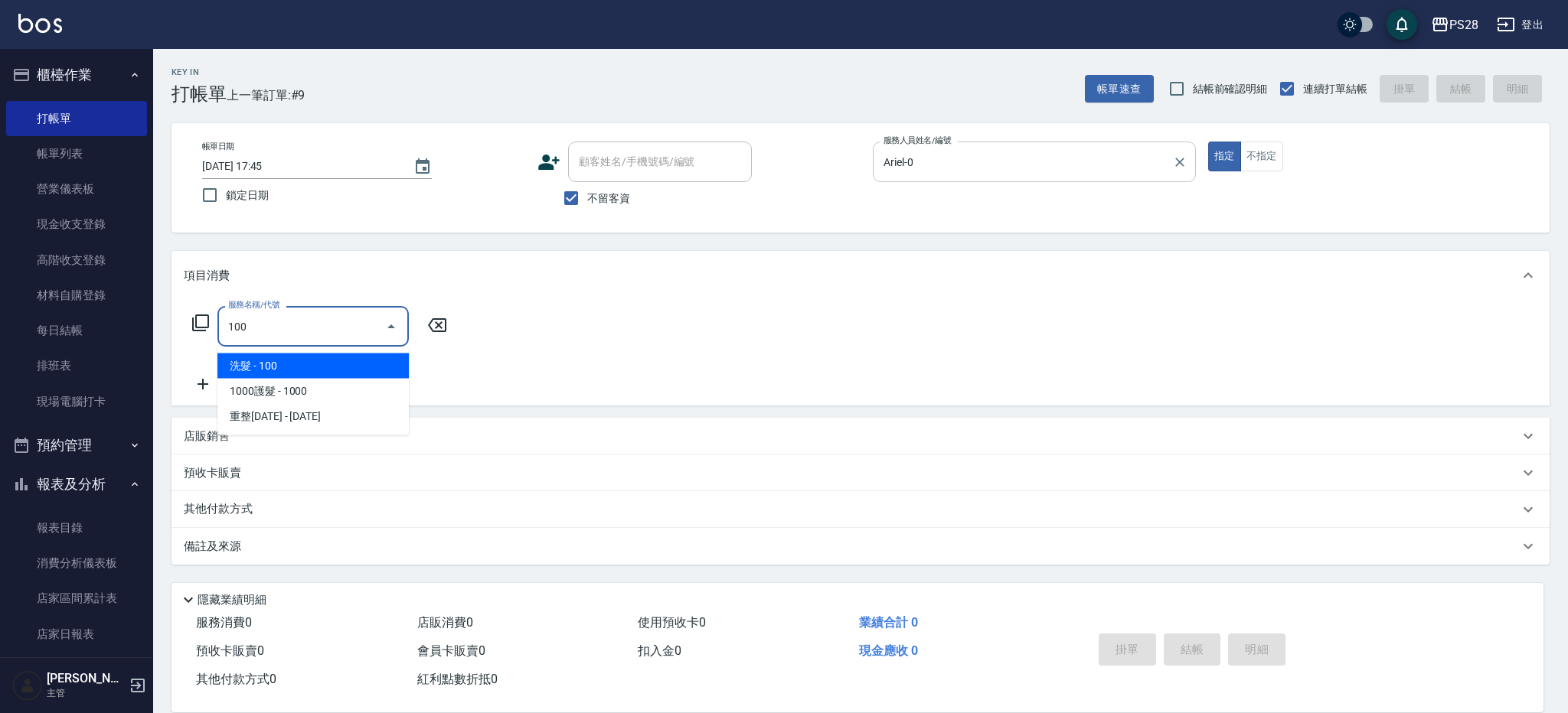
type input "洗髮(100)"
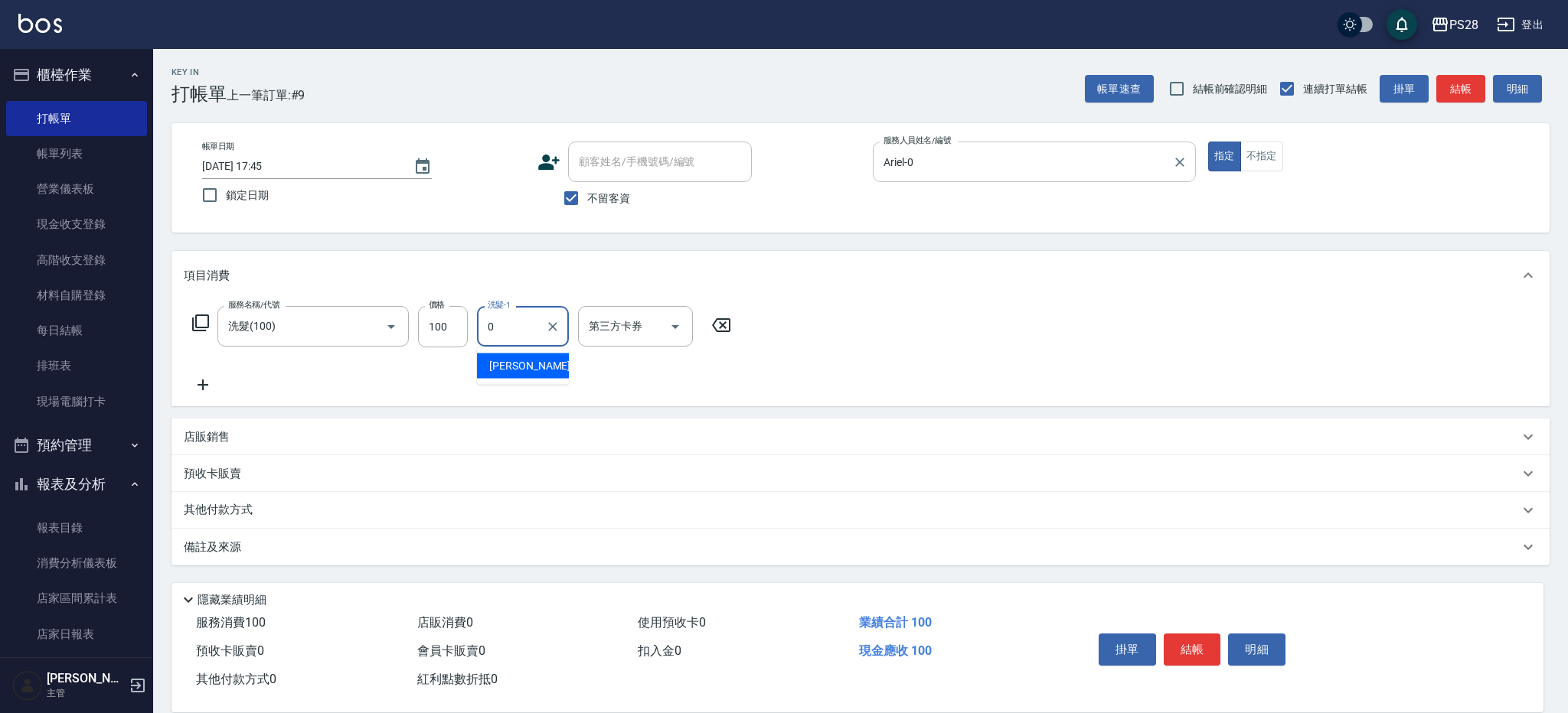
type input "Ariel-0"
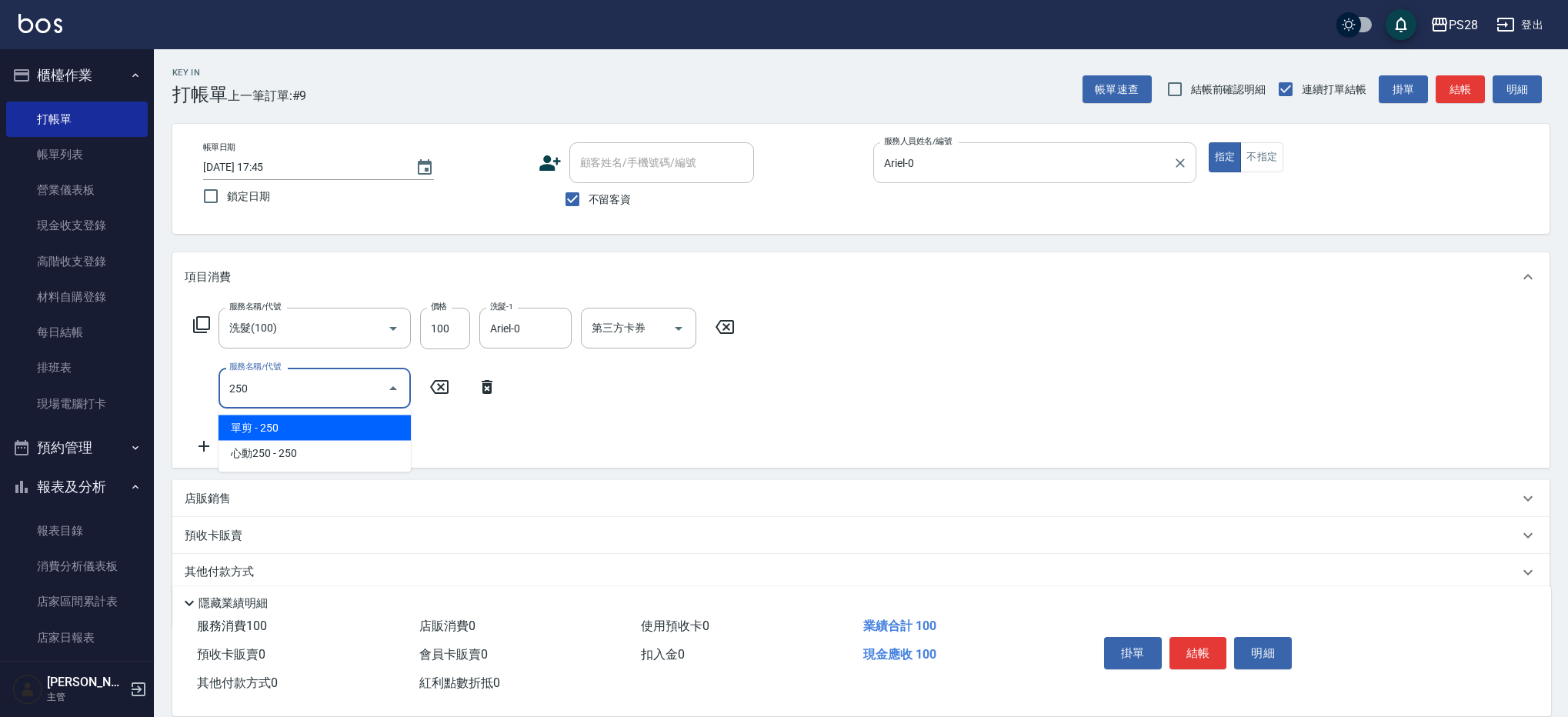
type input "單剪(250)"
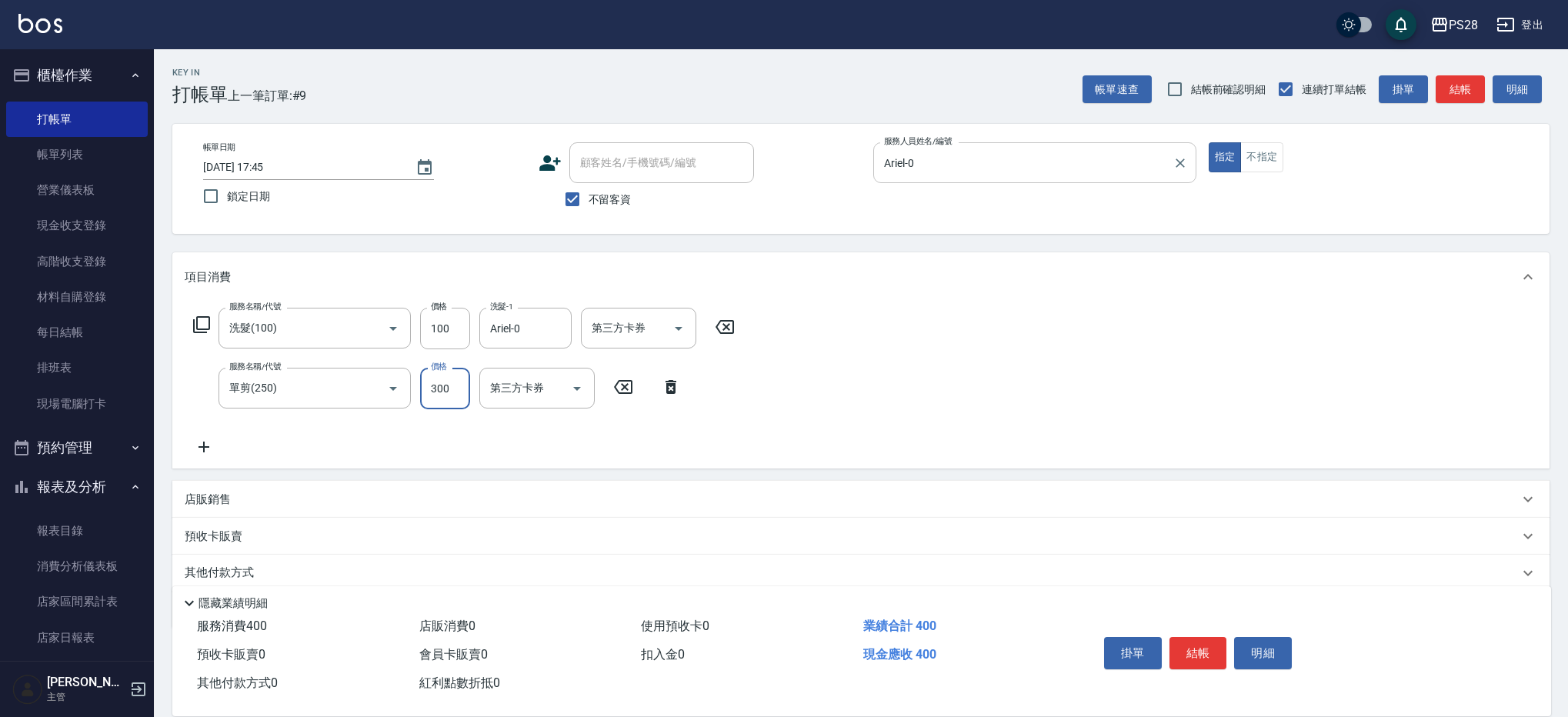
type input "300"
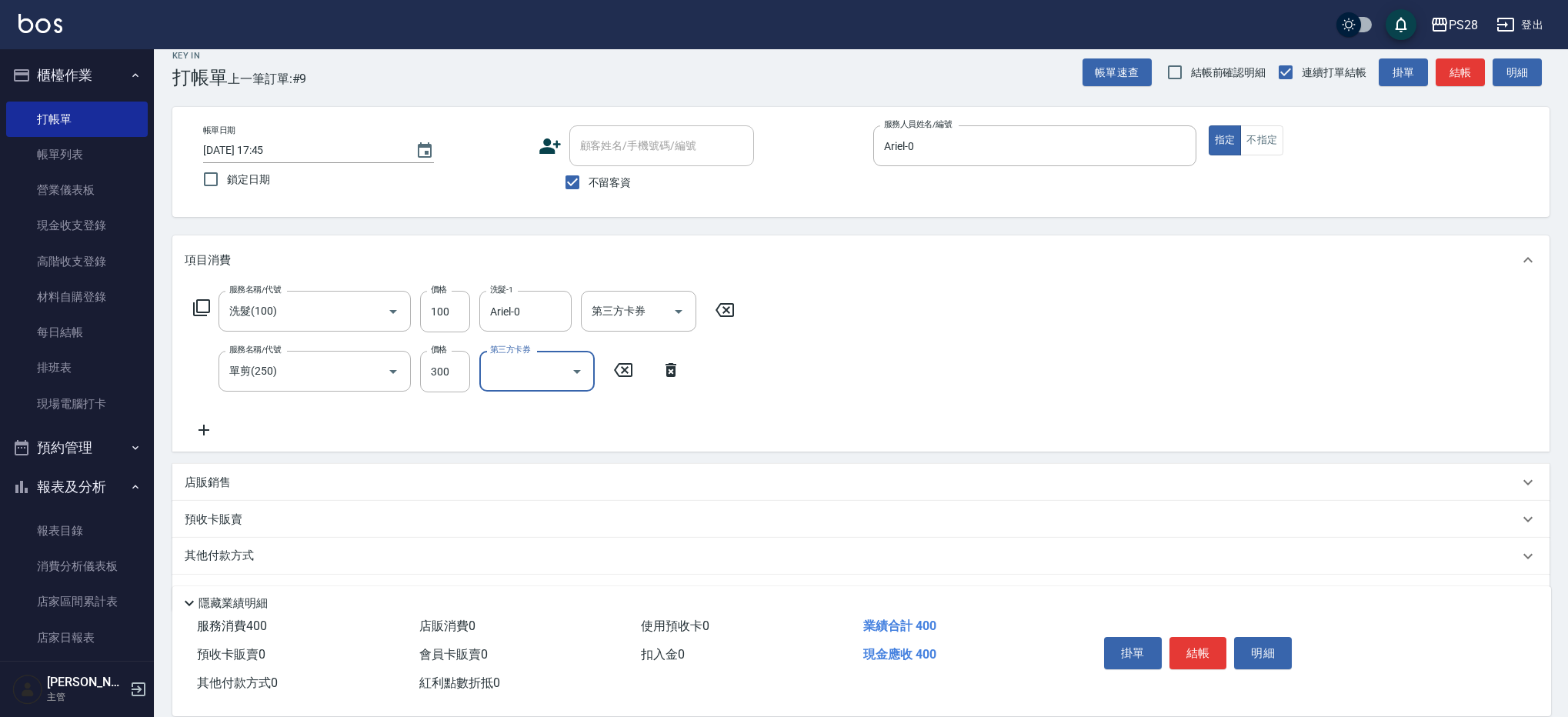
scroll to position [21, 0]
click at [1204, 648] on button "結帳" at bounding box center [1198, 654] width 58 height 33
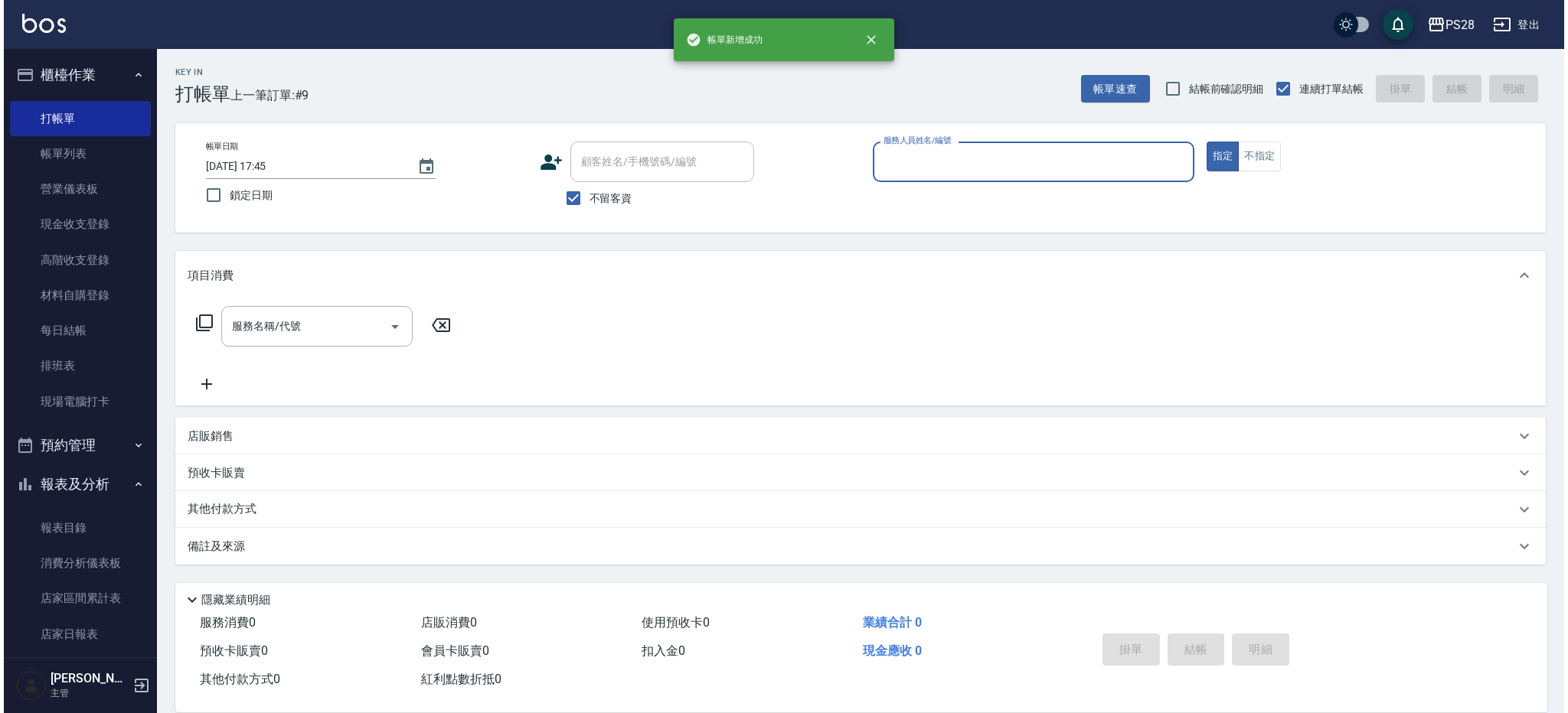
scroll to position [0, 0]
